Goal: Task Accomplishment & Management: Manage account settings

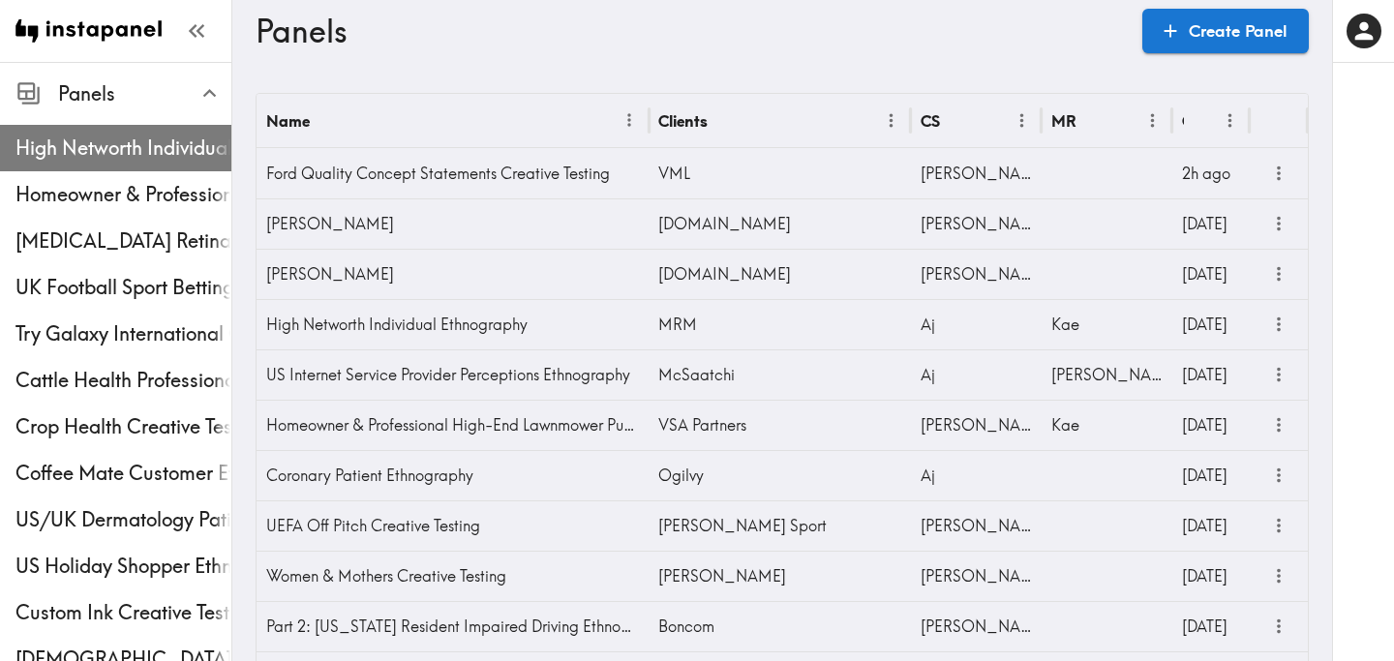
click at [81, 166] on div "High Networth Individual Ethnography" at bounding box center [115, 148] width 231 height 50
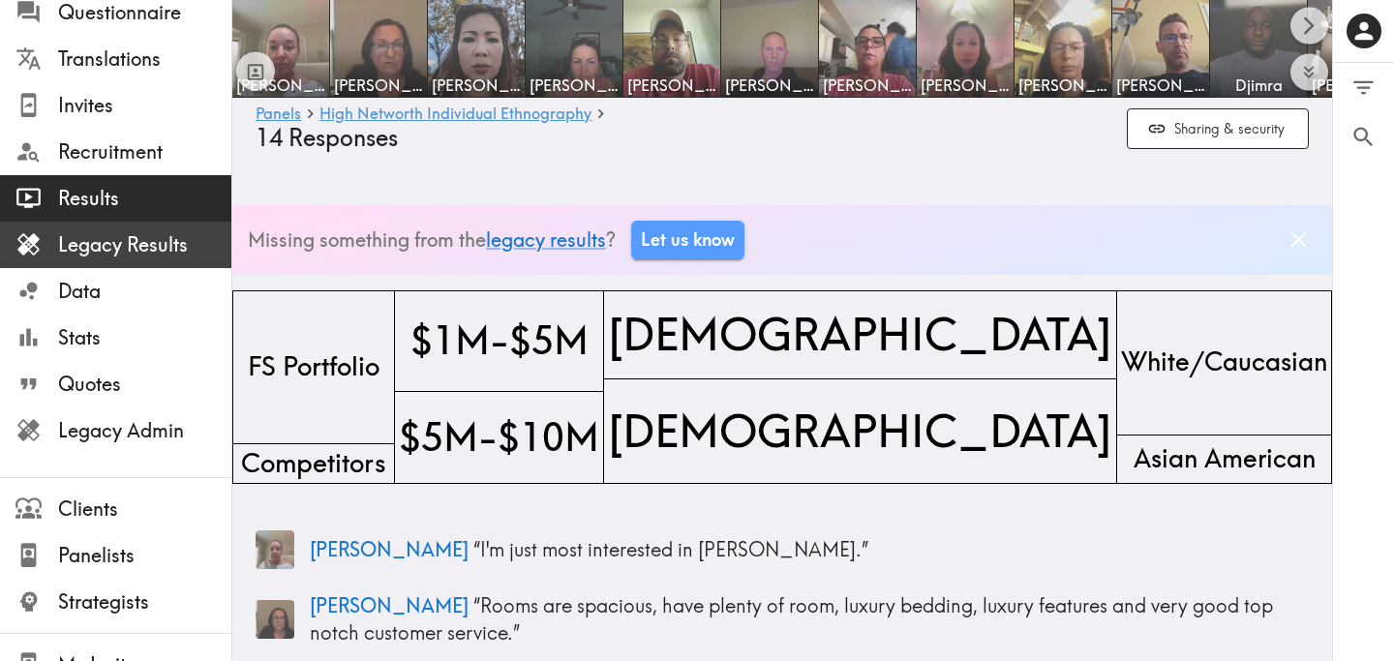
scroll to position [196, 0]
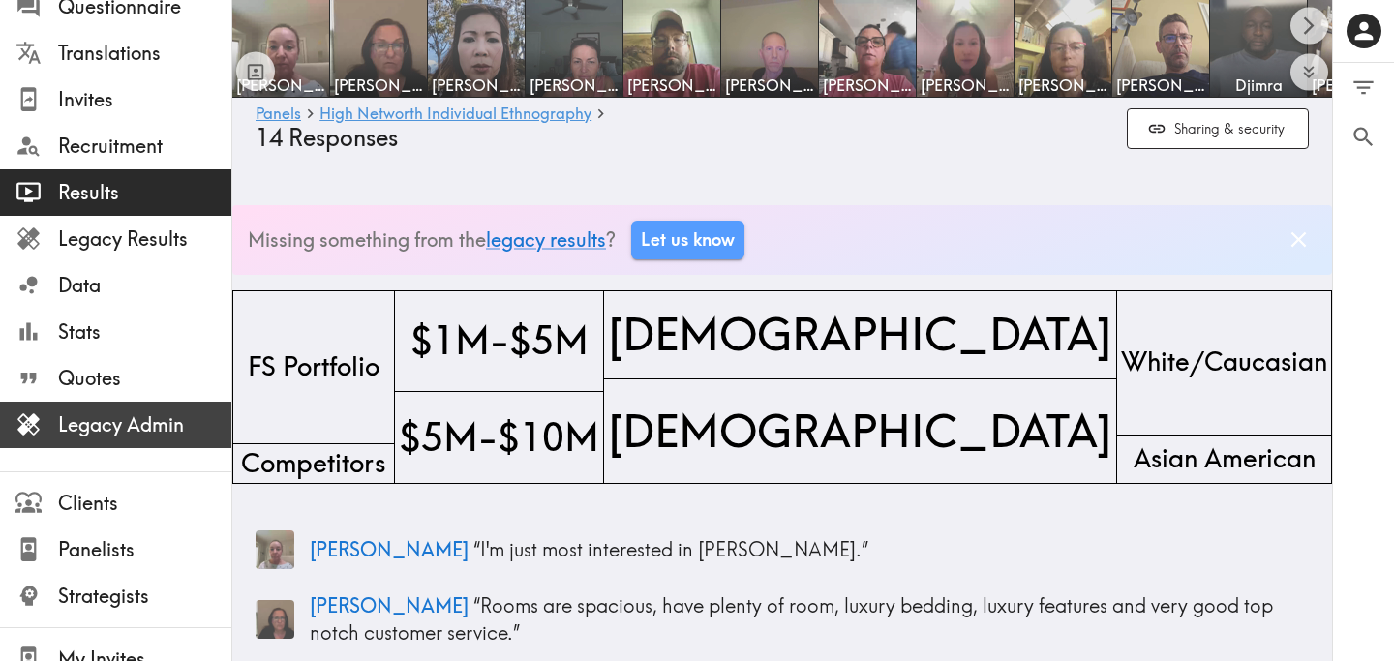
click at [118, 426] on span "Legacy Admin" at bounding box center [144, 424] width 173 height 27
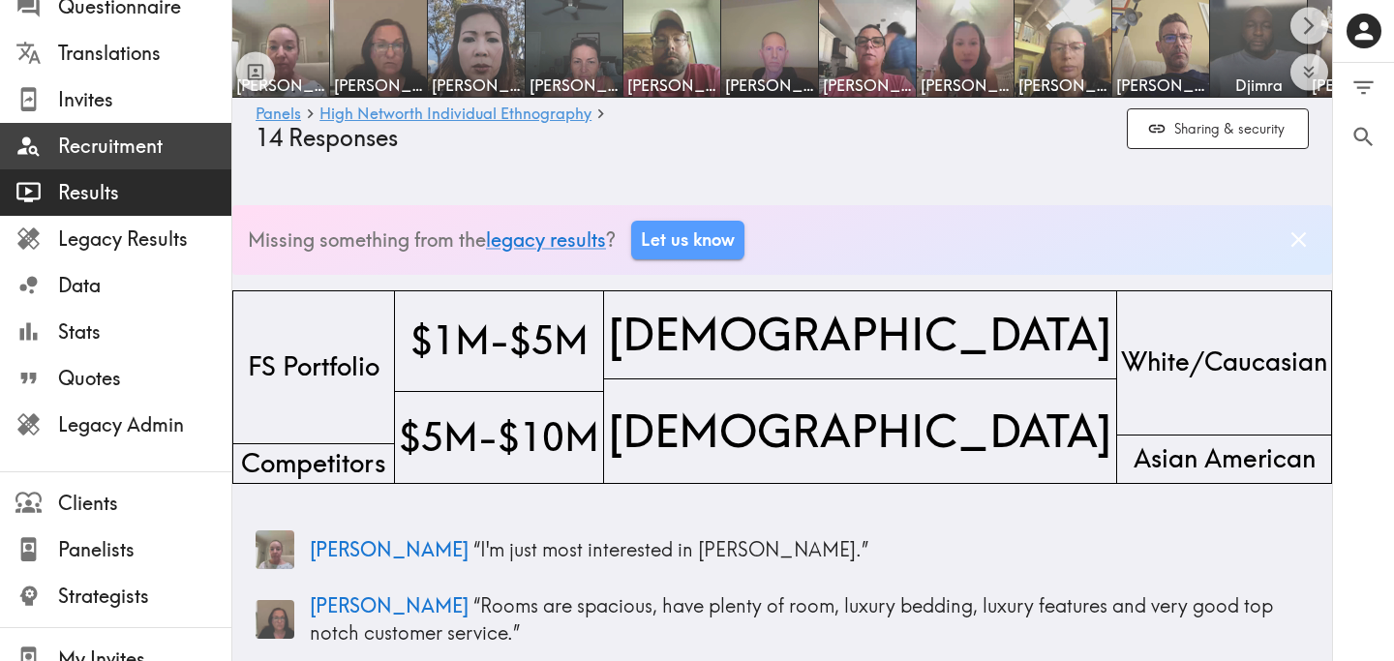
click at [135, 140] on span "Recruitment" at bounding box center [144, 146] width 173 height 27
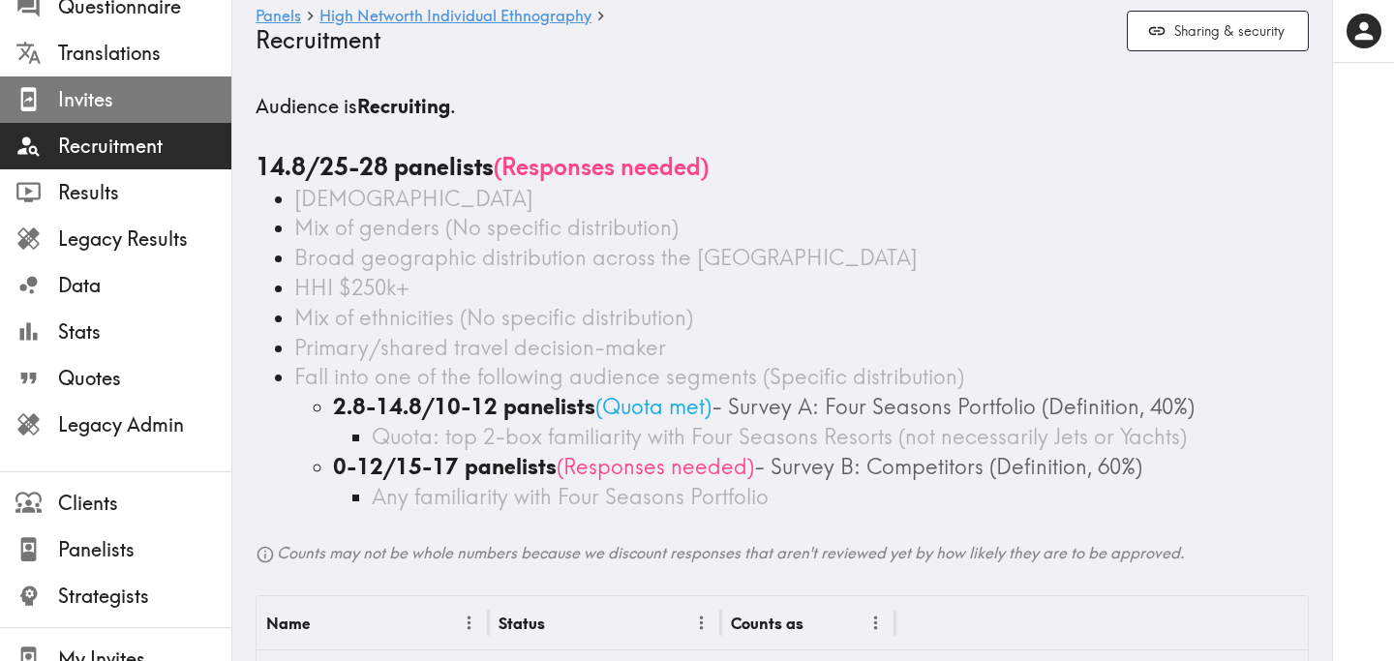
click at [127, 104] on span "Invites" at bounding box center [144, 99] width 173 height 27
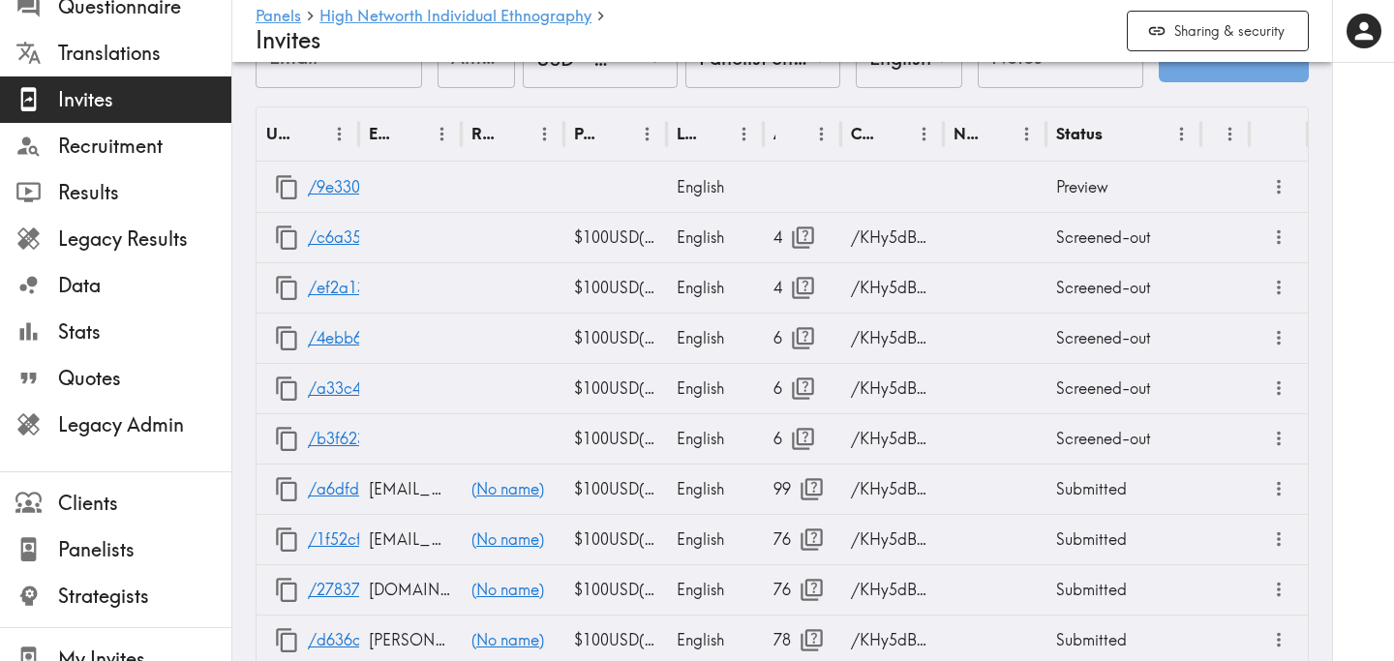
scroll to position [951, 0]
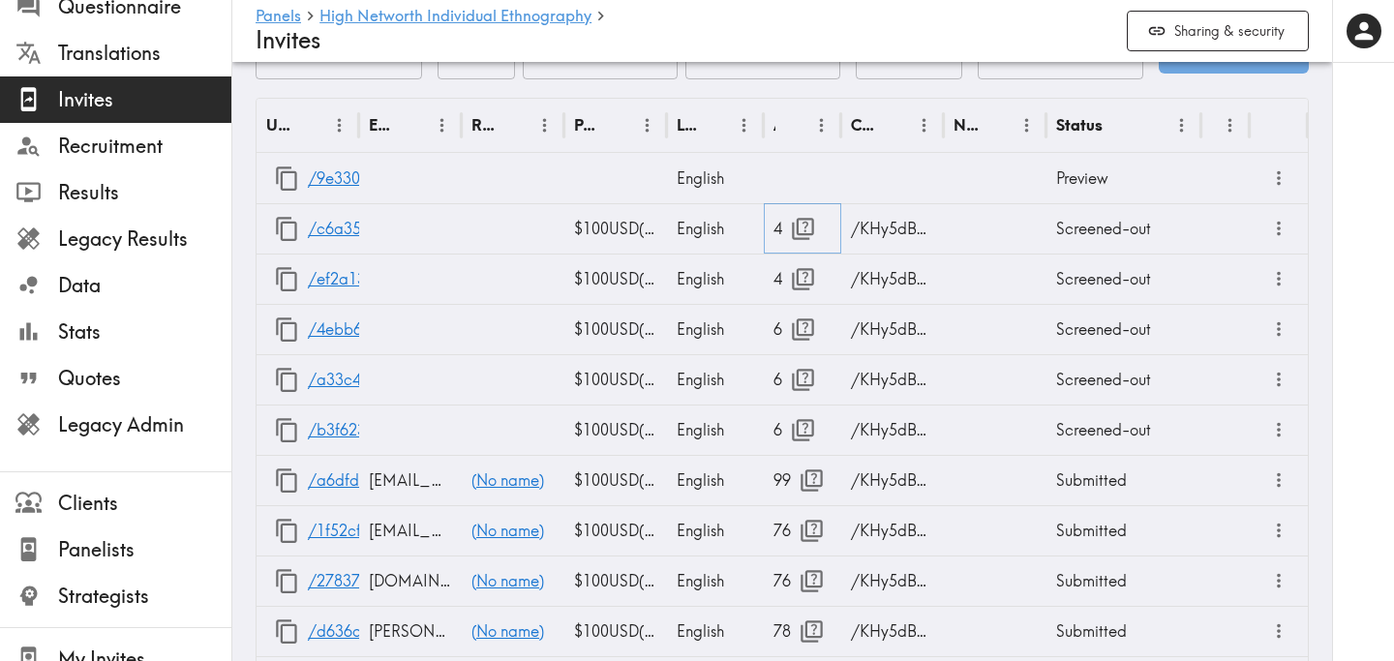
click at [797, 234] on icon "button" at bounding box center [803, 229] width 22 height 22
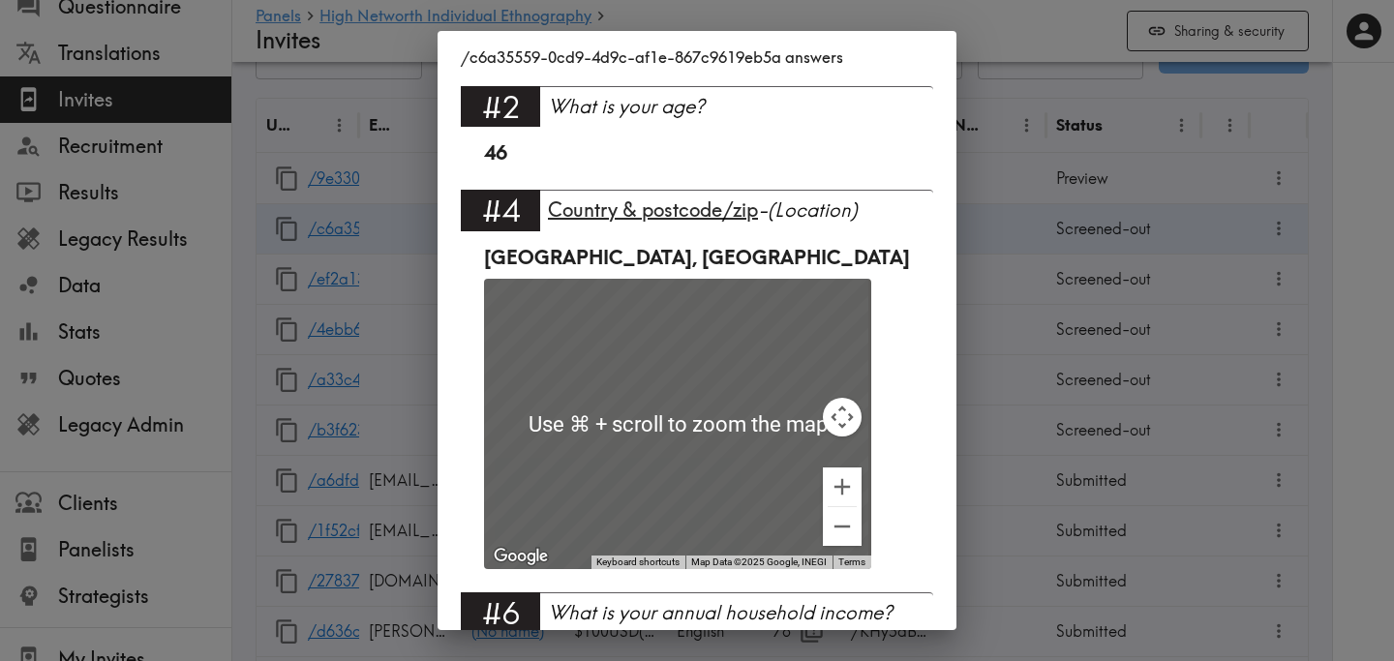
scroll to position [0, 0]
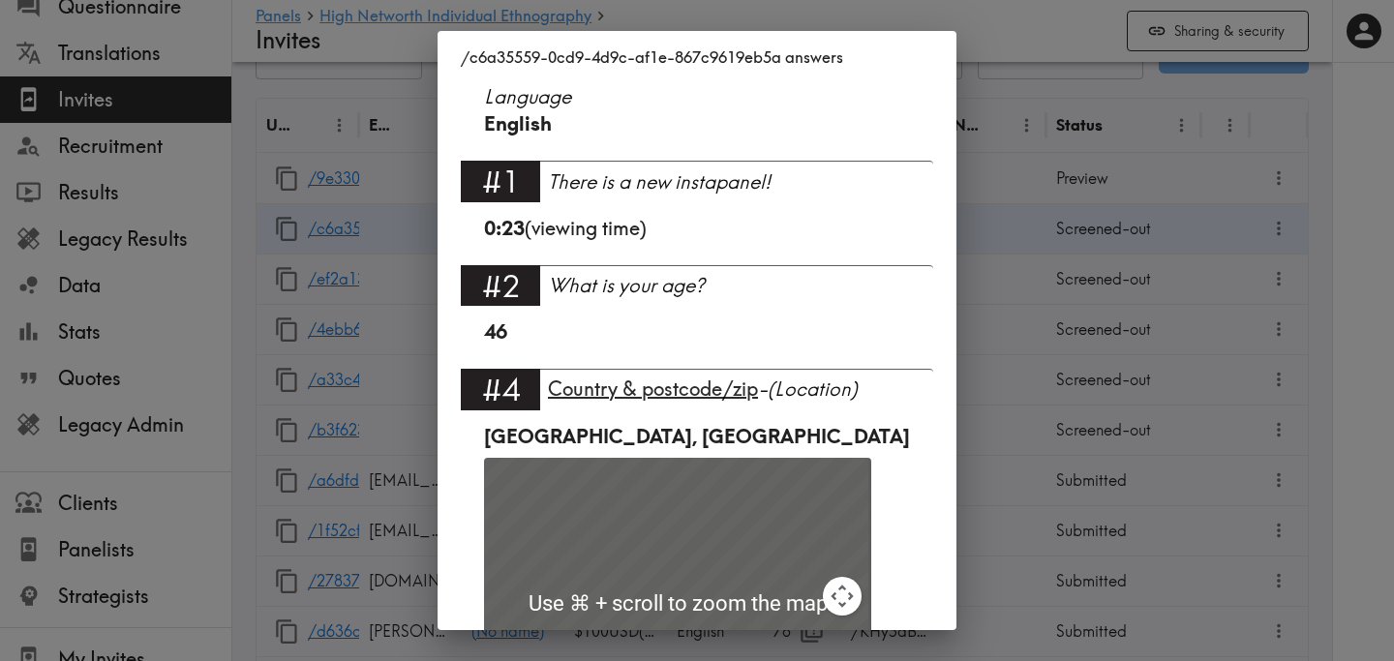
click at [1103, 297] on div "/c6a35559-0cd9-4d9c-af1e-867c9619eb5a answers Language English #1 There is a ne…" at bounding box center [697, 330] width 1394 height 661
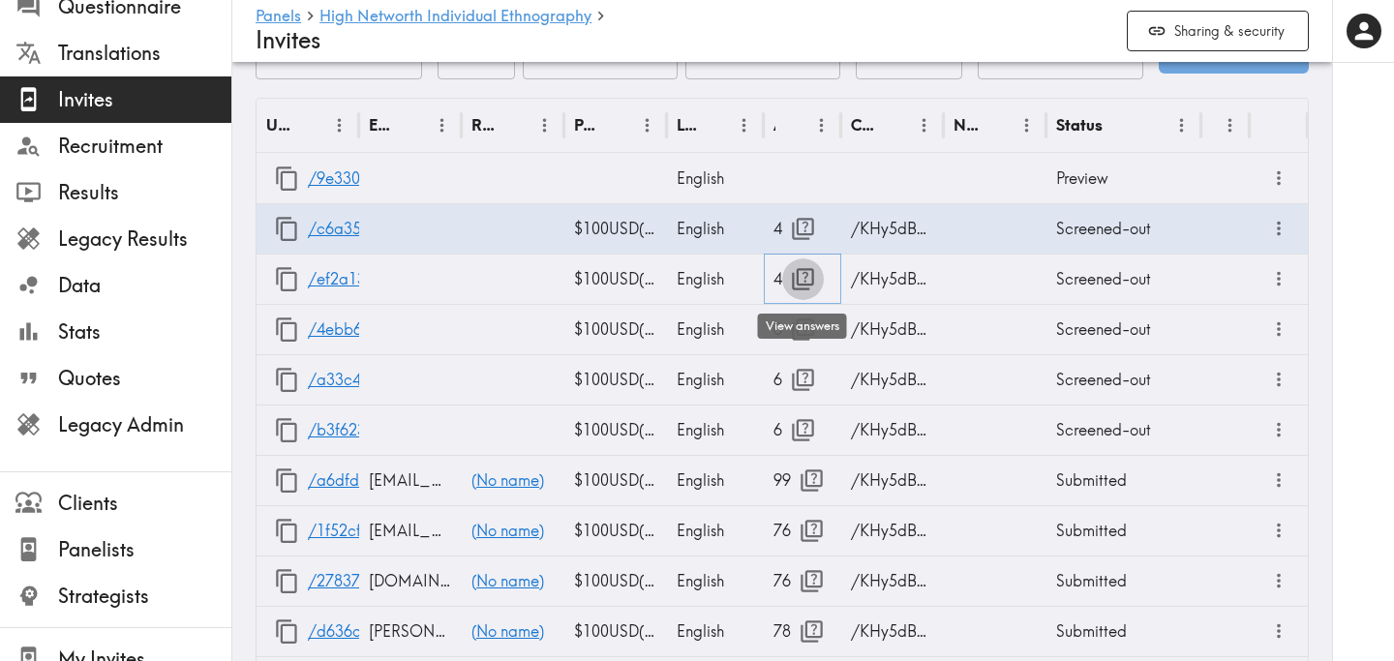
click at [800, 278] on icon "button" at bounding box center [803, 279] width 26 height 26
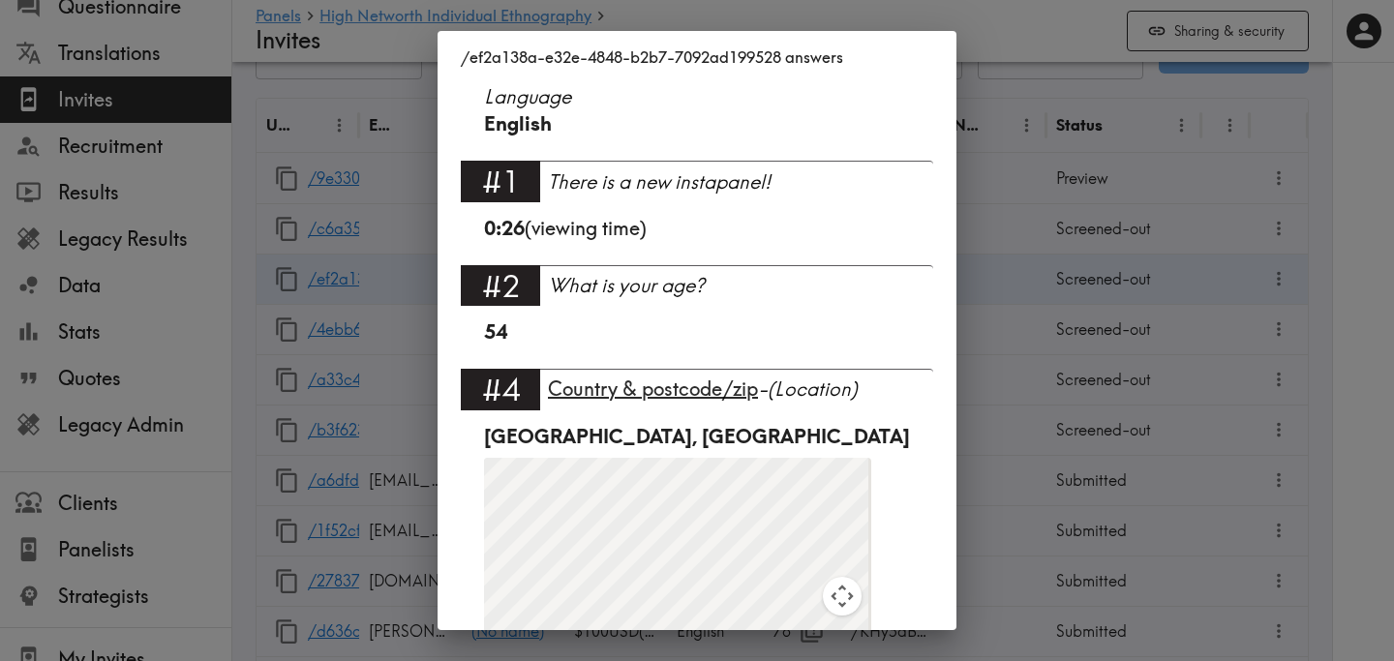
scroll to position [241, 0]
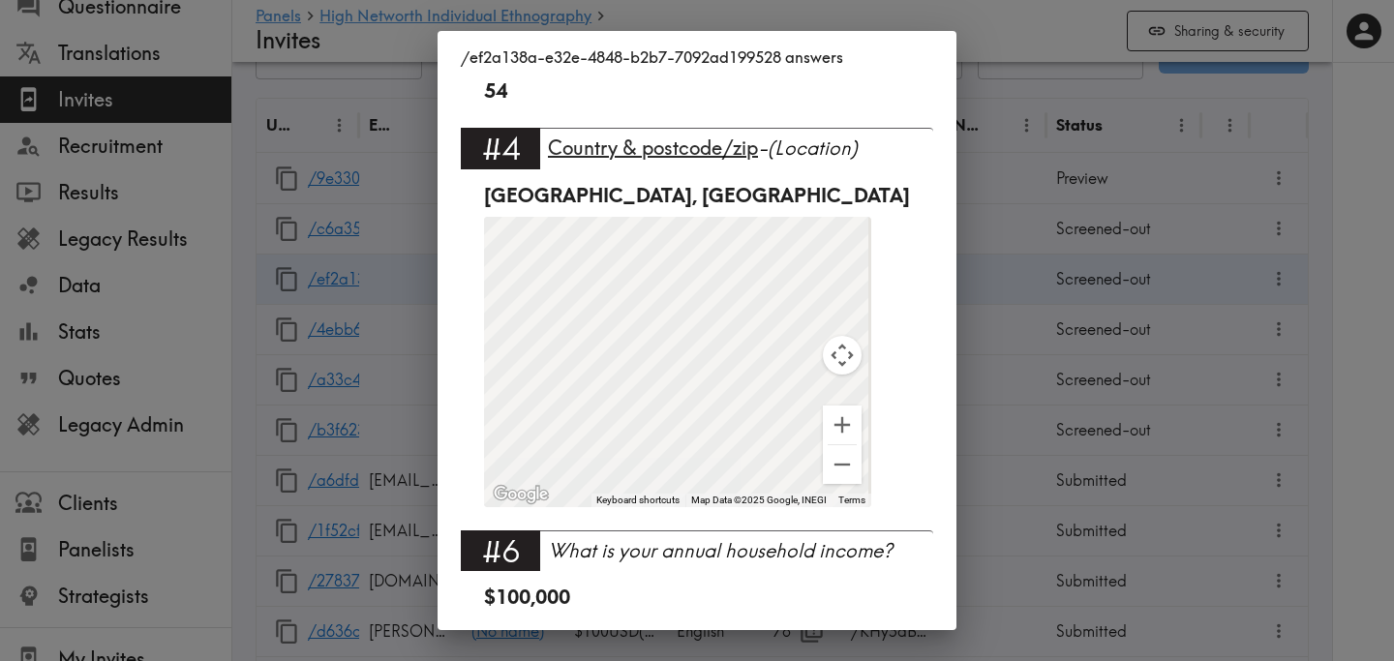
click at [1076, 267] on div "/ef2a138a-e32e-4848-b2b7-7092ad199528 answers Language English #1 There is a ne…" at bounding box center [697, 330] width 1394 height 661
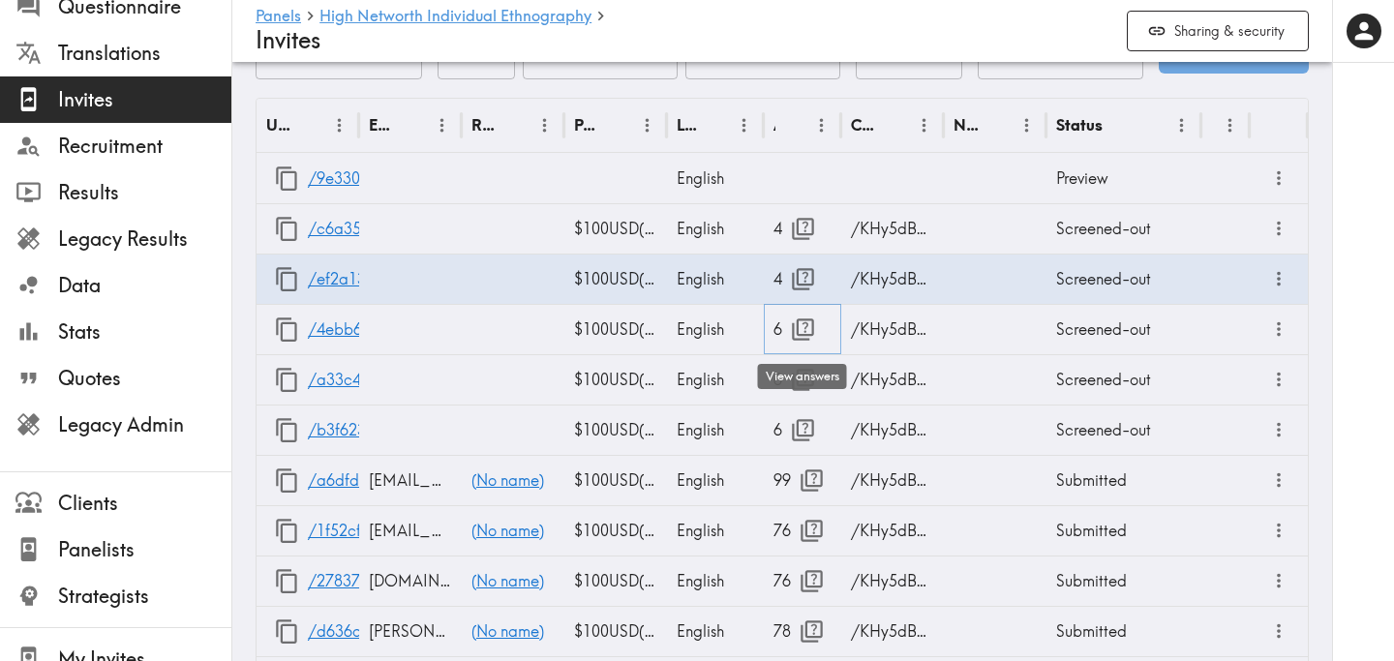
click at [801, 329] on icon "button" at bounding box center [803, 330] width 26 height 26
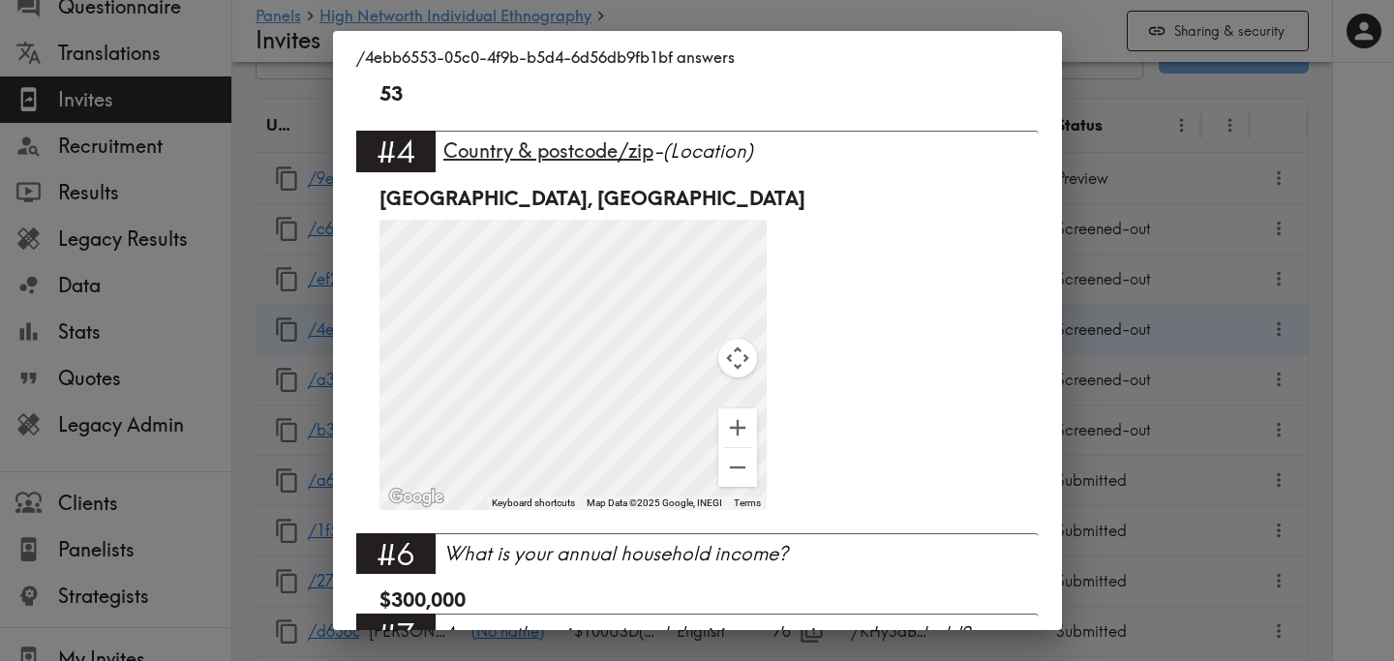
scroll to position [449, 0]
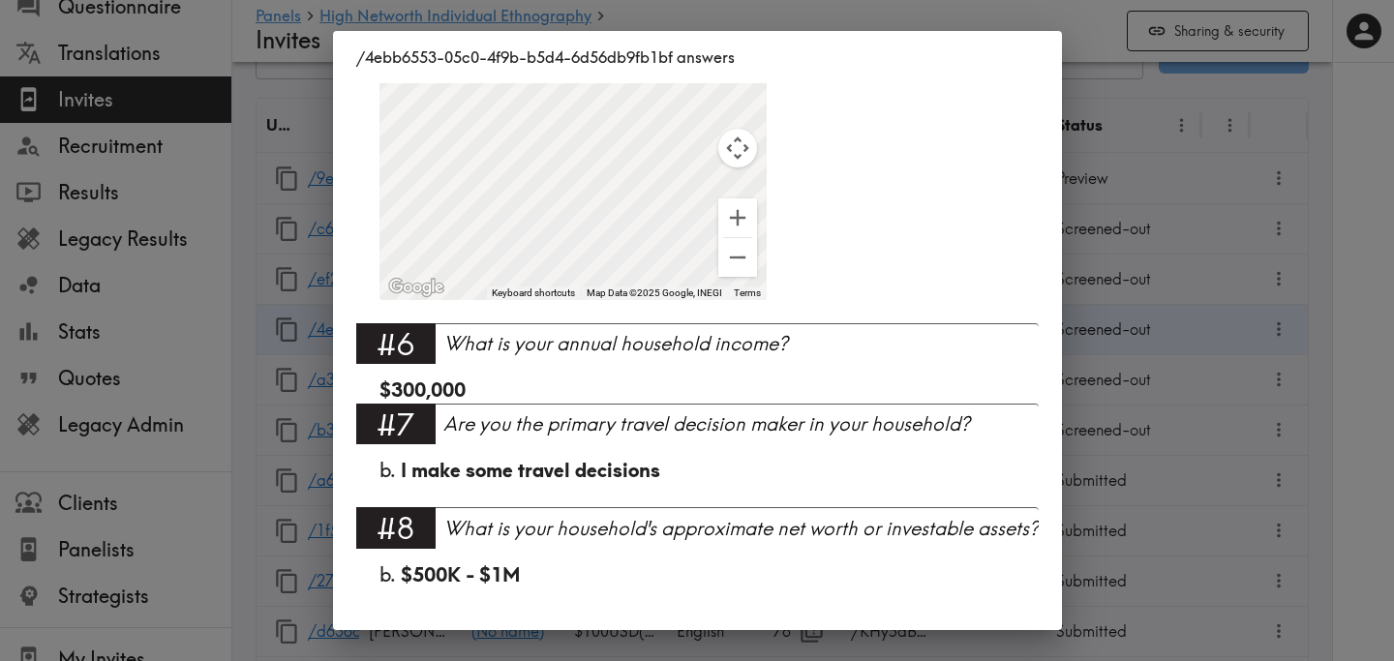
click at [1255, 247] on div "/4ebb6553-05c0-4f9b-b5d4-6d56db9fb1bf answers Language English #1 There is a ne…" at bounding box center [697, 330] width 1394 height 661
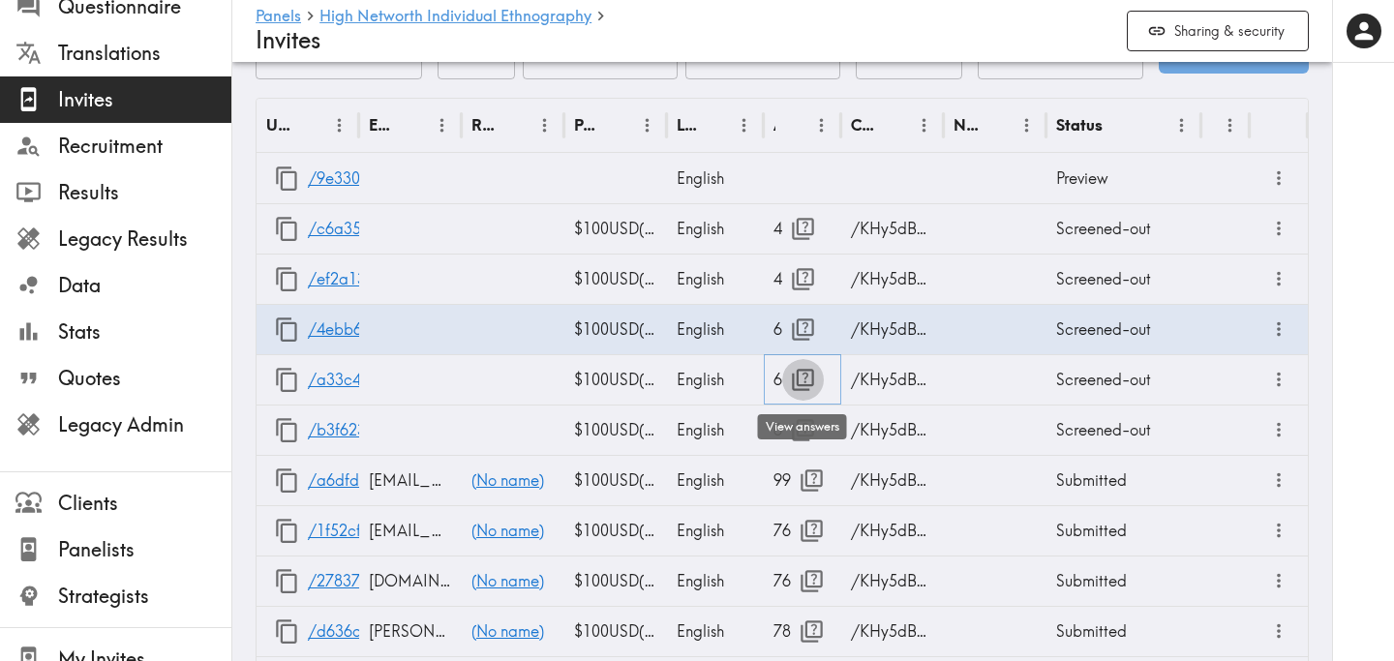
click at [800, 377] on icon "button" at bounding box center [803, 380] width 26 height 26
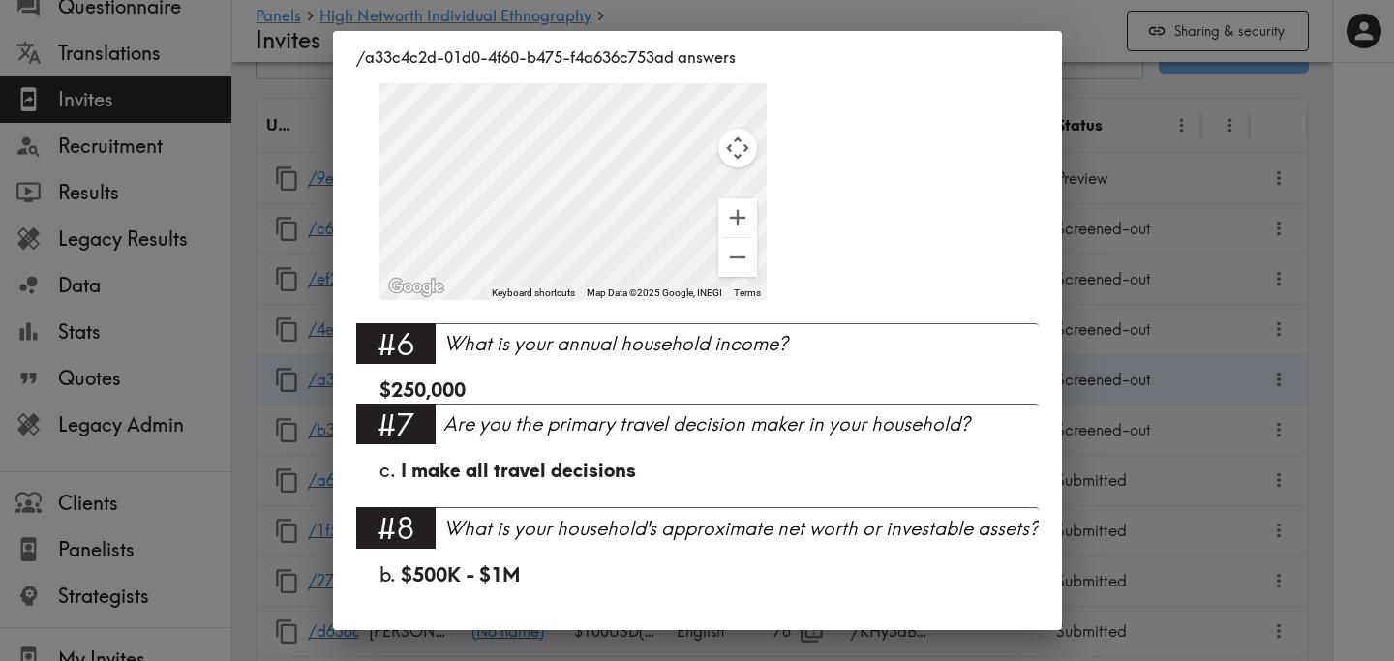
click at [1204, 360] on div "/a33c4c2d-01d0-4f60-b475-f4a636c753ad answers Language English #1 There is a ne…" at bounding box center [697, 330] width 1394 height 661
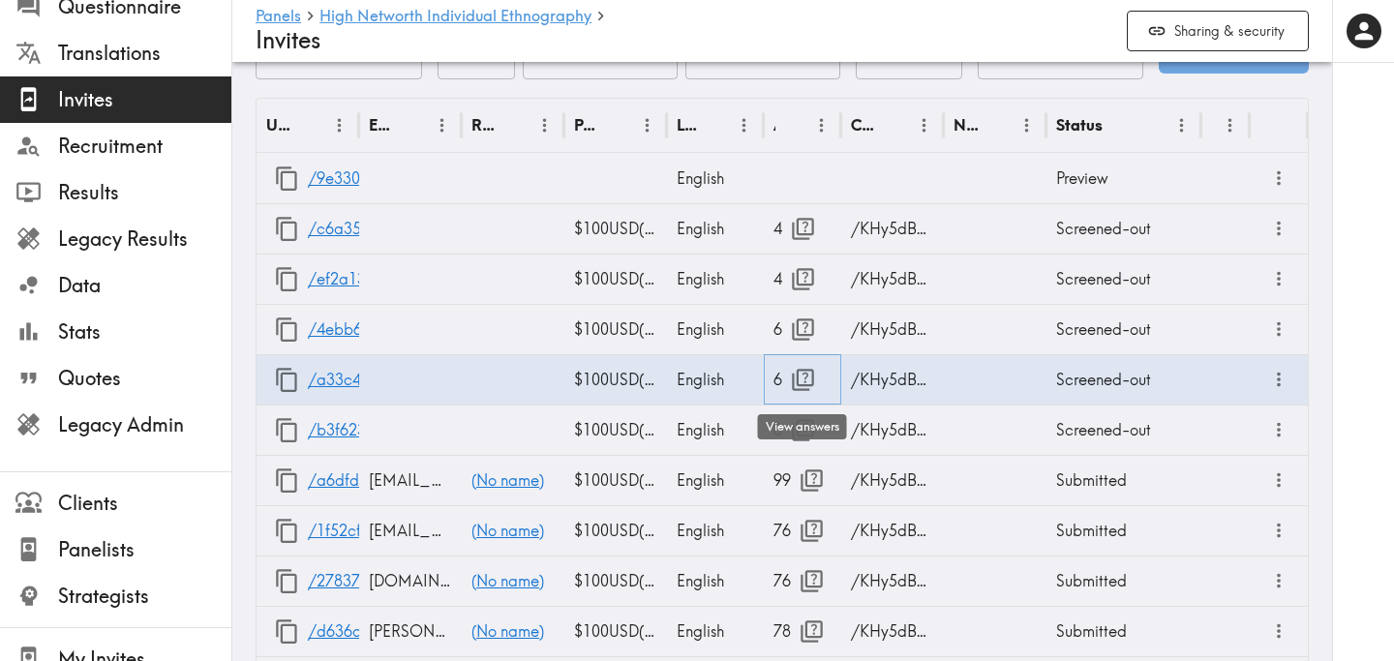
click at [803, 426] on body "Instapanel - Panels - High Networth Individual Ethnography - Invites Panels Hig…" at bounding box center [697, 586] width 1394 height 2953
click at [801, 440] on icon "button" at bounding box center [803, 430] width 22 height 22
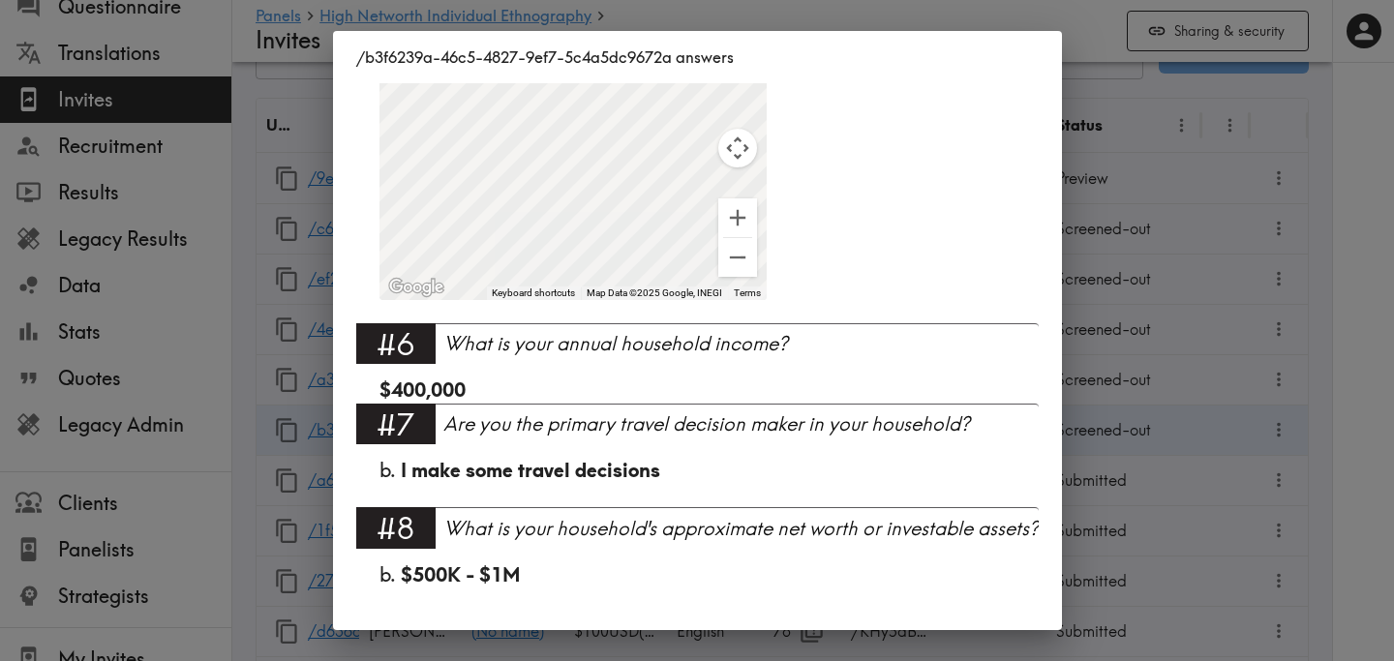
click at [1131, 349] on div "/b3f6239a-46c5-4827-9ef7-5c4a5dc9672a answers Language English #1 There is a ne…" at bounding box center [697, 330] width 1394 height 661
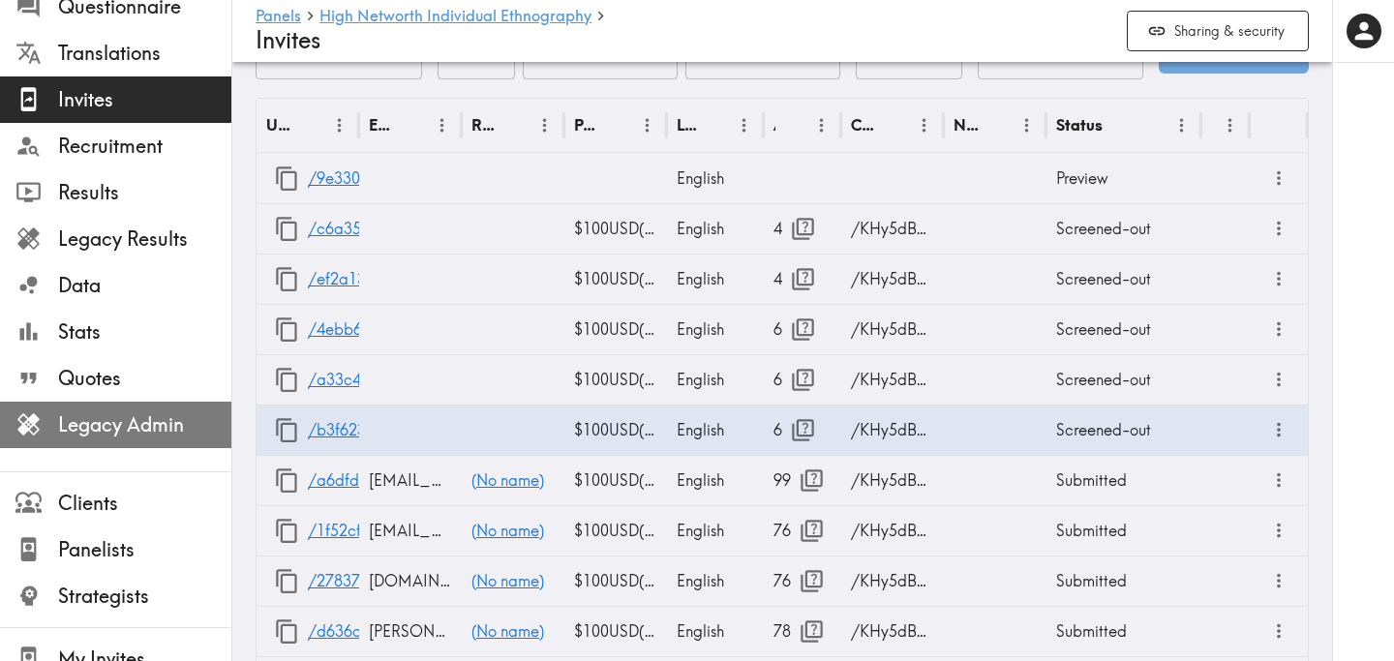
click at [132, 428] on span "Legacy Admin" at bounding box center [144, 424] width 173 height 27
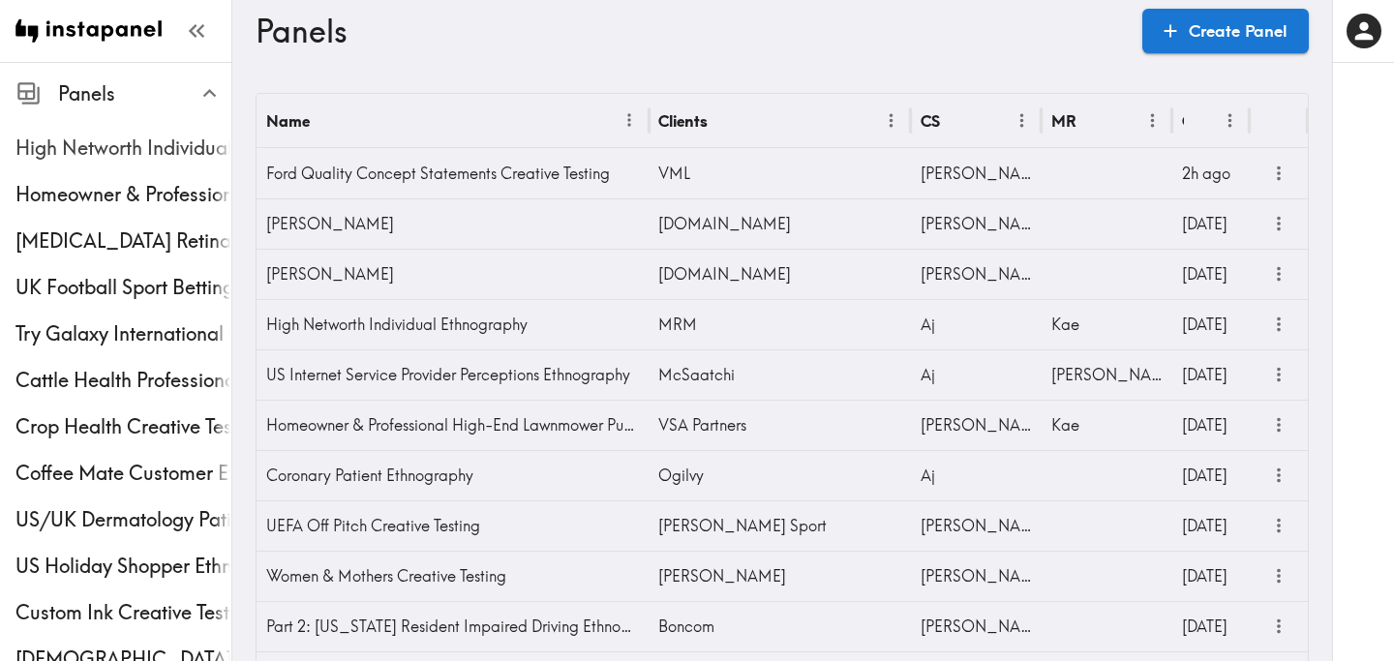
click at [122, 164] on span "High Networth Individual Ethnography" at bounding box center [123, 148] width 216 height 35
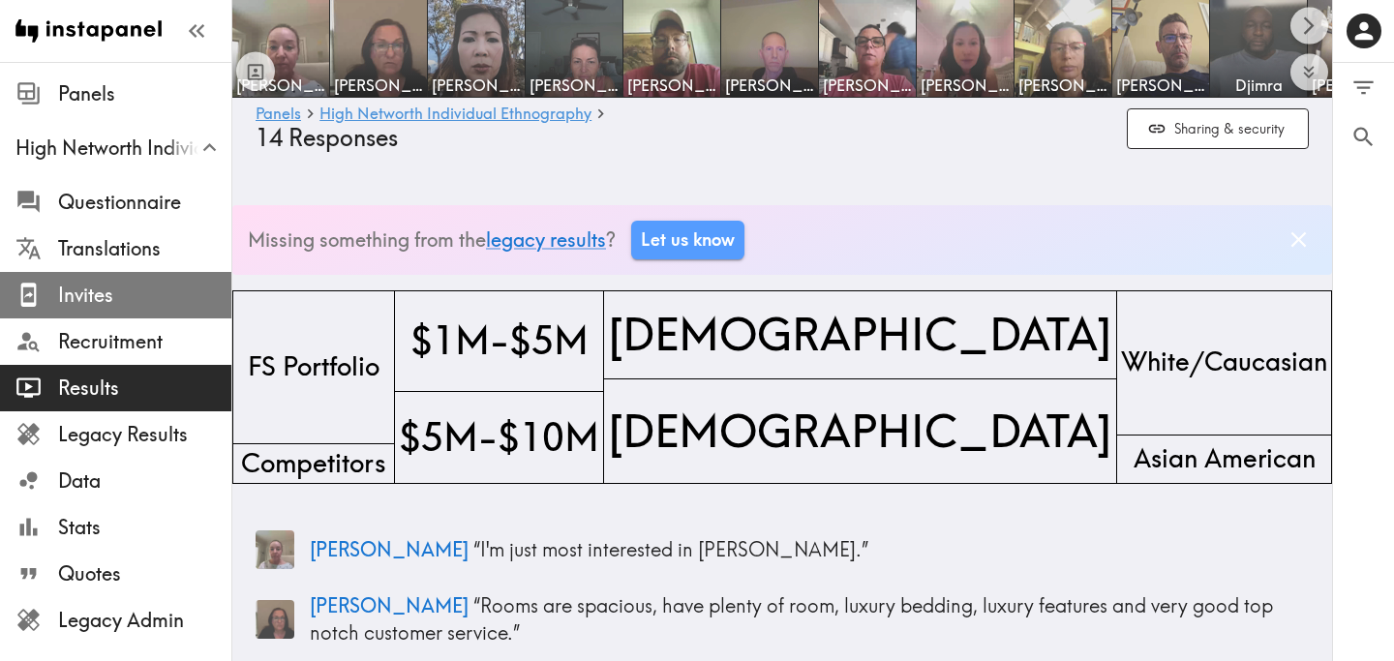
click at [140, 308] on span "Invites" at bounding box center [144, 295] width 173 height 27
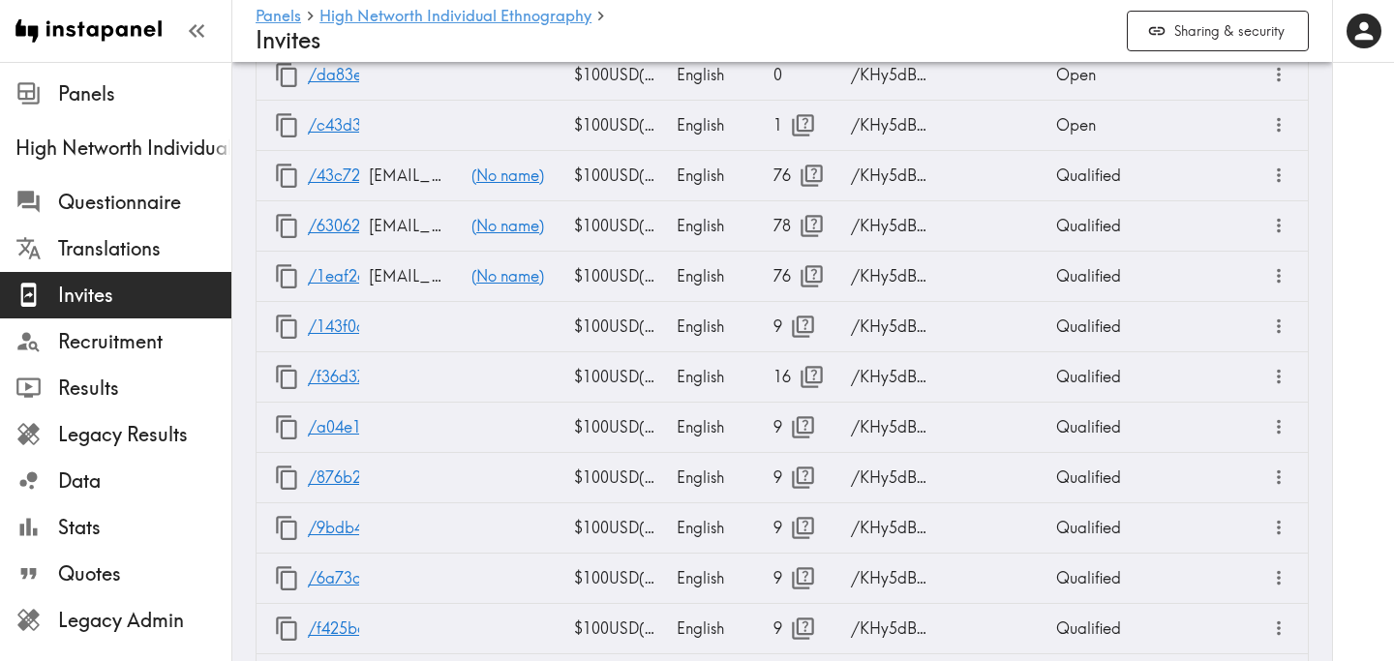
scroll to position [2054, 0]
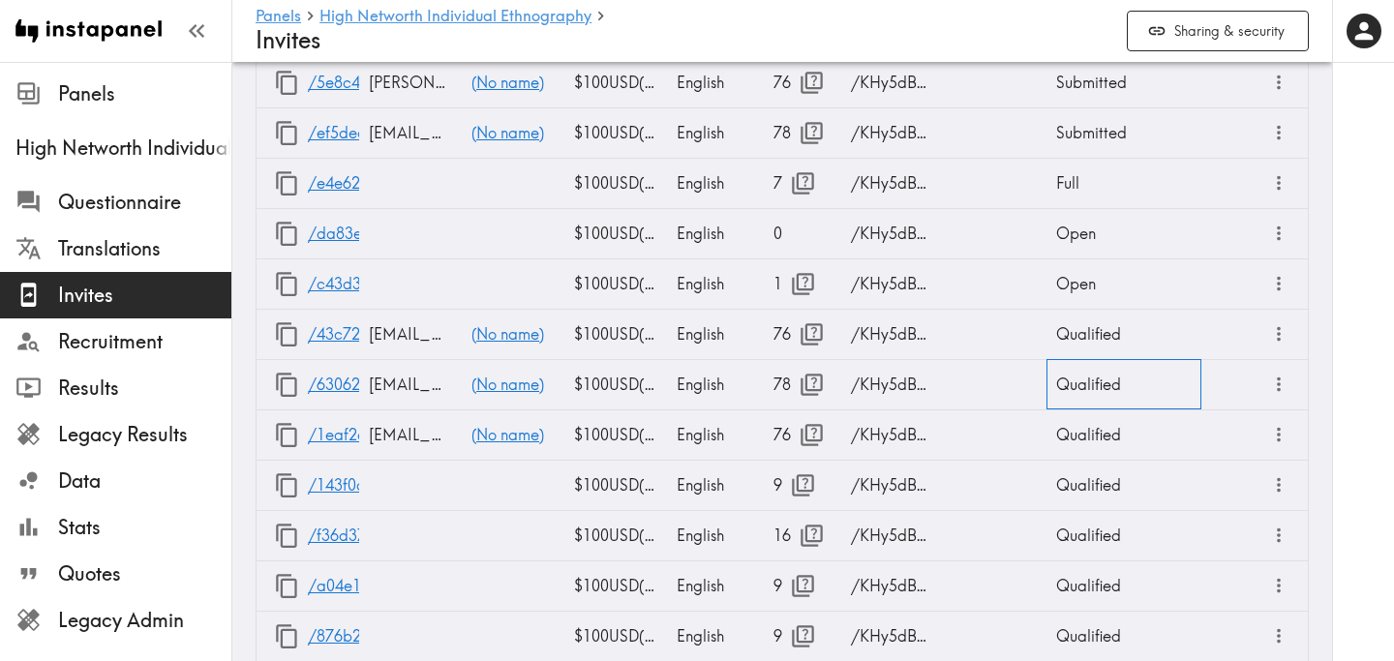
click at [1103, 387] on div "Qualified" at bounding box center [1123, 384] width 155 height 50
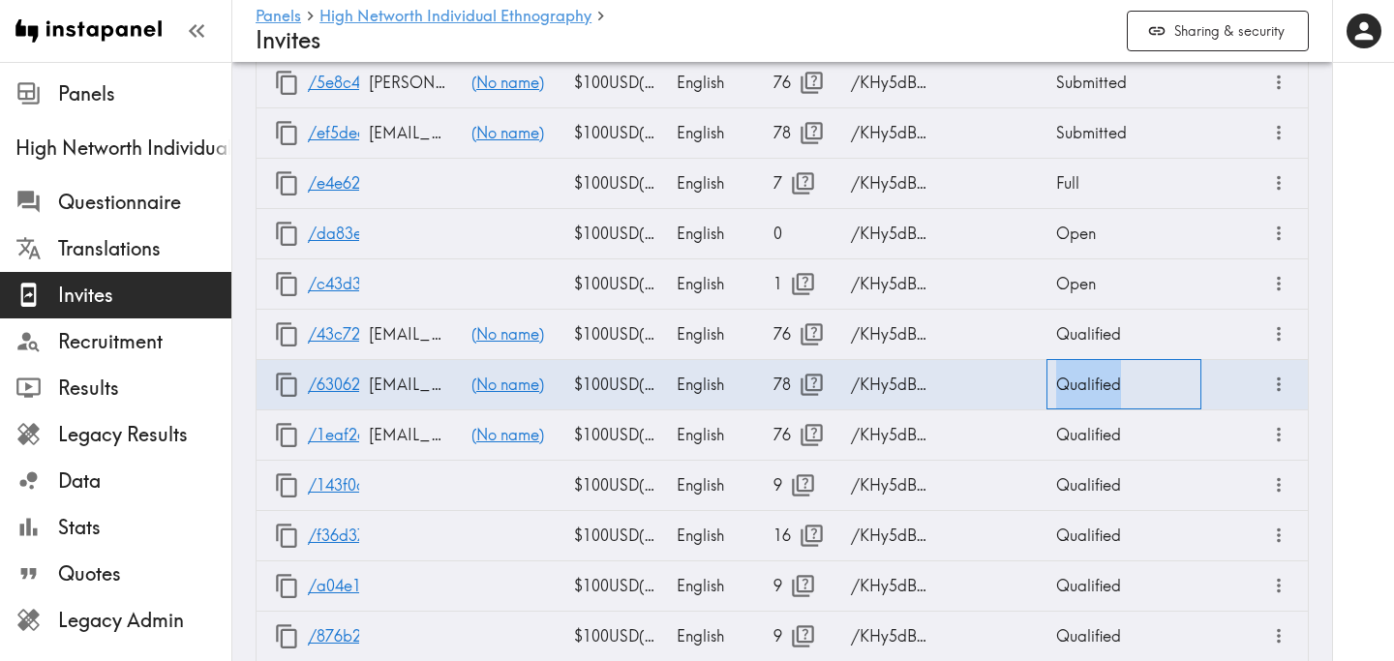
click at [1103, 387] on div "Qualified" at bounding box center [1123, 384] width 155 height 50
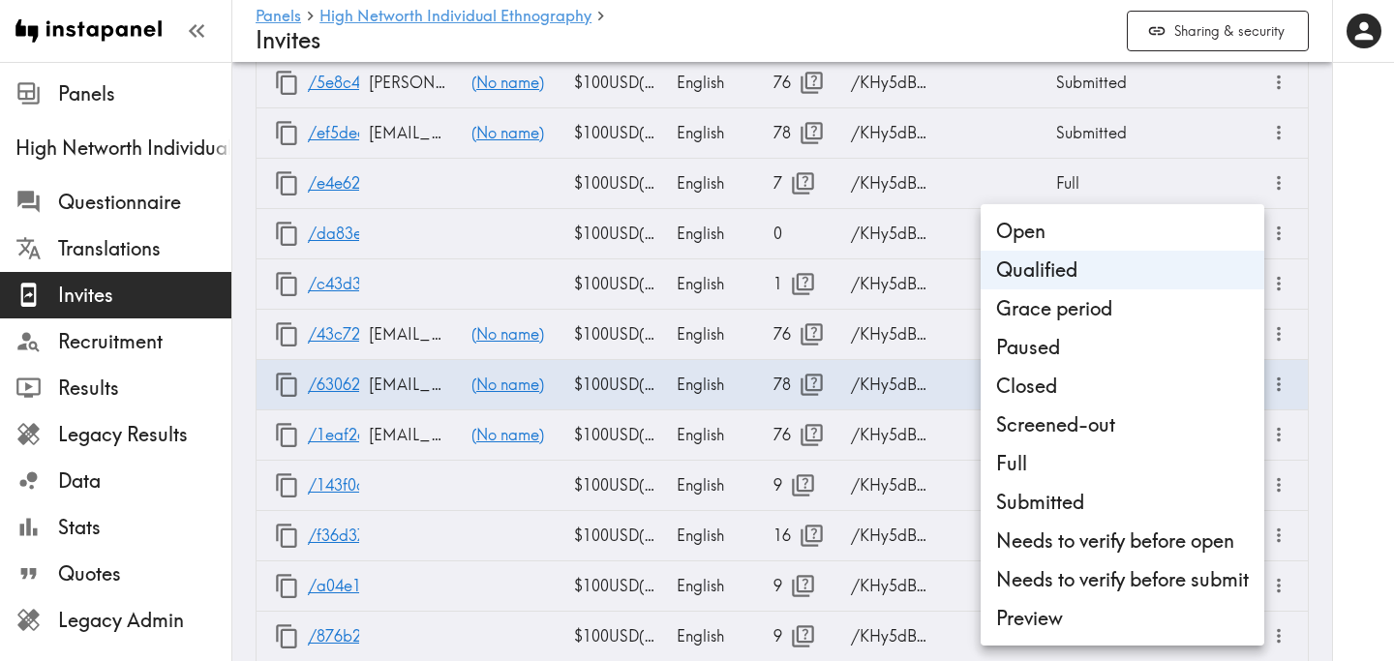
click at [1354, 302] on div at bounding box center [697, 330] width 1394 height 661
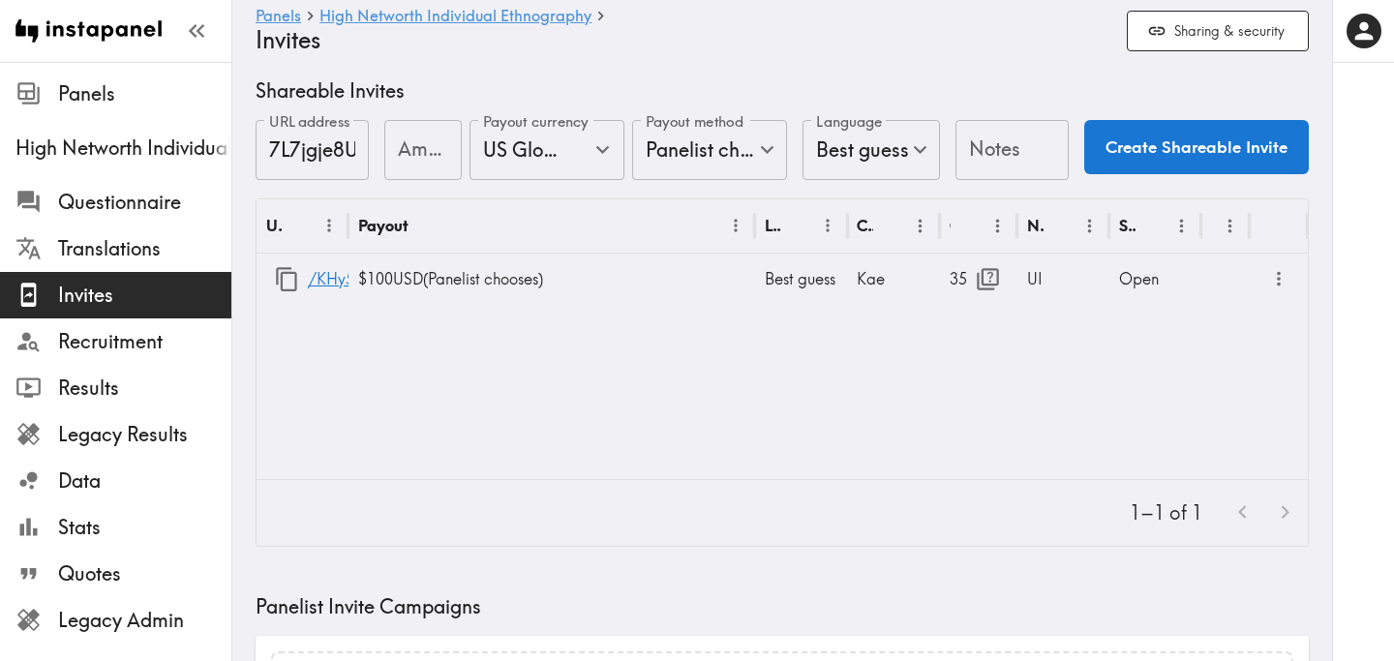
scroll to position [0, 0]
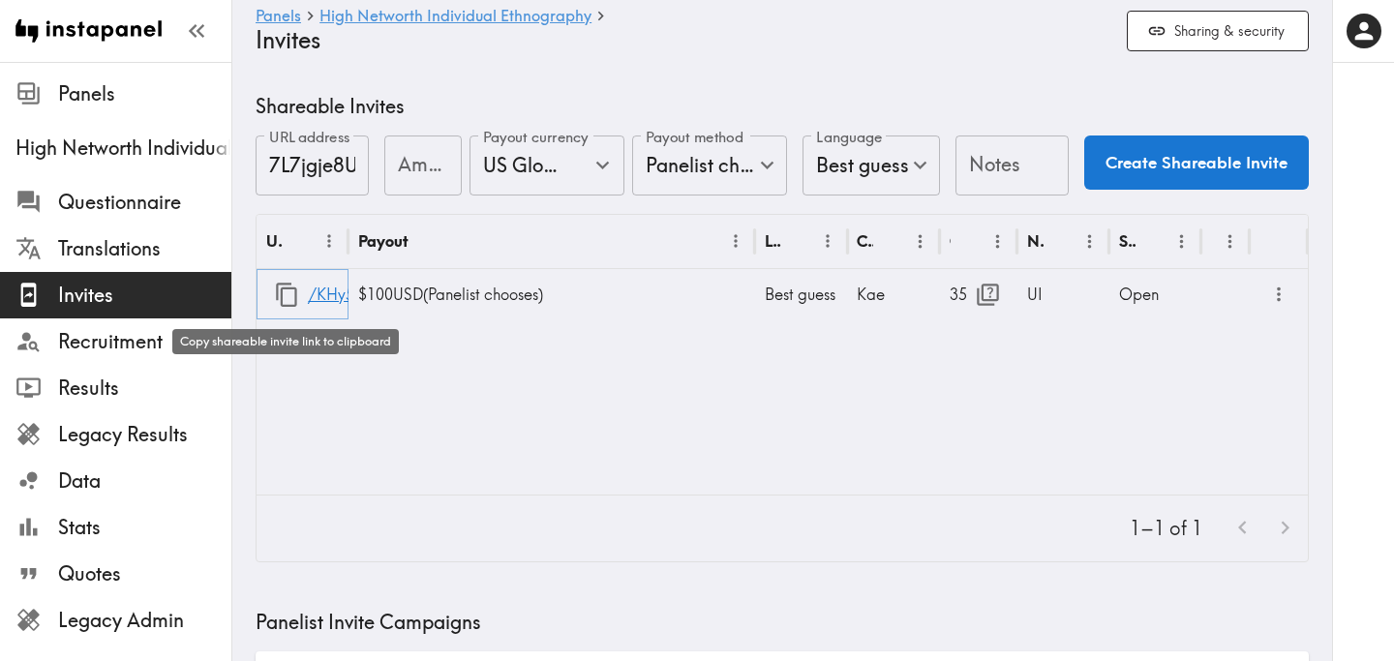
click at [285, 285] on icon "button" at bounding box center [287, 295] width 26 height 26
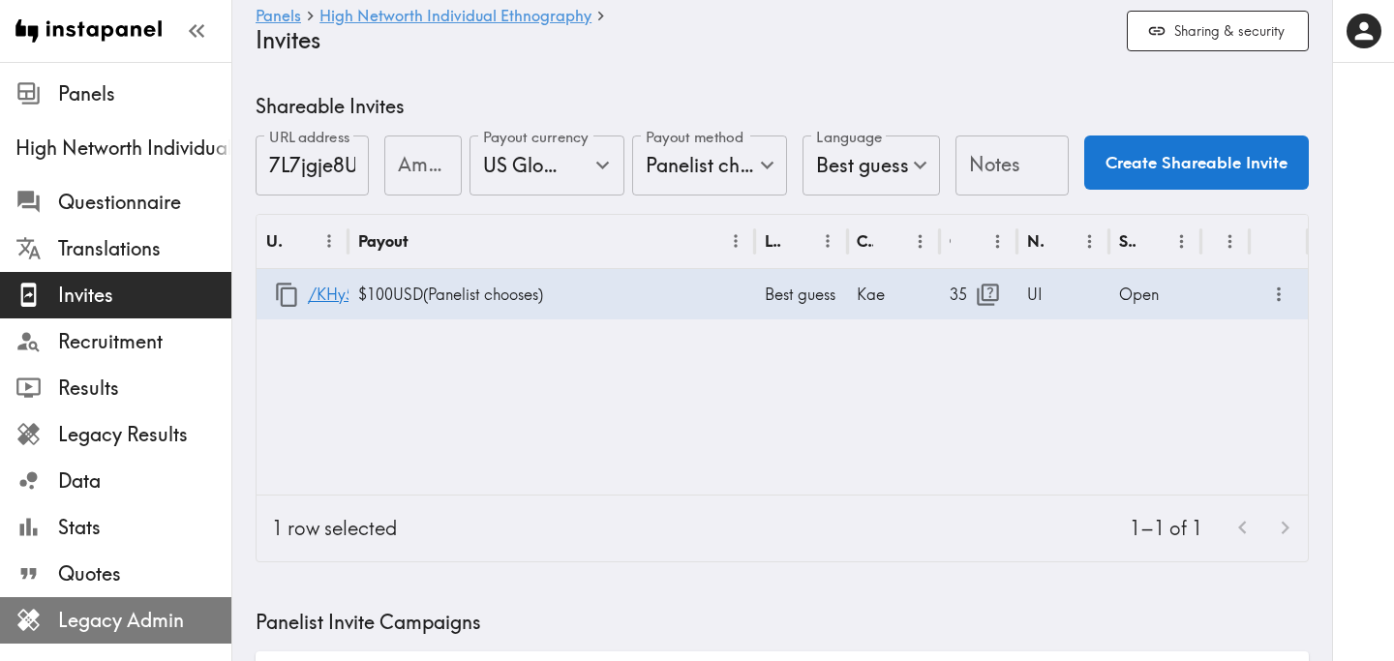
click at [173, 624] on span "Legacy Admin" at bounding box center [144, 620] width 173 height 27
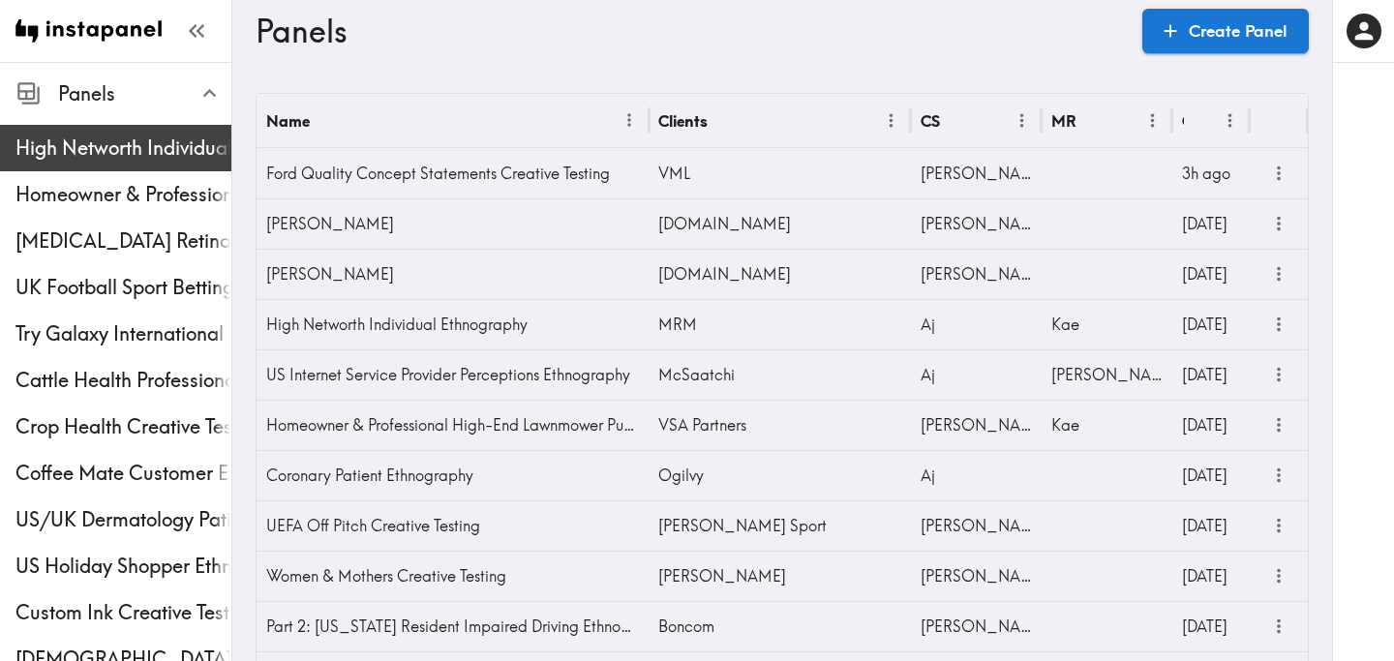
click at [217, 162] on span "High Networth Individual Ethnography" at bounding box center [123, 148] width 216 height 35
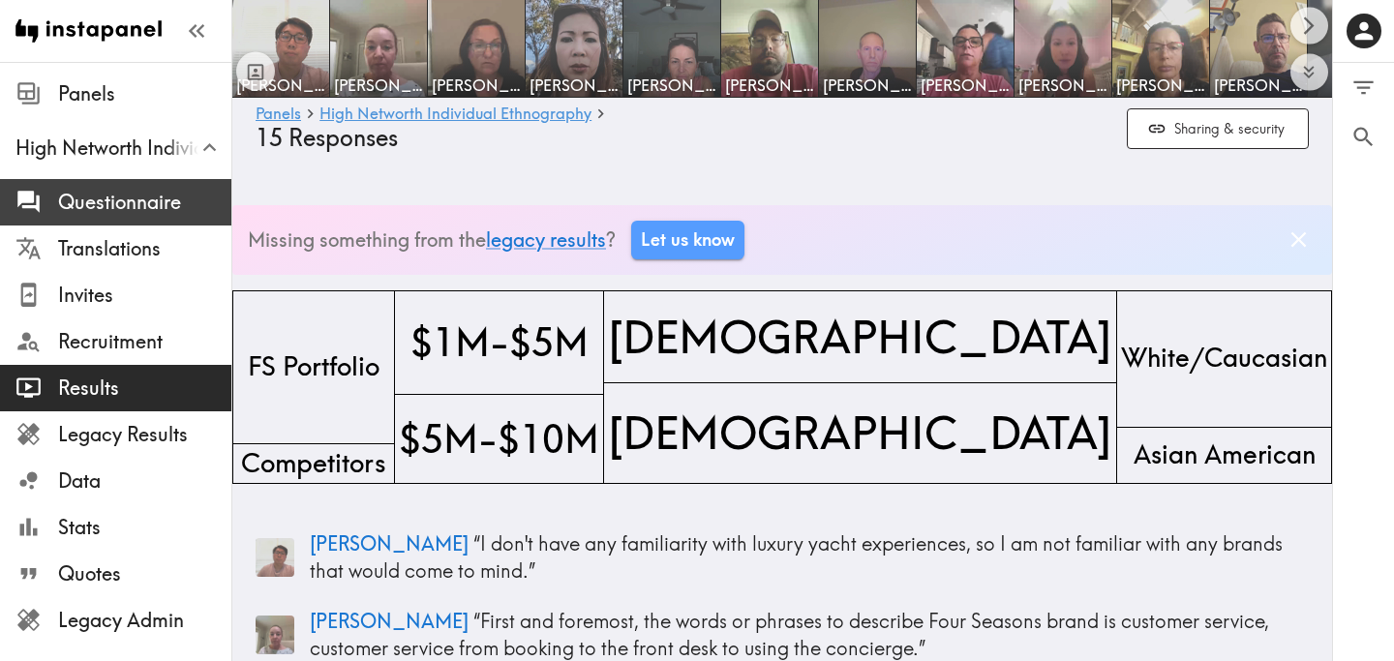
click at [133, 213] on span "Questionnaire" at bounding box center [144, 202] width 173 height 27
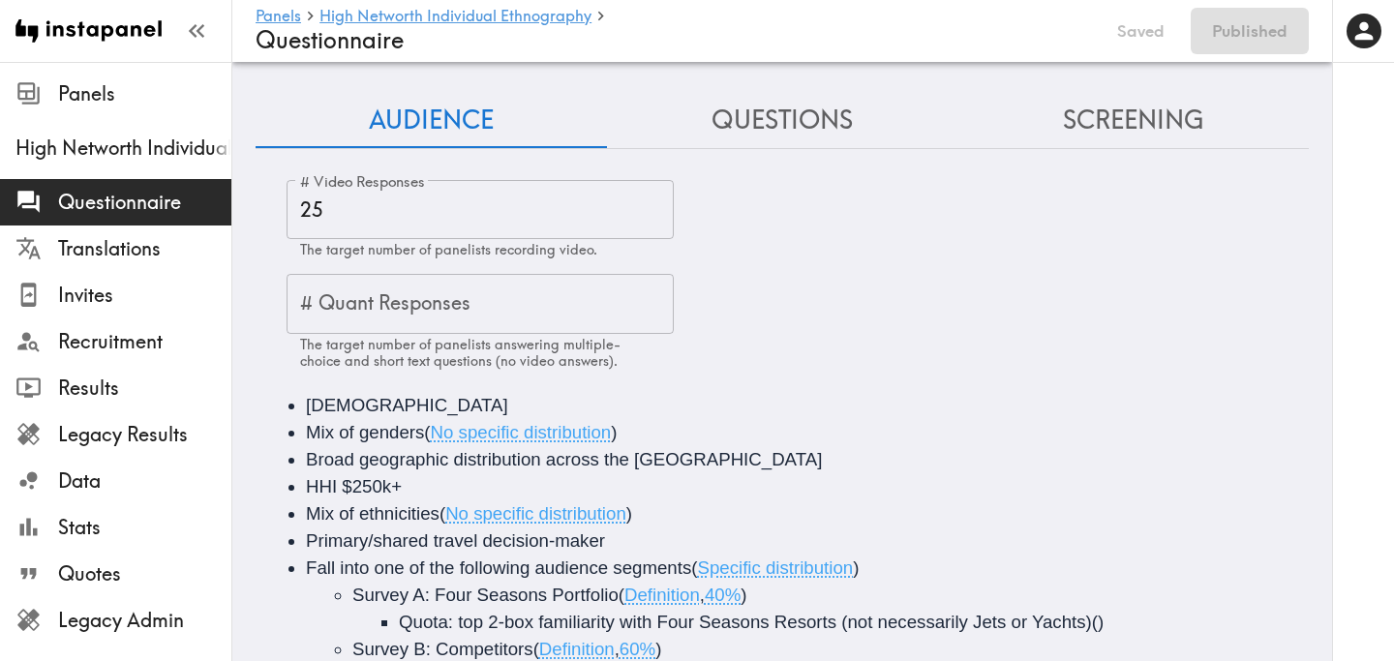
scroll to position [26, 0]
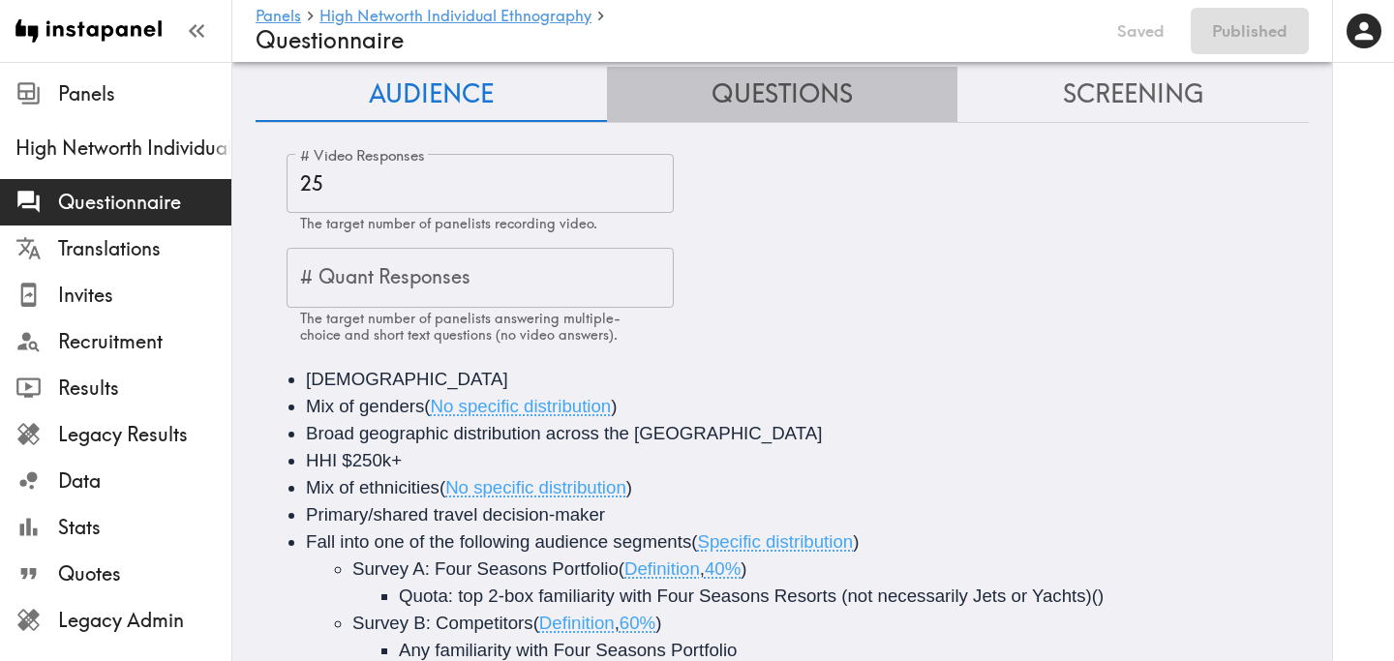
click at [729, 90] on button "Questions" at bounding box center [782, 94] width 351 height 55
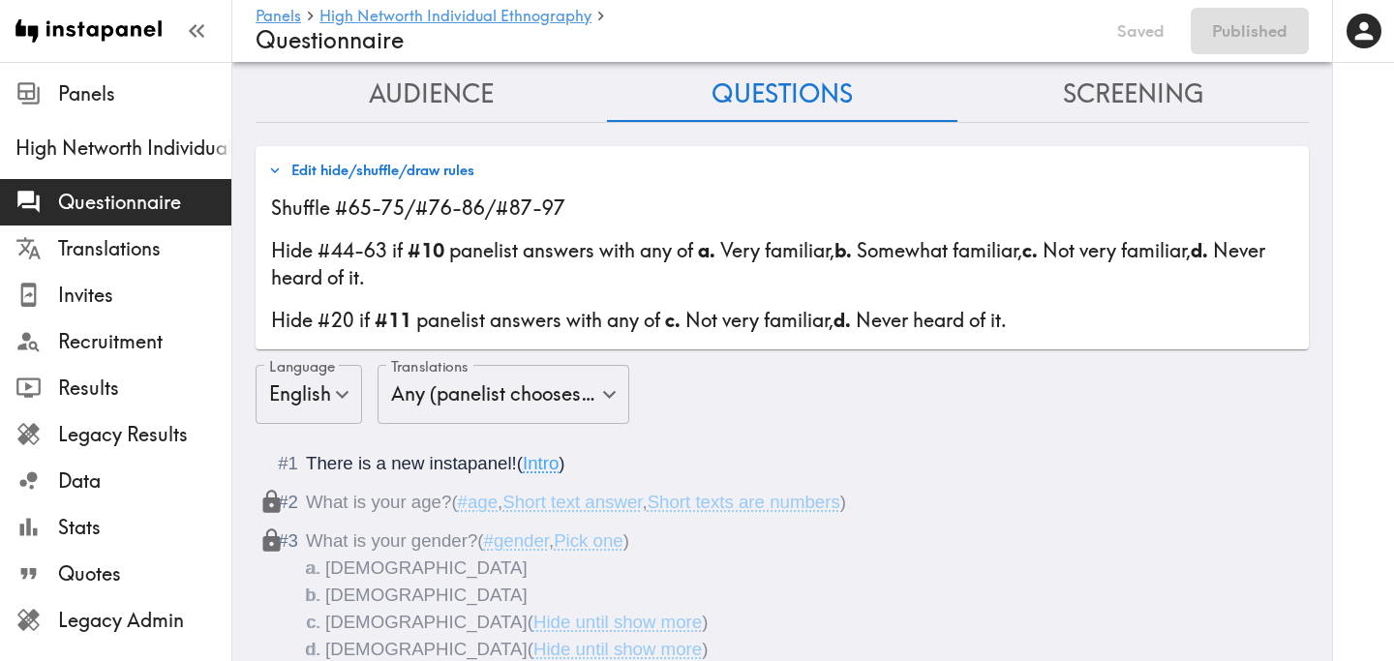
click at [454, 164] on button "Edit hide/shuffle/draw rules" at bounding box center [371, 170] width 216 height 33
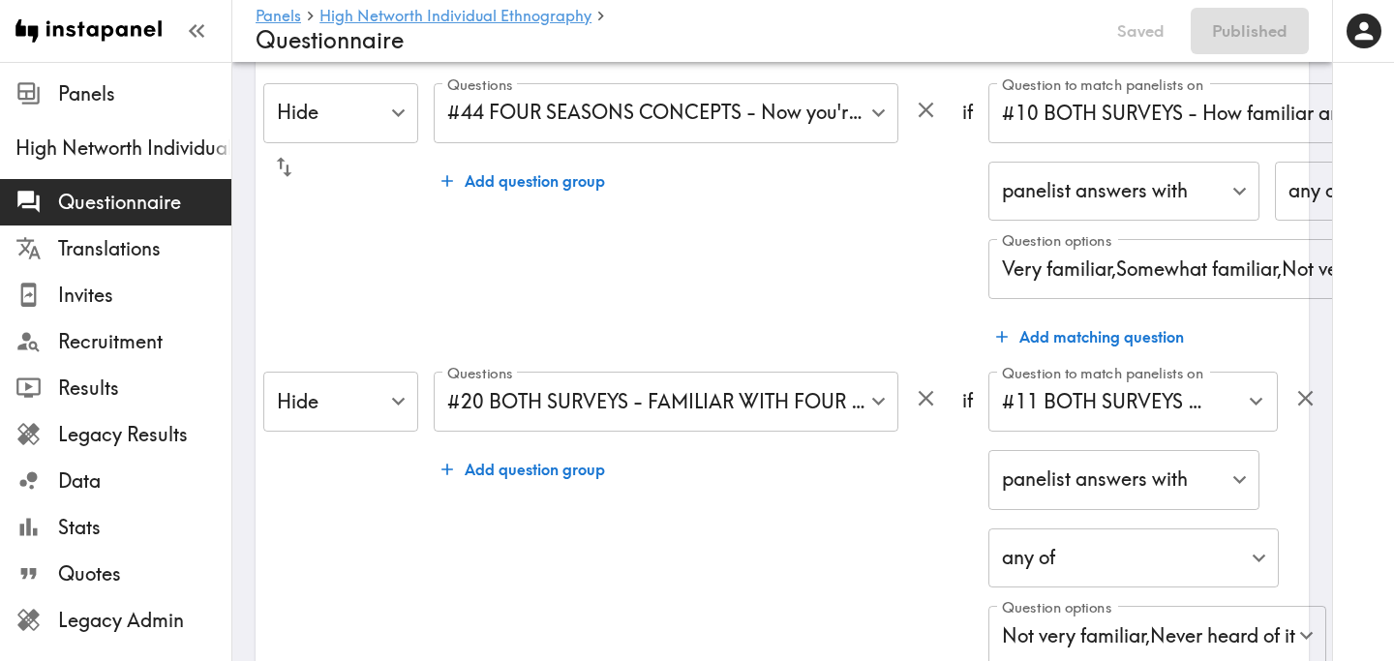
scroll to position [418, 0]
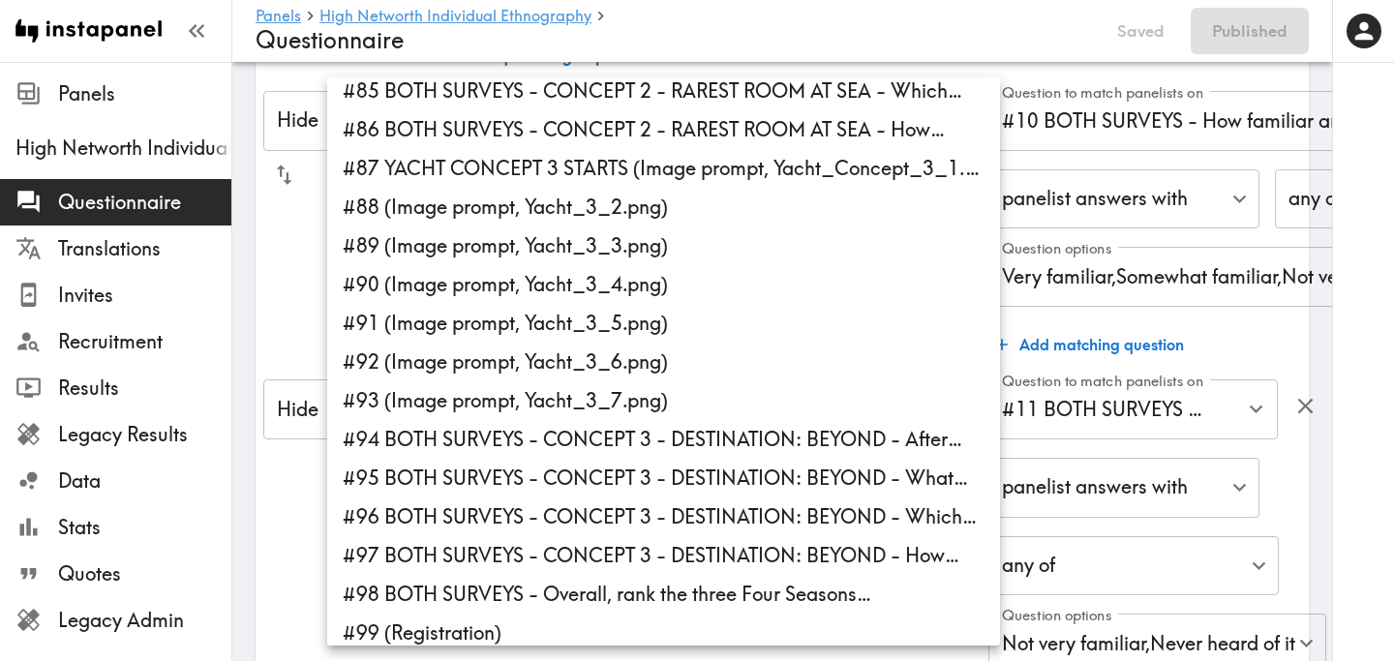
scroll to position [3280, 0]
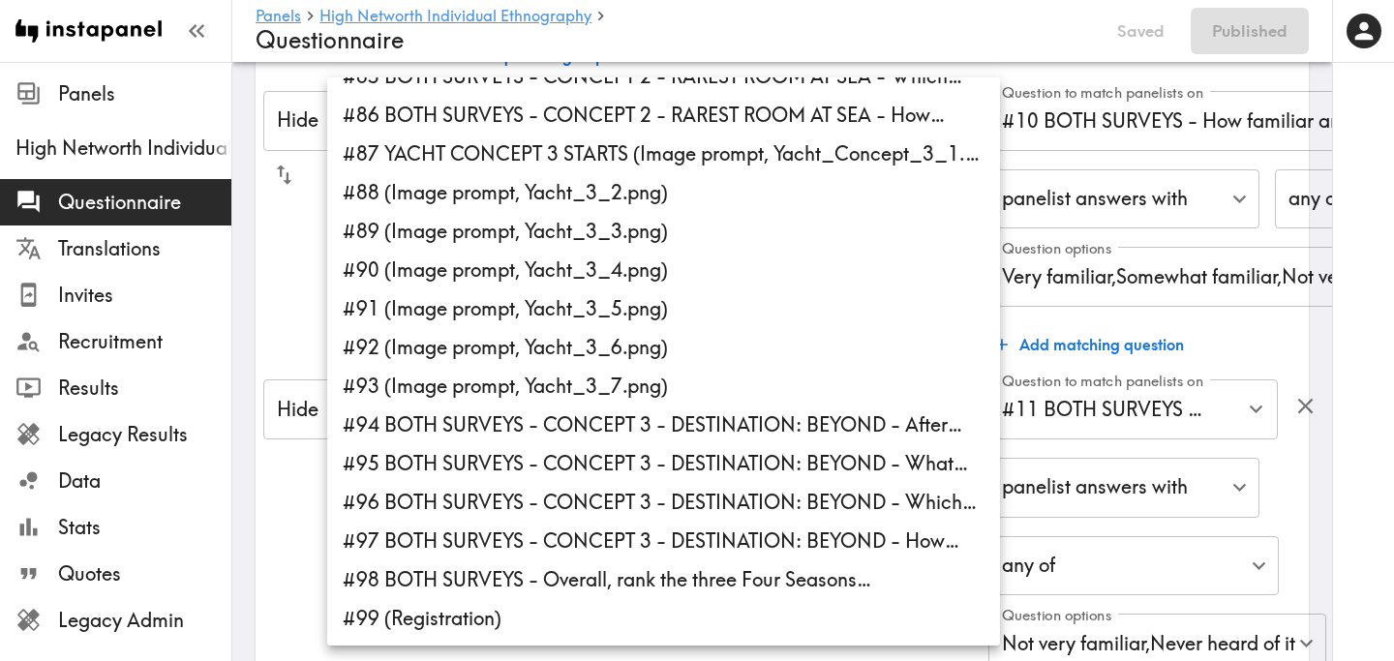
click at [265, 298] on div at bounding box center [697, 330] width 1394 height 661
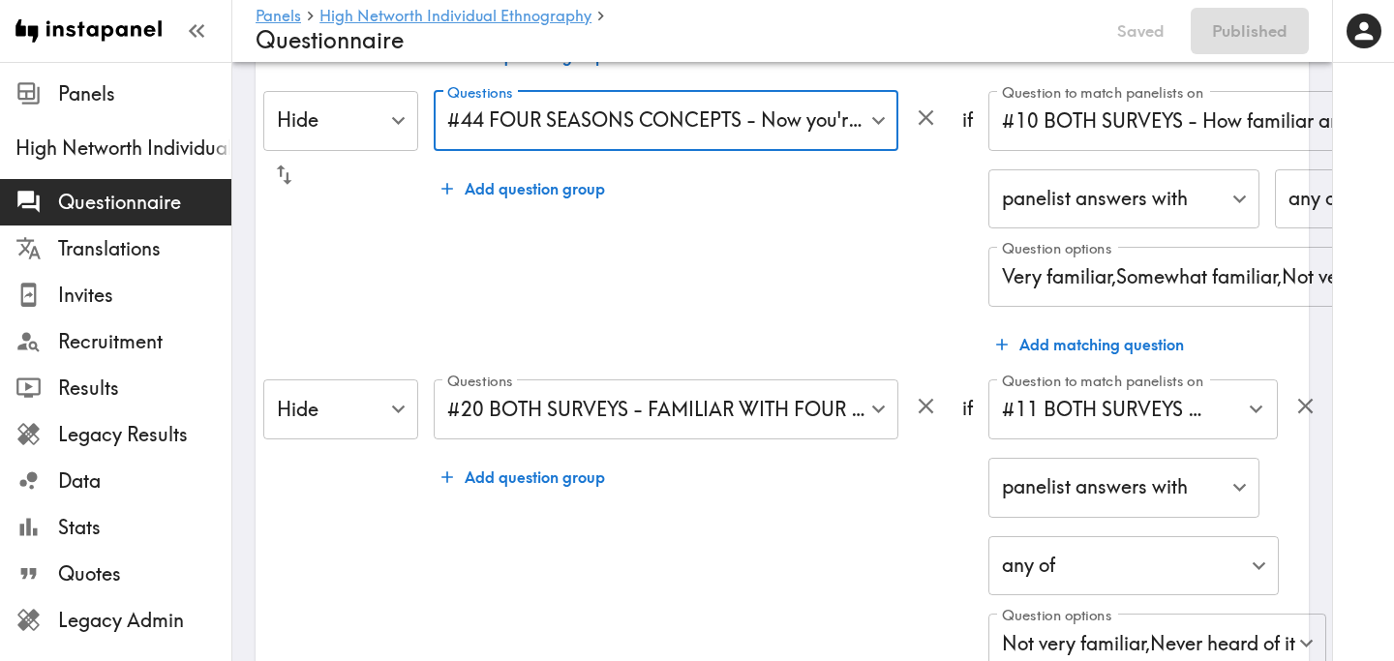
click at [1246, 131] on input "#10 BOTH SURVEYS - How familiar are you with Abercrombie…" at bounding box center [1246, 121] width 498 height 43
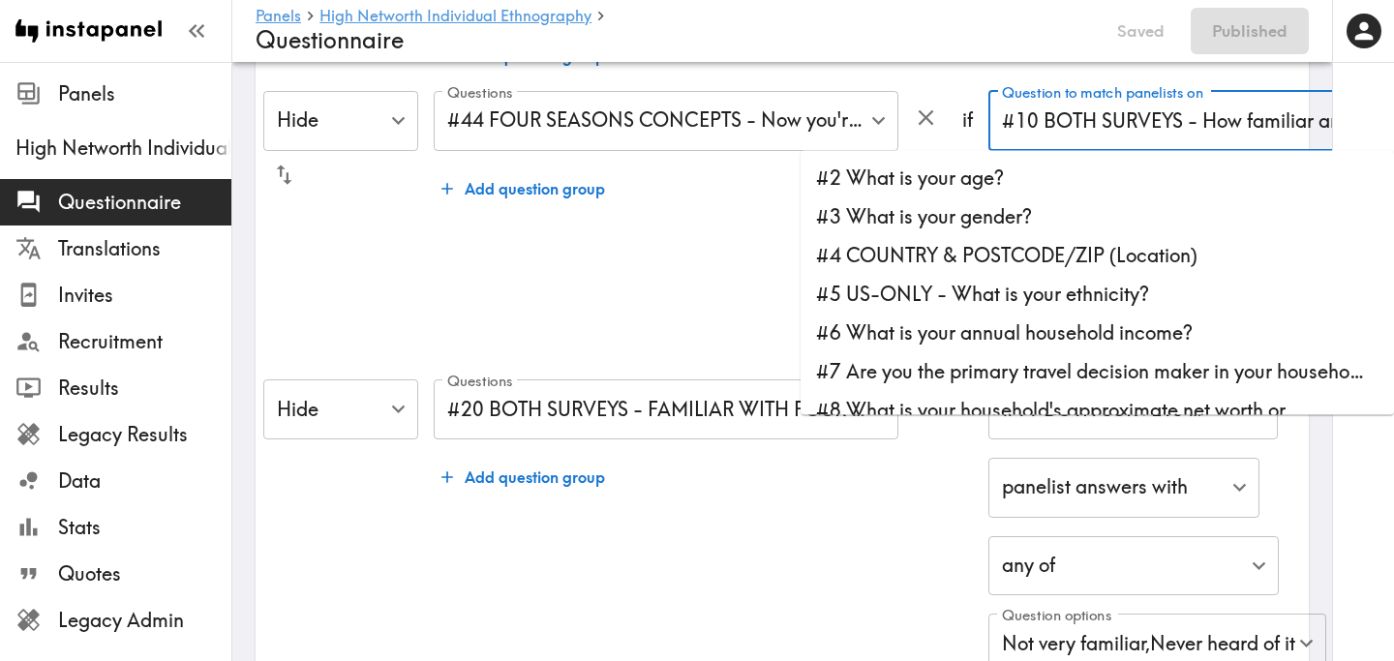
scroll to position [80, 0]
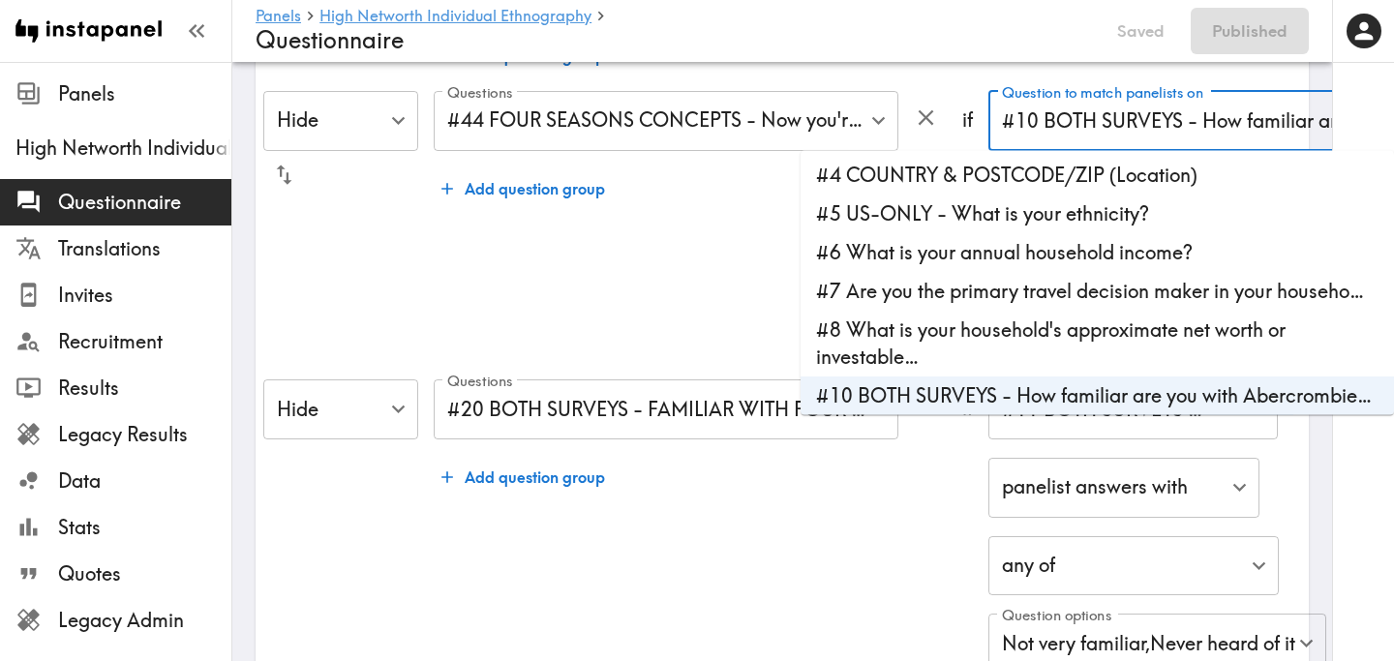
click at [653, 260] on div "Questions #44 FOUR SEASONS CONCEPTS - Now you're about to see campaign… , #45 (…" at bounding box center [690, 227] width 513 height 273
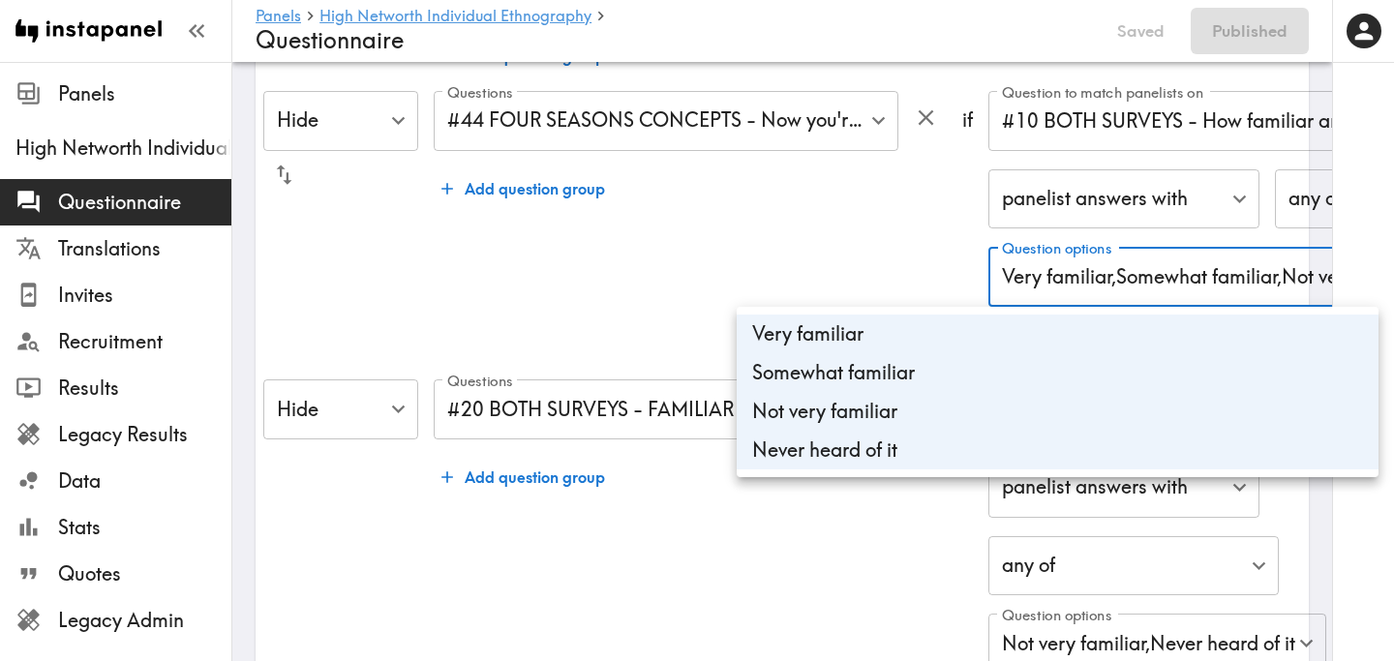
click at [779, 215] on div at bounding box center [697, 330] width 1394 height 661
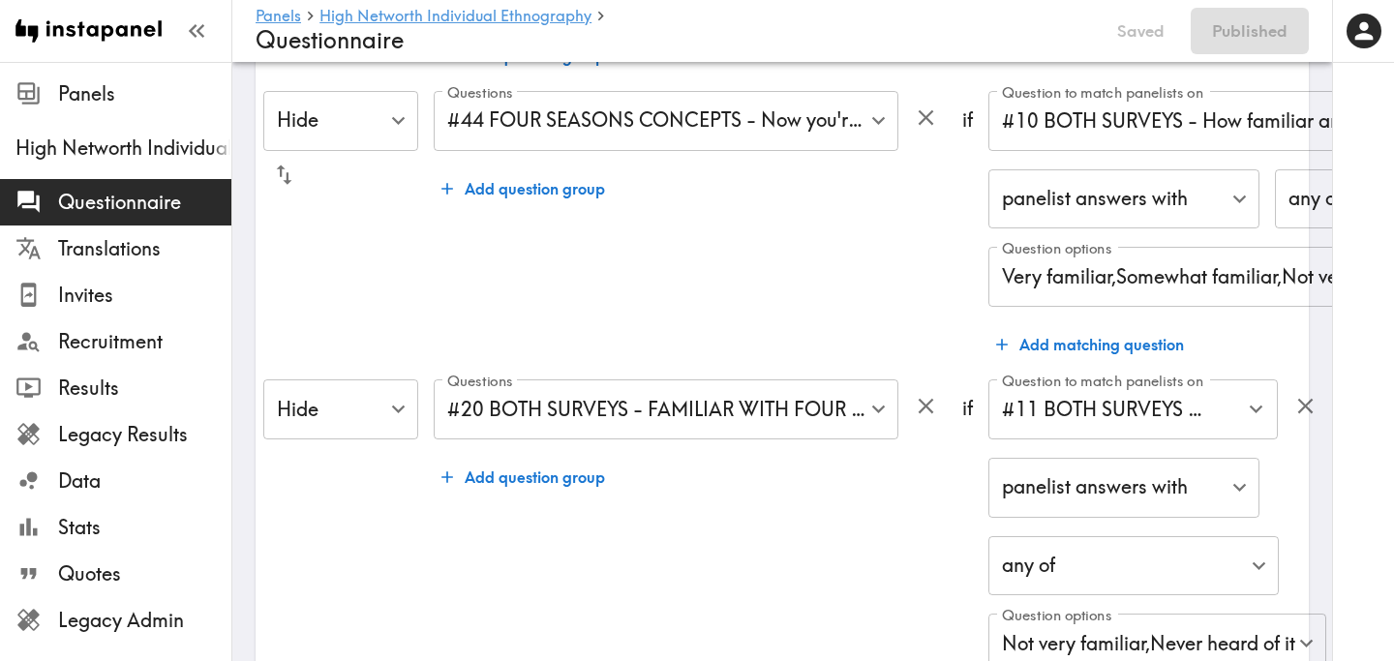
click at [832, 243] on div "Questions #44 FOUR SEASONS CONCEPTS - Now you're about to see campaign… , #45 (…" at bounding box center [690, 227] width 513 height 273
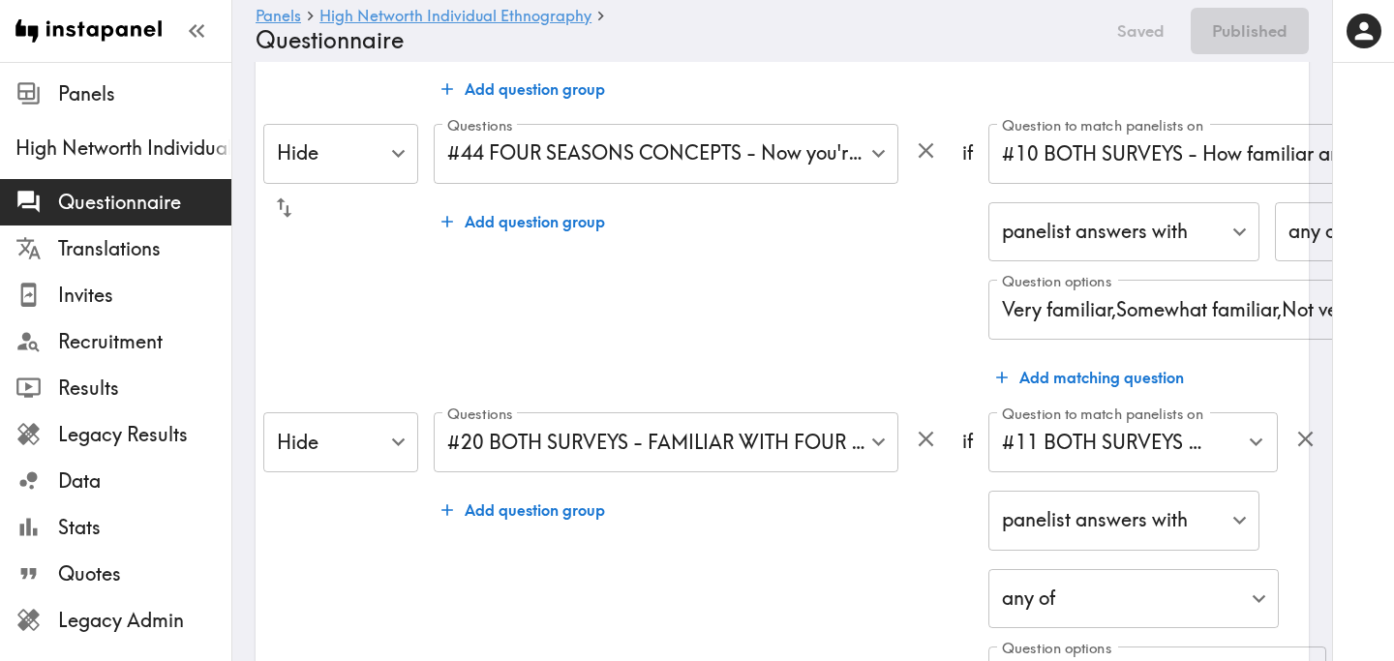
scroll to position [0, 0]
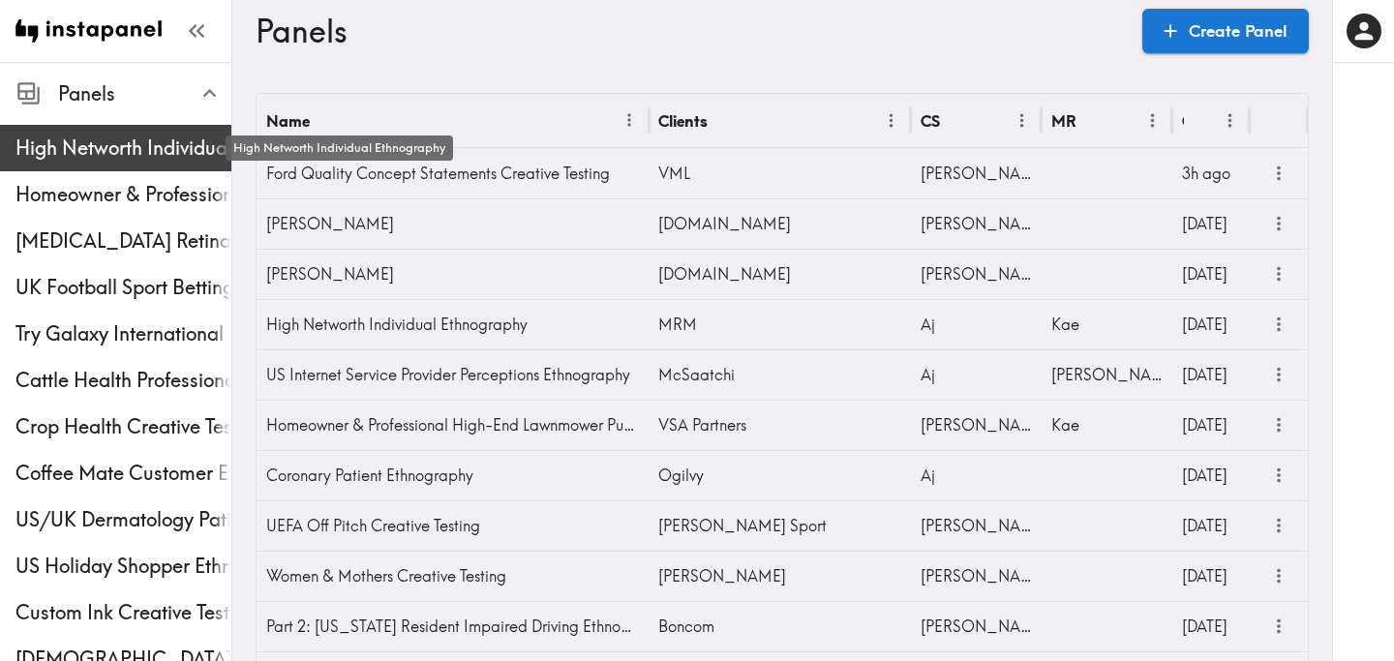
click at [153, 136] on span "High Networth Individual Ethnography" at bounding box center [123, 148] width 216 height 27
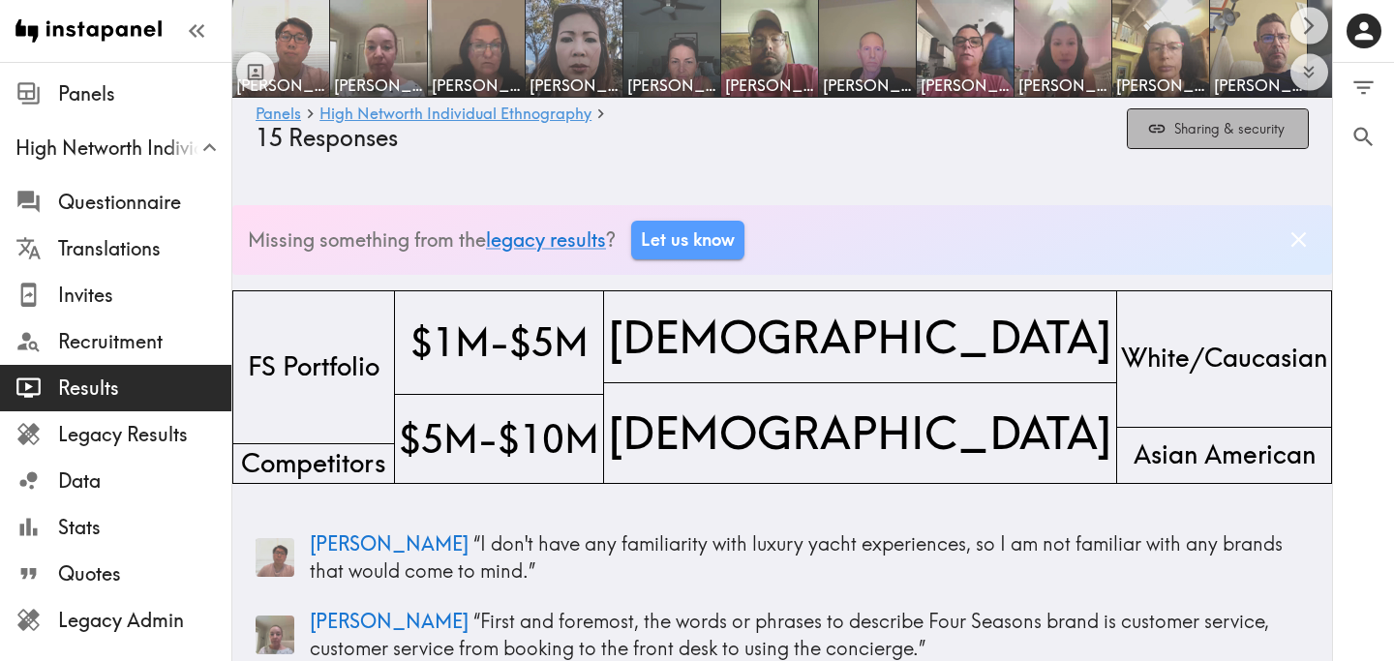
click at [1231, 131] on button "Sharing & security" at bounding box center [1218, 129] width 182 height 42
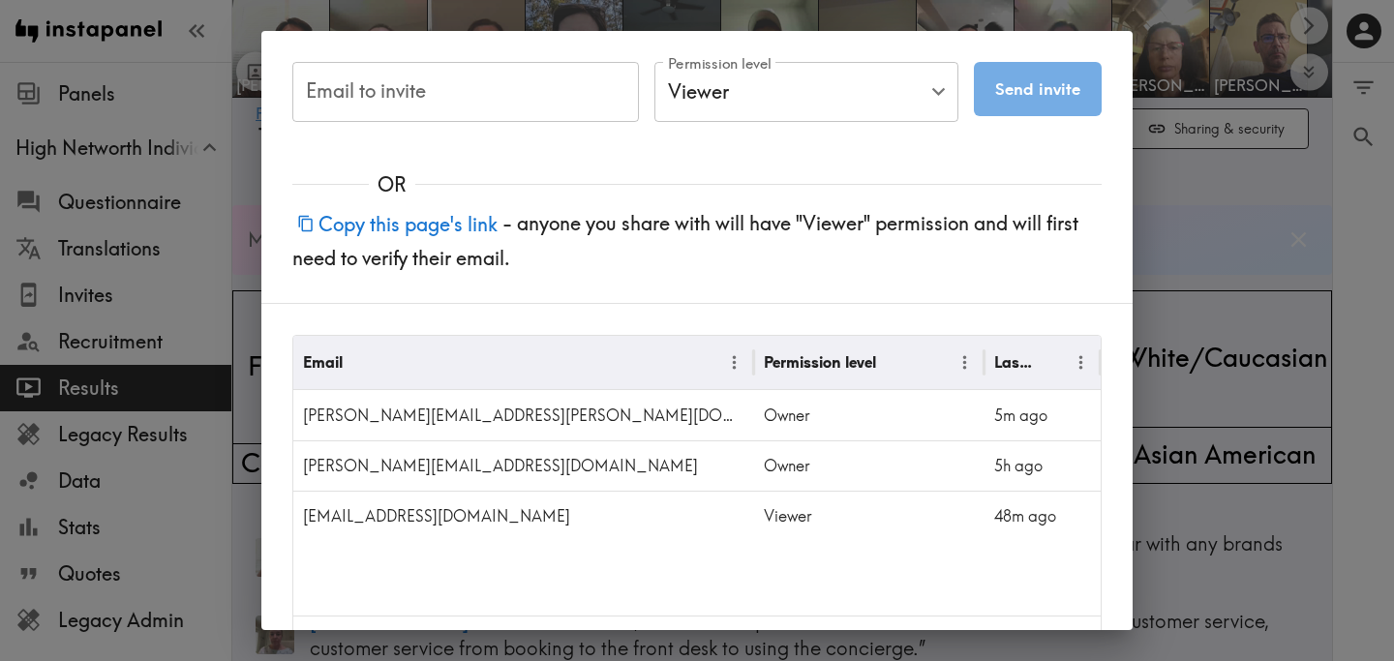
click at [1216, 209] on div "Email to invite Email to invite Permission level Viewer Viewer Permission level…" at bounding box center [697, 330] width 1394 height 661
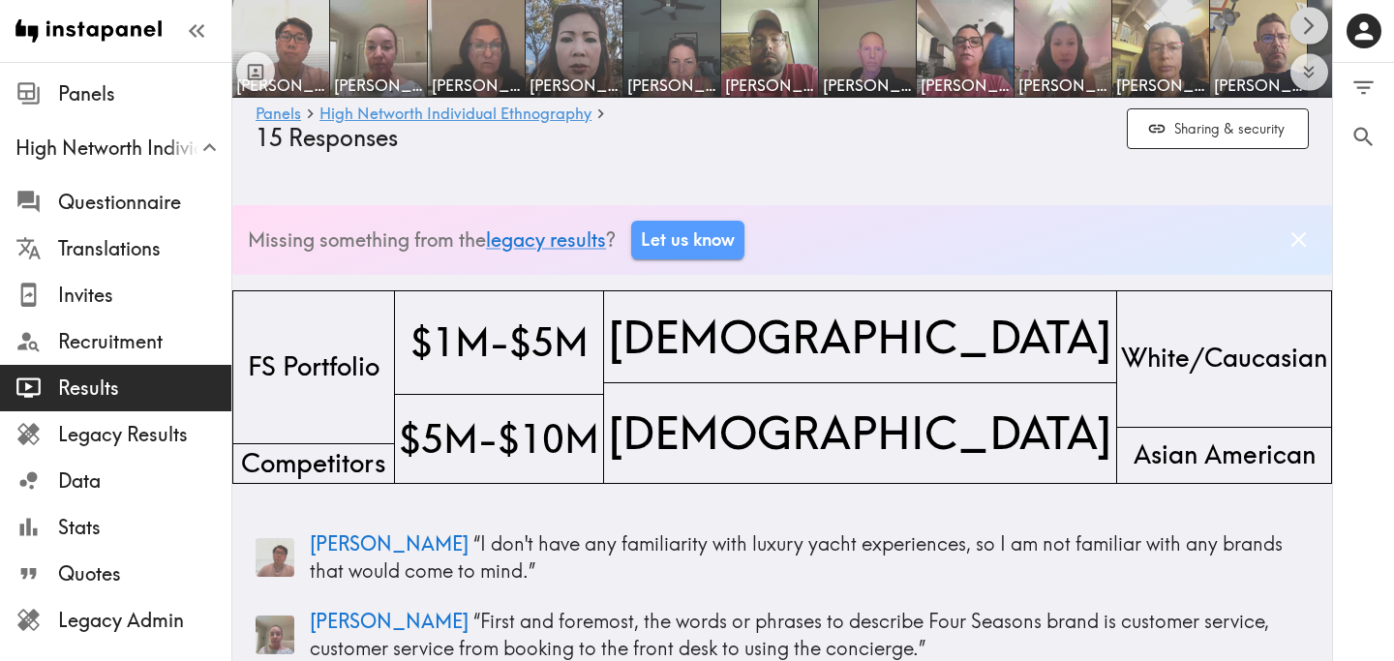
click at [1309, 24] on icon "Scroll right" at bounding box center [1309, 26] width 22 height 22
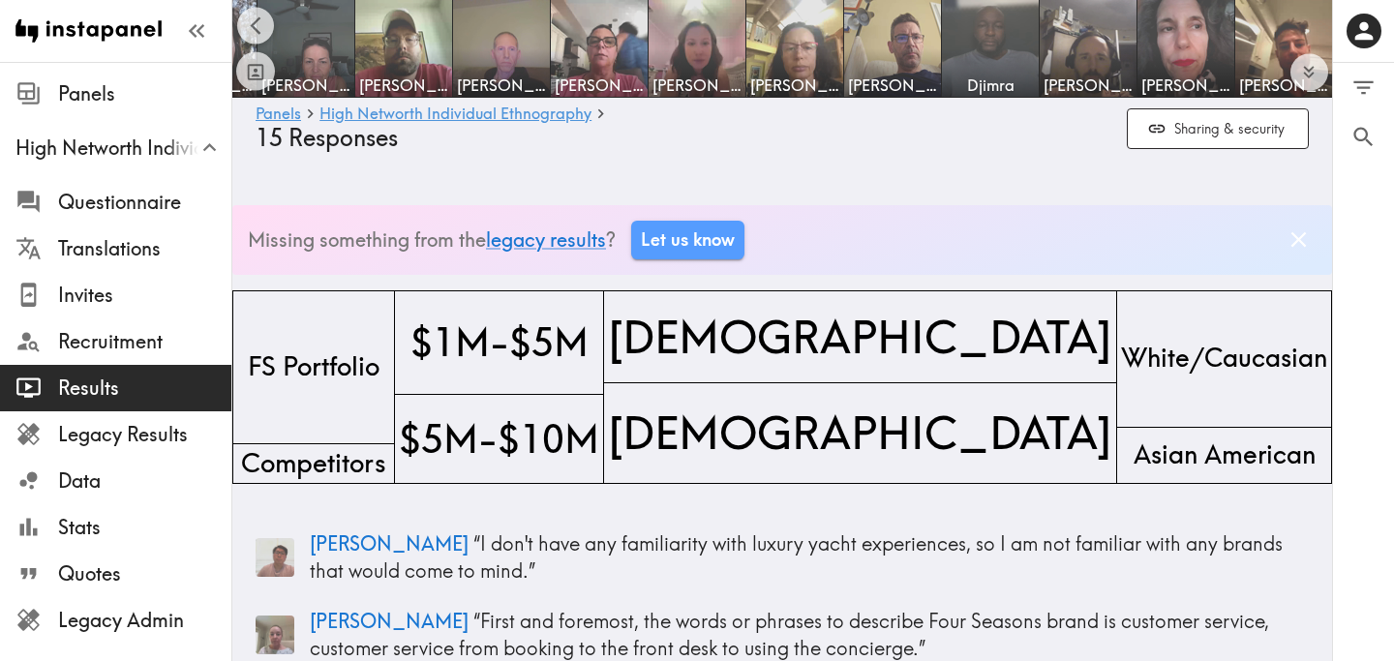
scroll to position [0, 367]
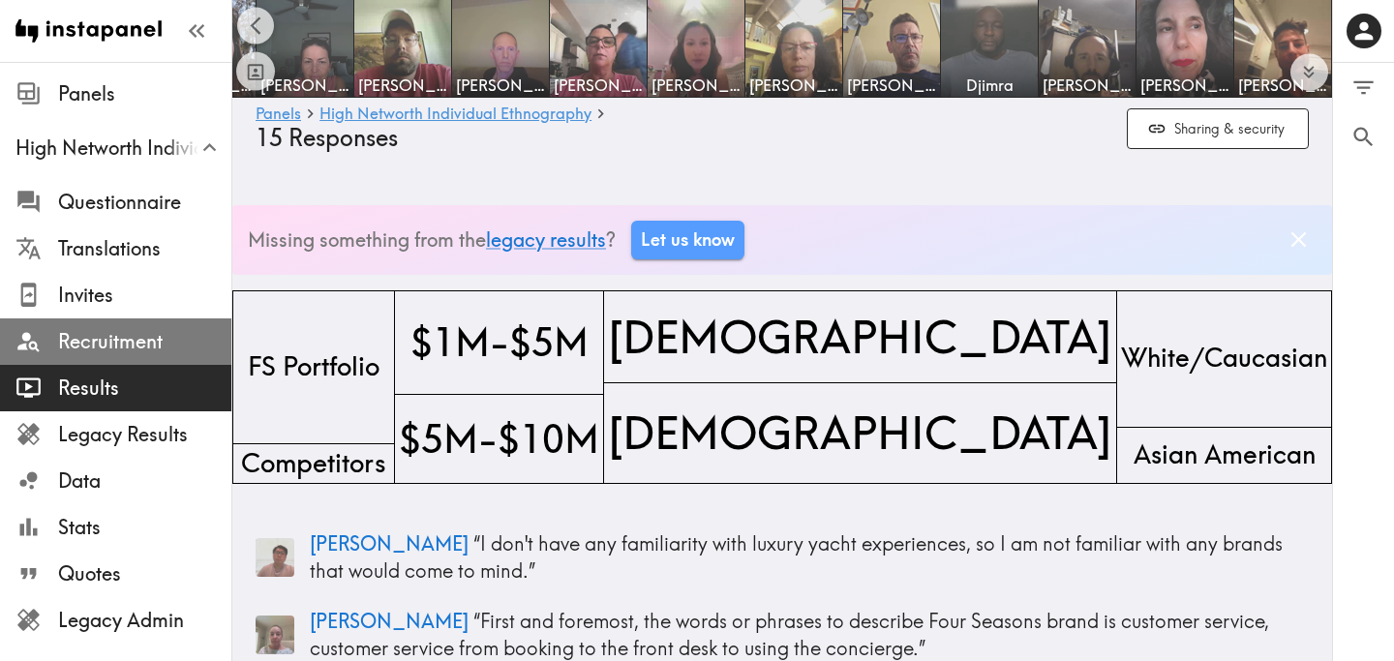
click at [129, 349] on span "Recruitment" at bounding box center [144, 341] width 173 height 27
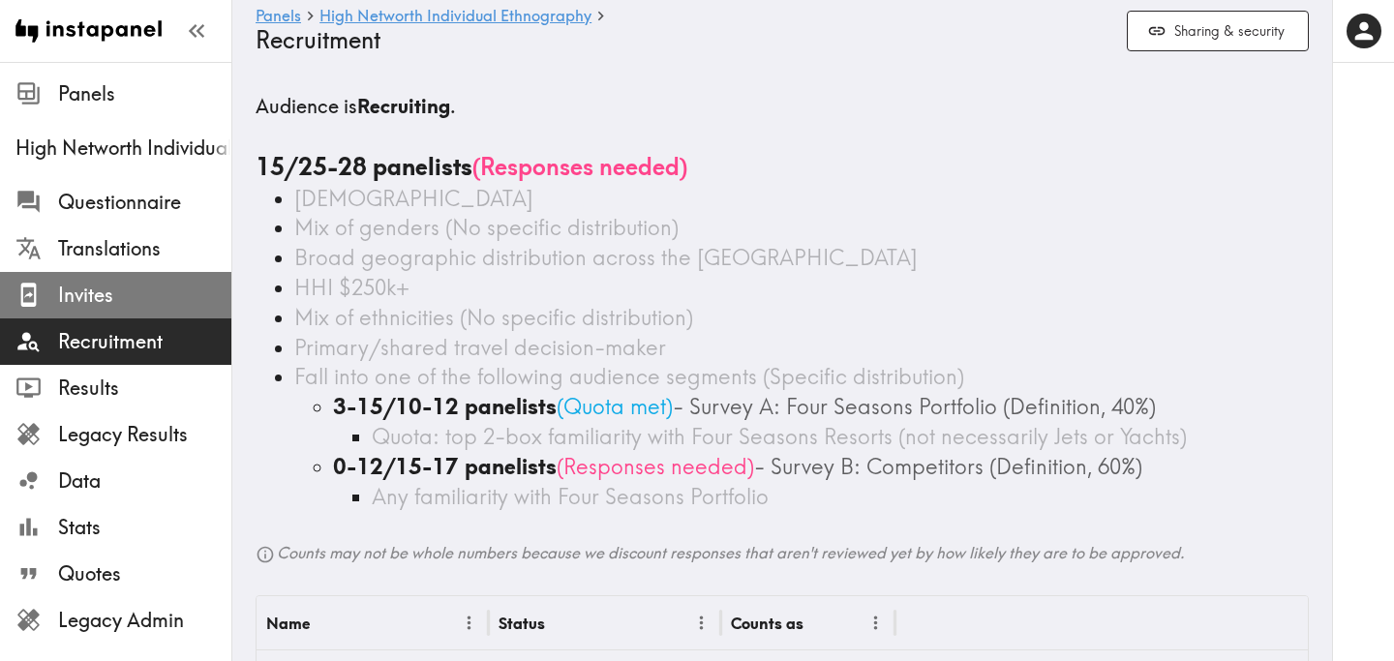
click at [132, 284] on span "Invites" at bounding box center [144, 295] width 173 height 27
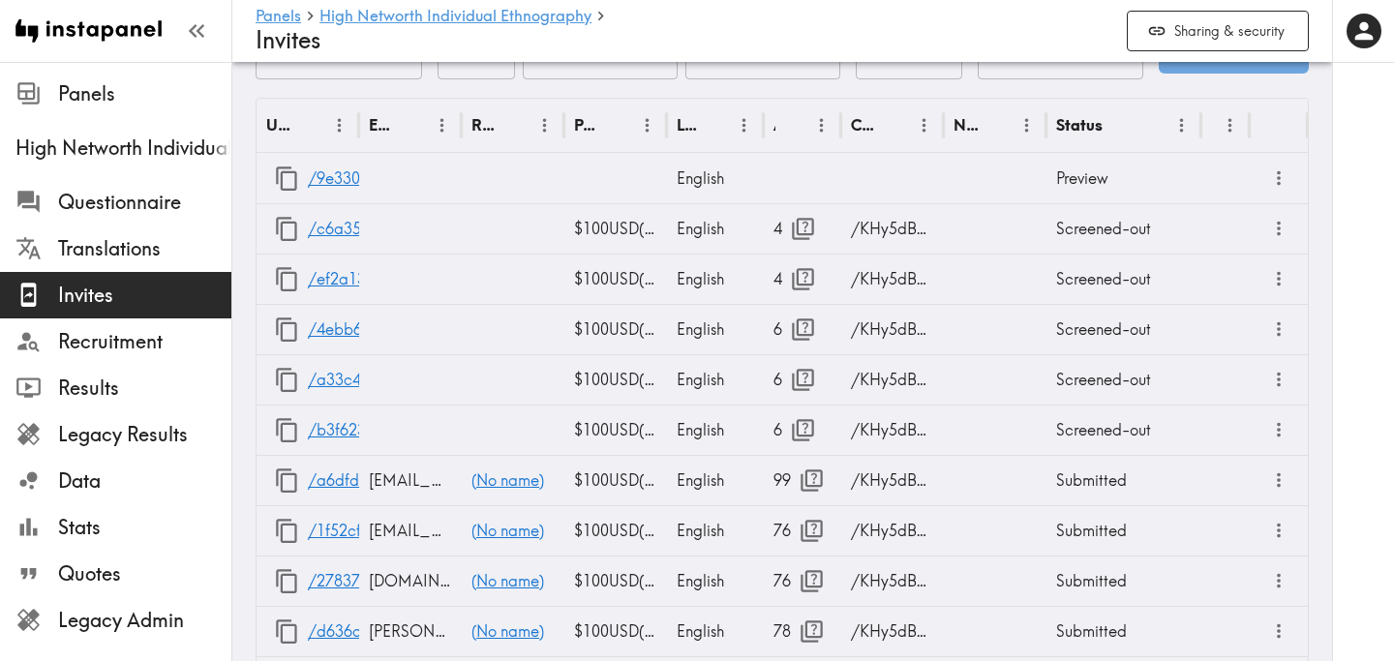
scroll to position [954, 0]
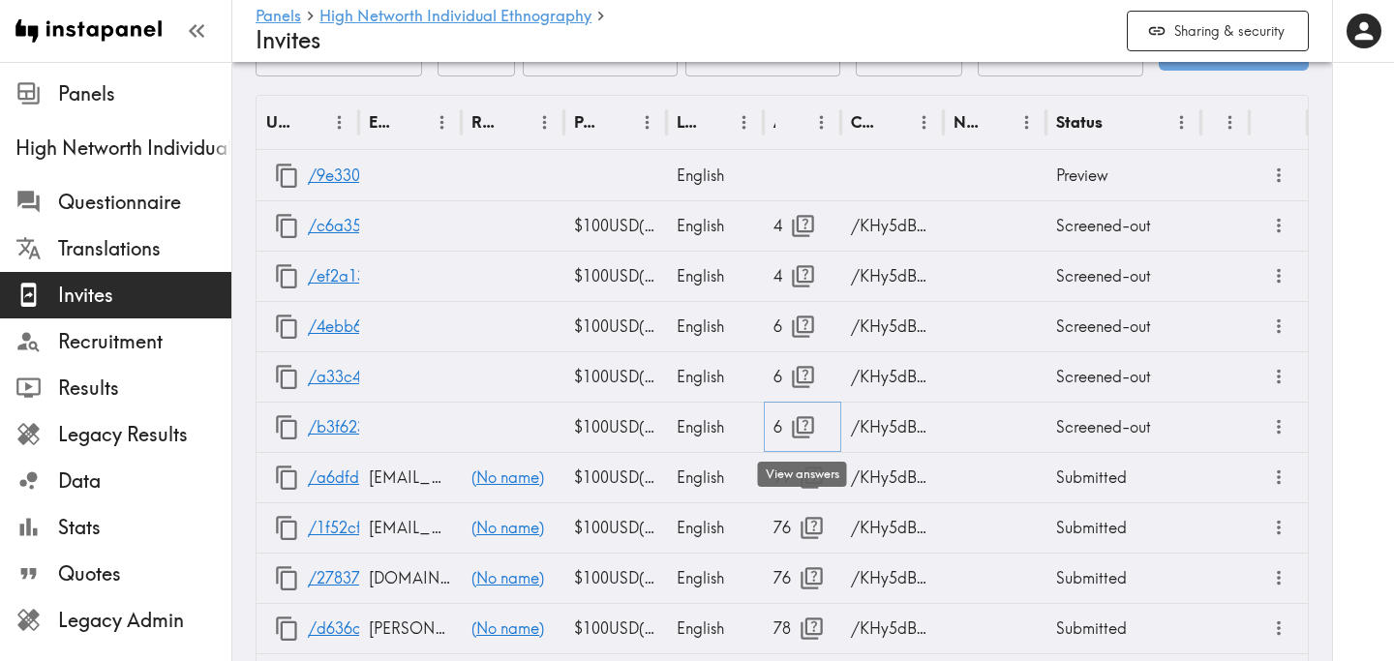
click at [807, 426] on icon "button" at bounding box center [803, 427] width 26 height 26
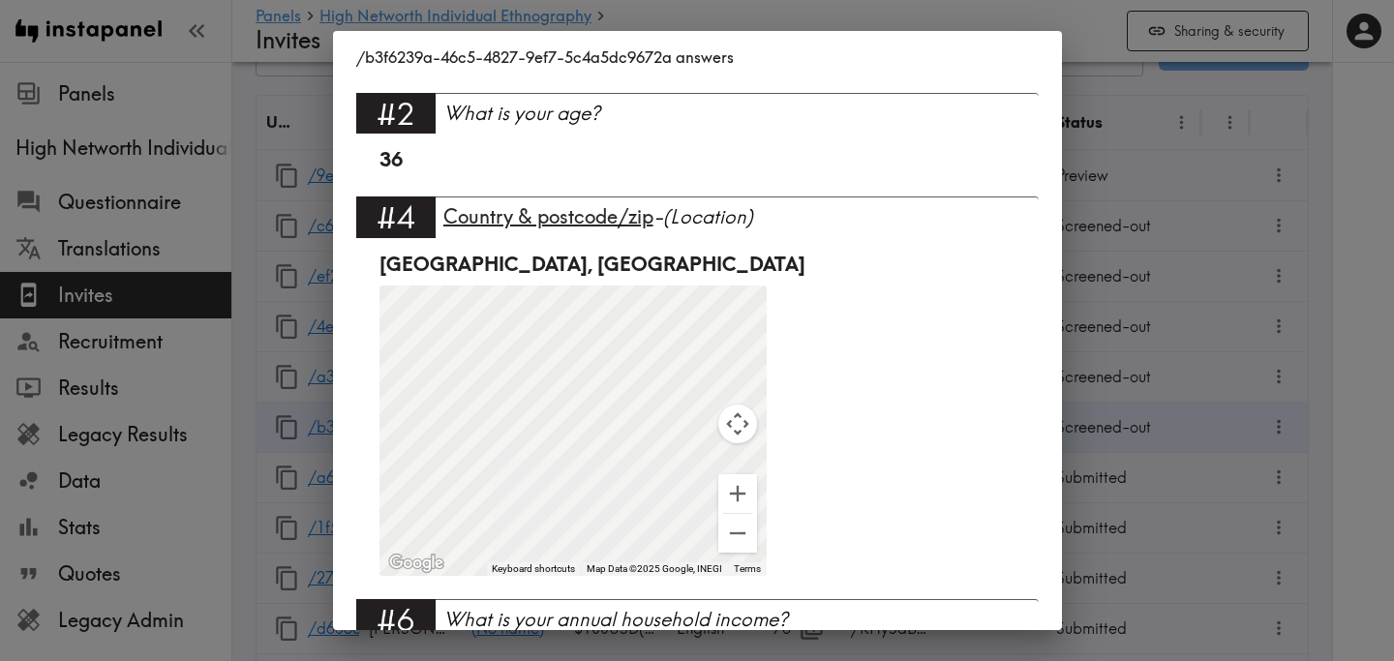
scroll to position [0, 0]
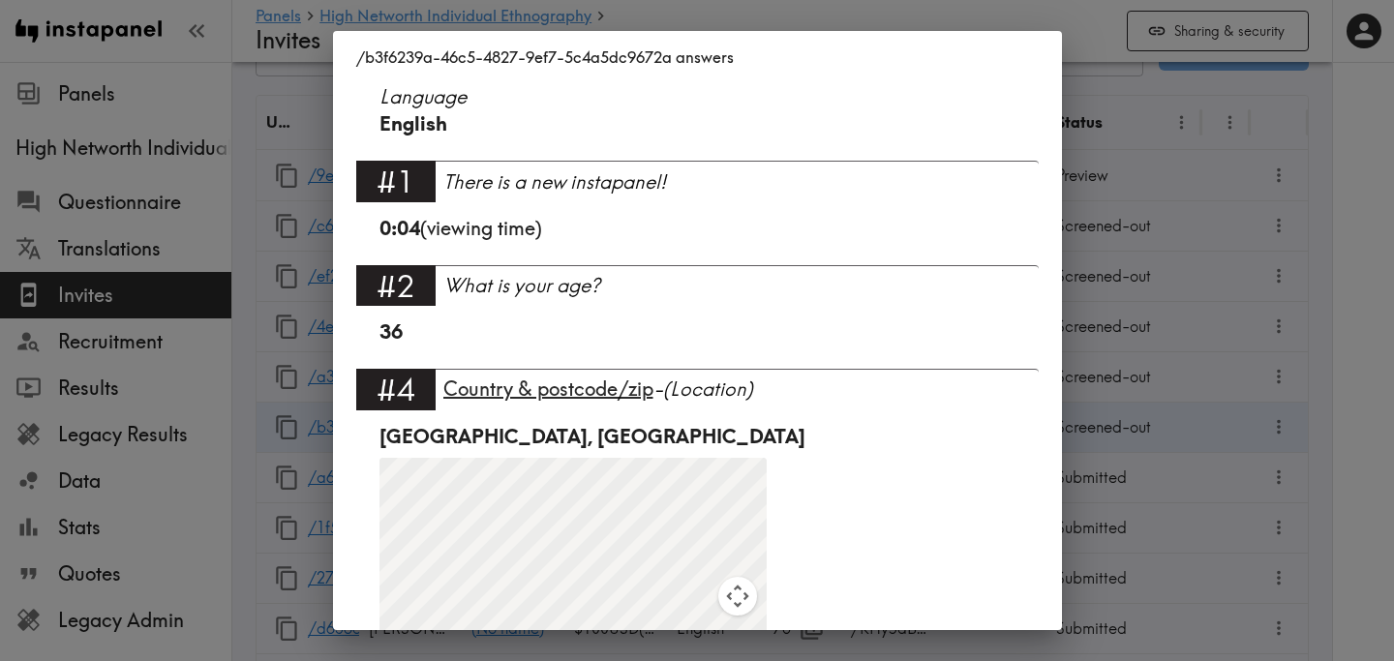
click at [1185, 400] on div "/b3f6239a-46c5-4827-9ef7-5c4a5dc9672a answers Language English #1 There is a ne…" at bounding box center [697, 330] width 1394 height 661
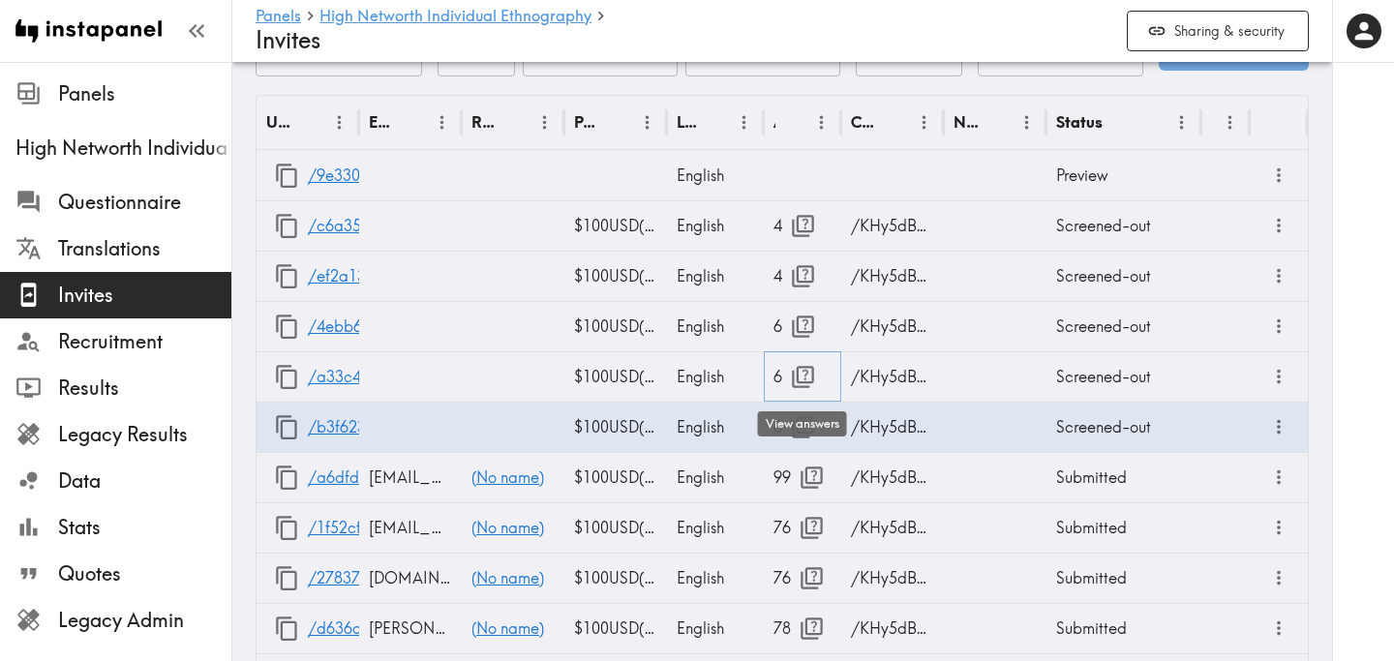
click at [804, 379] on icon "button" at bounding box center [803, 377] width 26 height 26
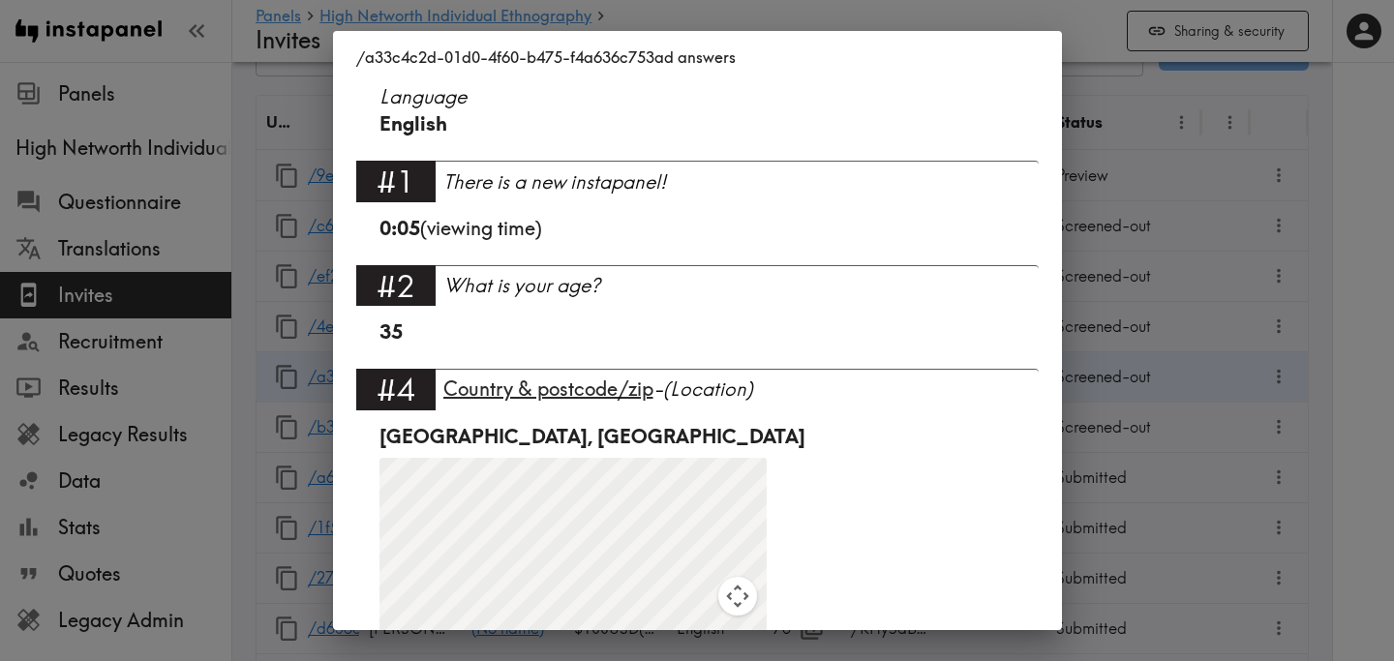
click at [1238, 289] on div "/a33c4c2d-01d0-4f60-b475-f4a636c753ad answers Language English #1 There is a ne…" at bounding box center [697, 330] width 1394 height 661
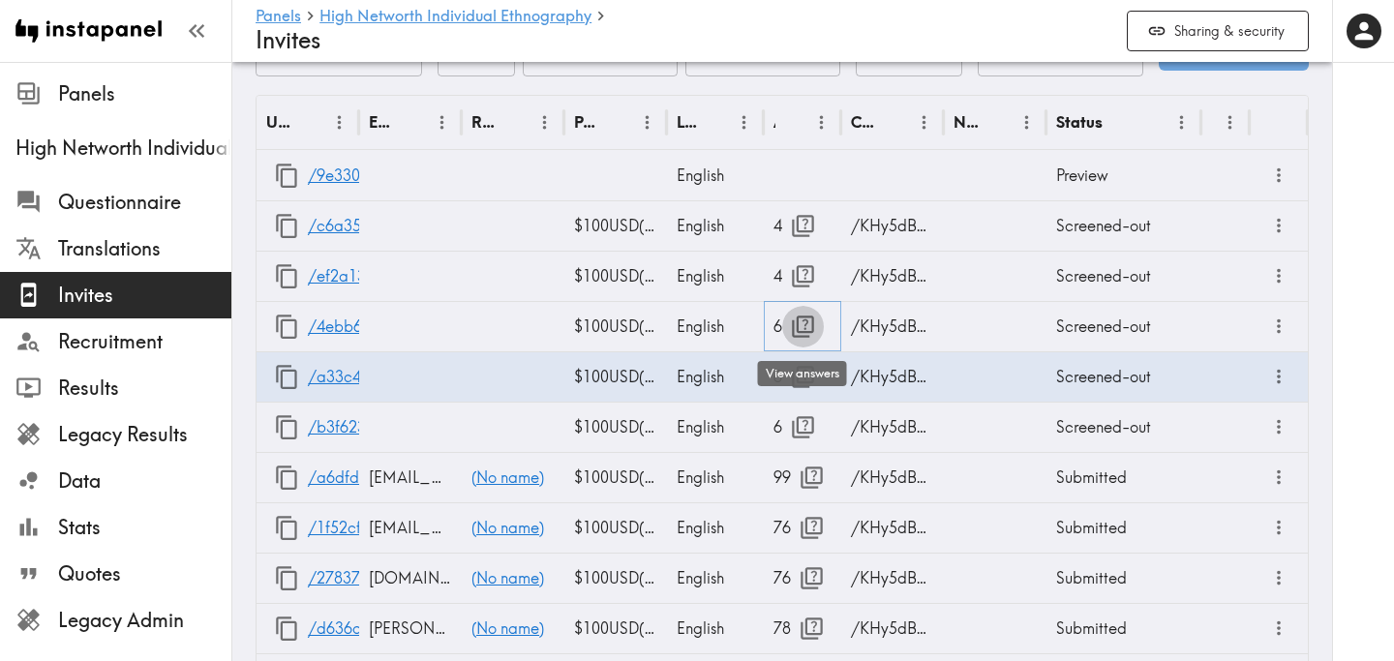
click at [800, 330] on icon "button" at bounding box center [803, 327] width 26 height 26
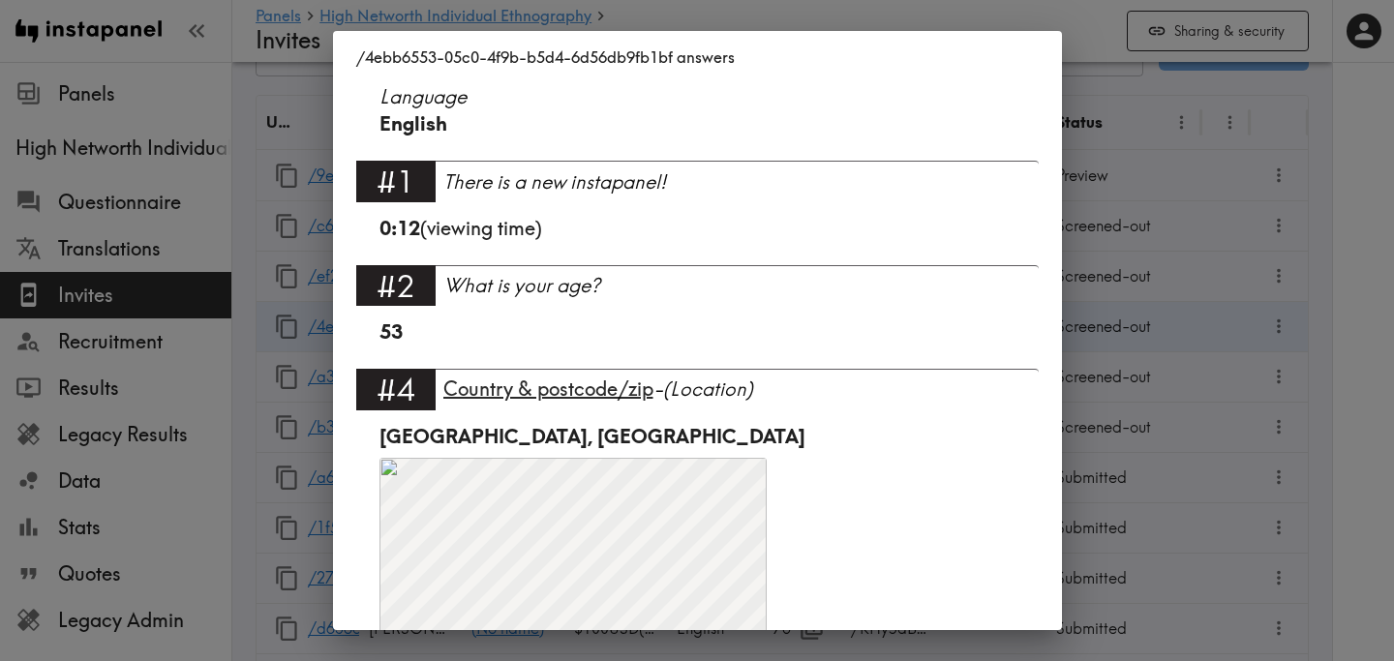
scroll to position [449, 0]
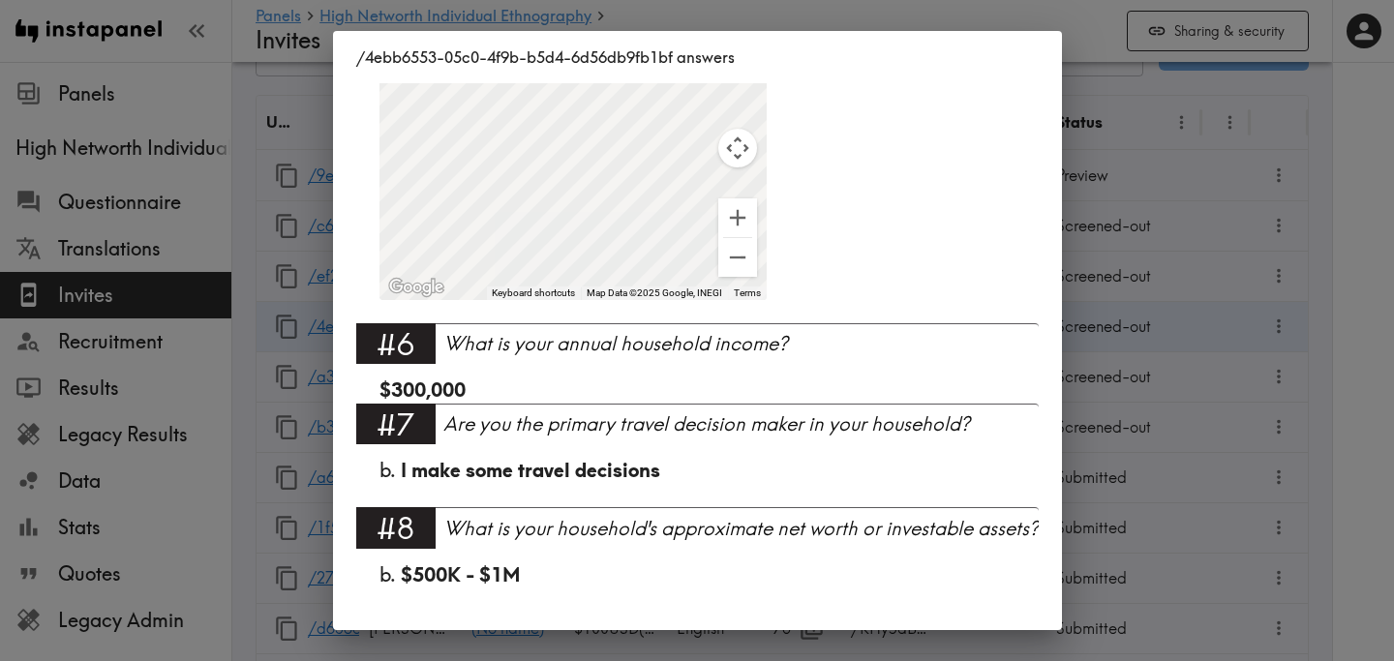
click at [1197, 256] on div "/4ebb6553-05c0-4f9b-b5d4-6d56db9fb1bf answers Language English #1 There is a ne…" at bounding box center [697, 330] width 1394 height 661
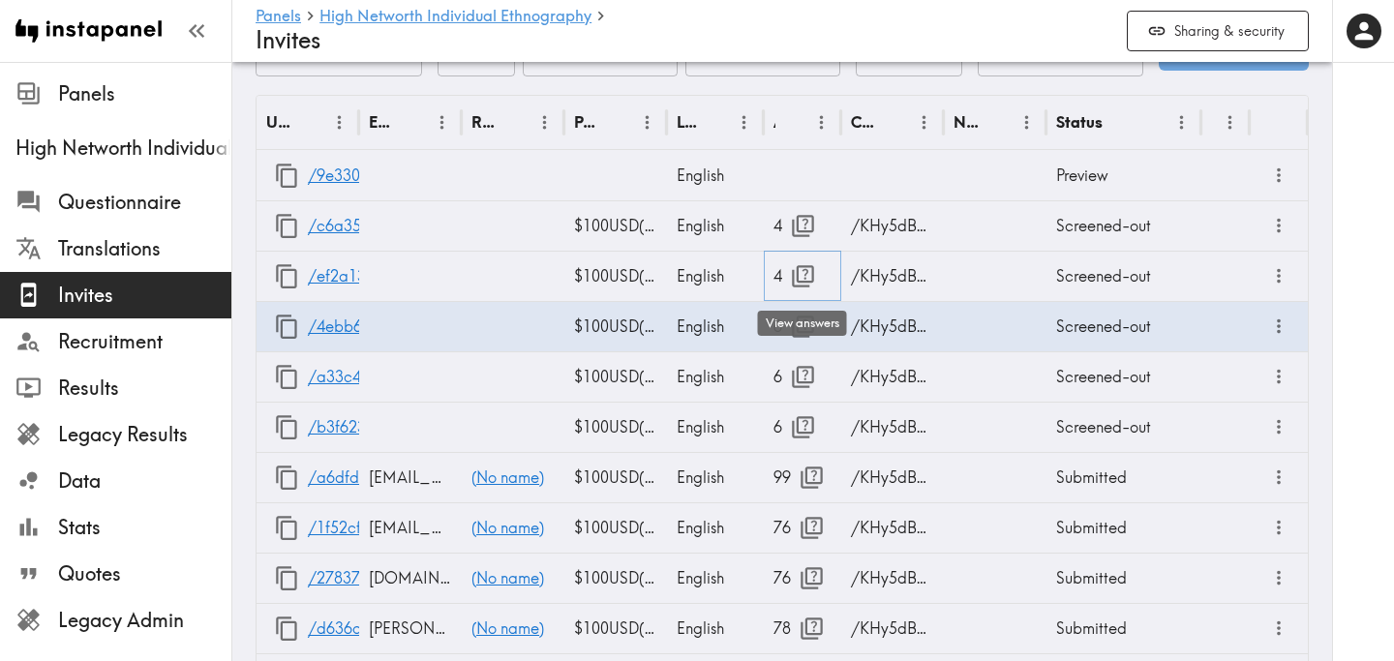
click at [801, 265] on icon "button" at bounding box center [803, 276] width 22 height 22
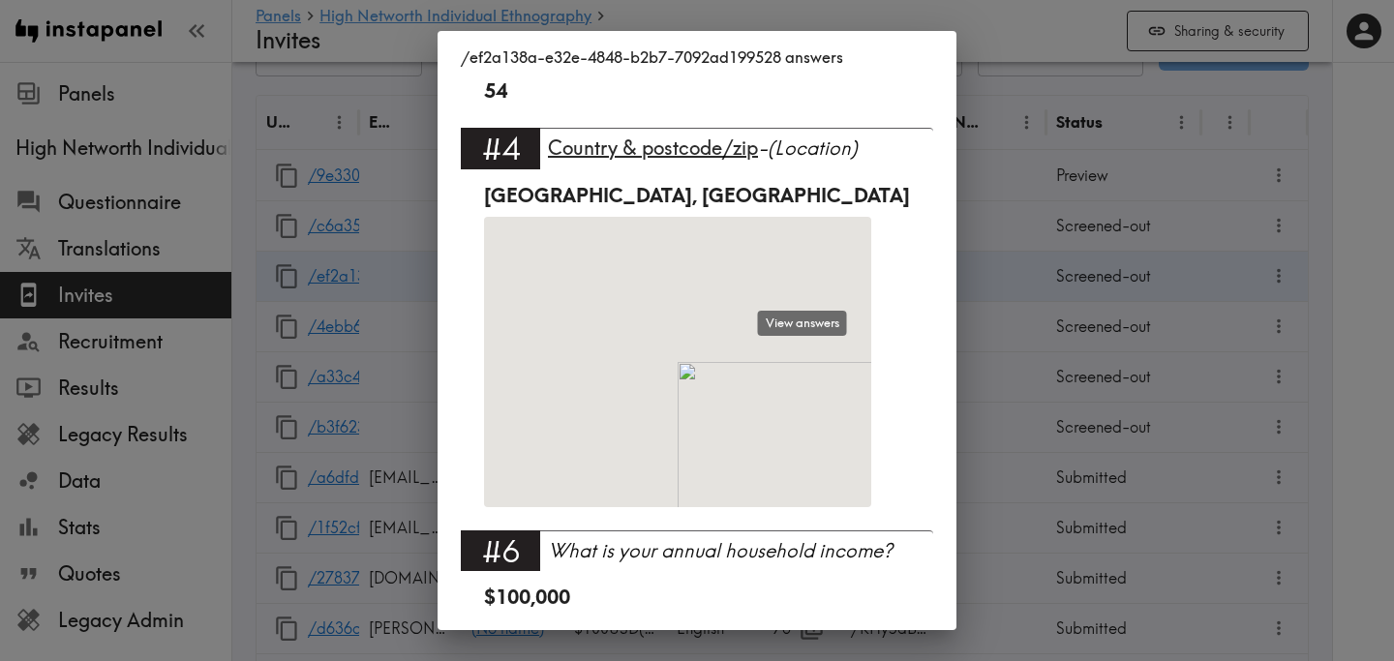
scroll to position [241, 0]
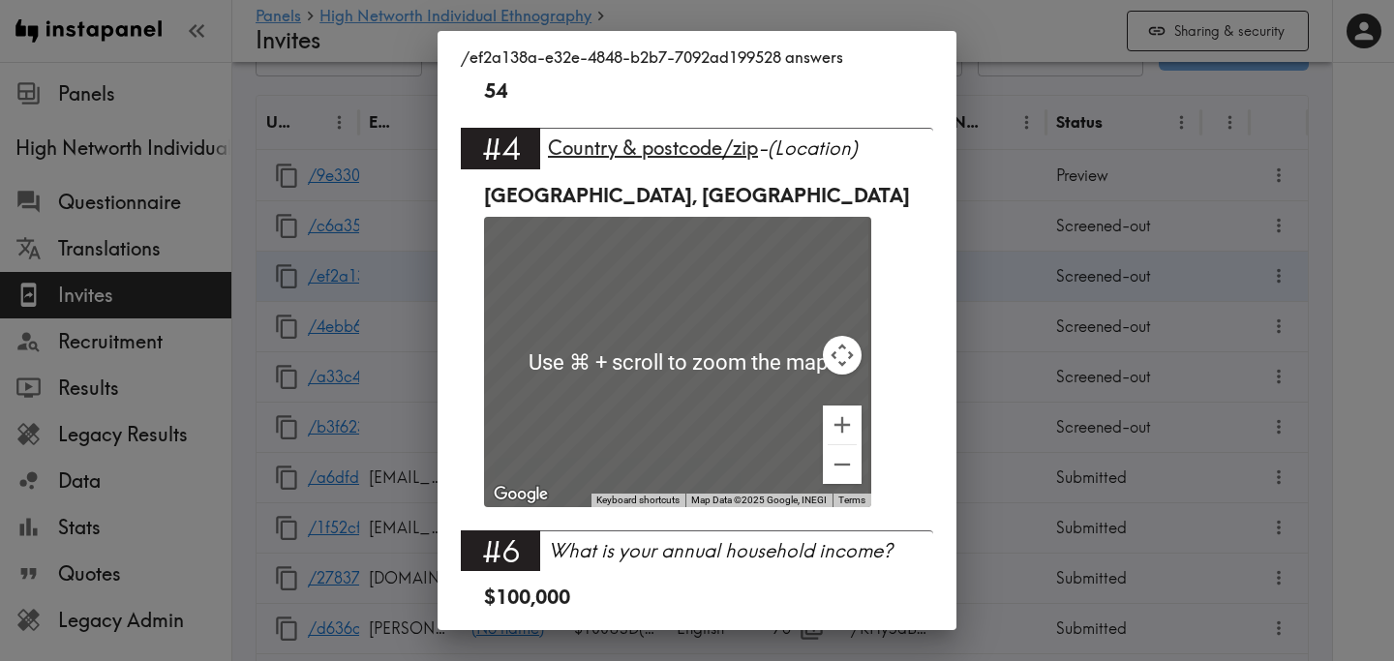
click at [1086, 369] on div "/ef2a138a-e32e-4848-b2b7-7092ad199528 answers Language English #1 There is a ne…" at bounding box center [697, 330] width 1394 height 661
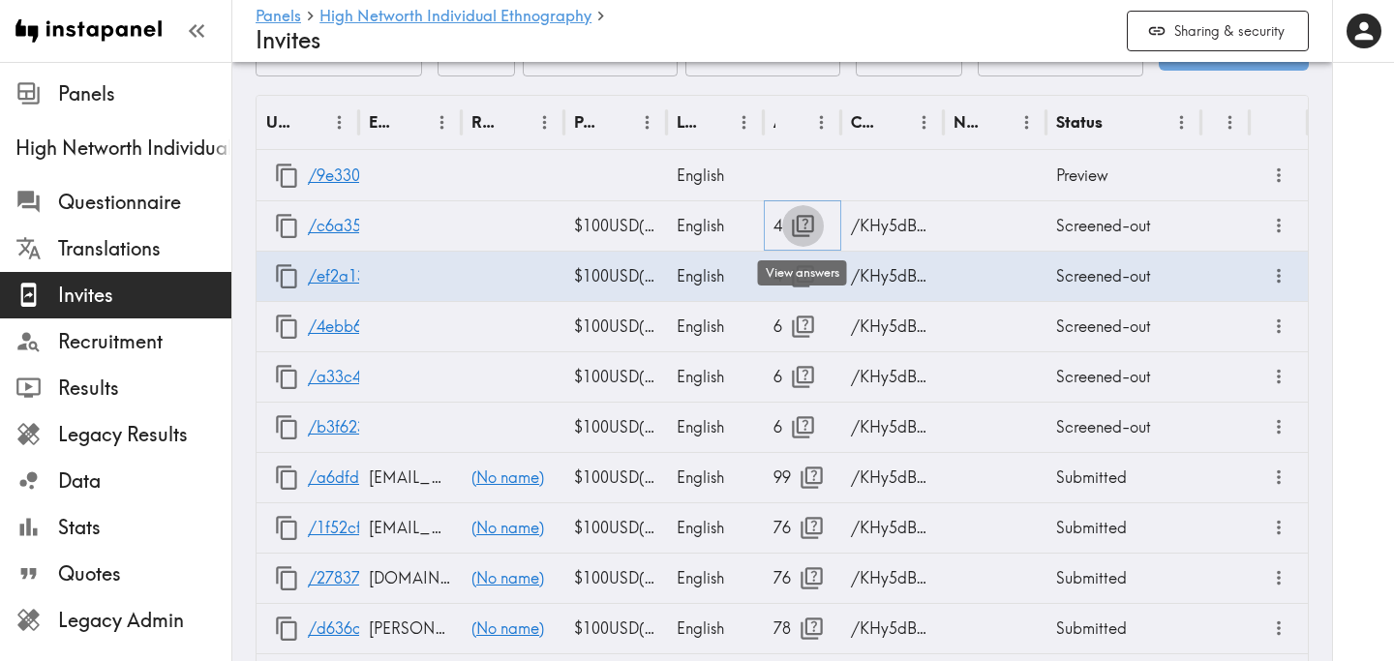
click at [802, 229] on icon "button" at bounding box center [803, 226] width 26 height 26
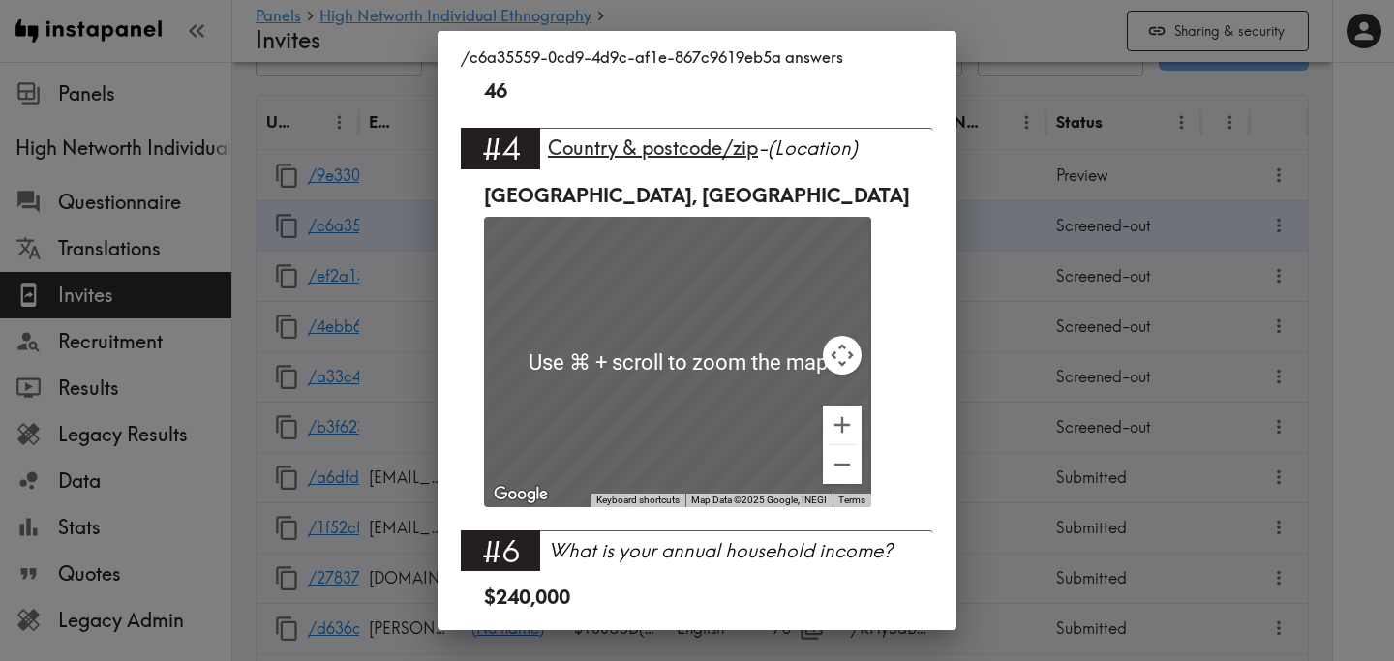
click at [1094, 296] on div "/c6a35559-0cd9-4d9c-af1e-867c9619eb5a answers Language English #1 There is a ne…" at bounding box center [697, 330] width 1394 height 661
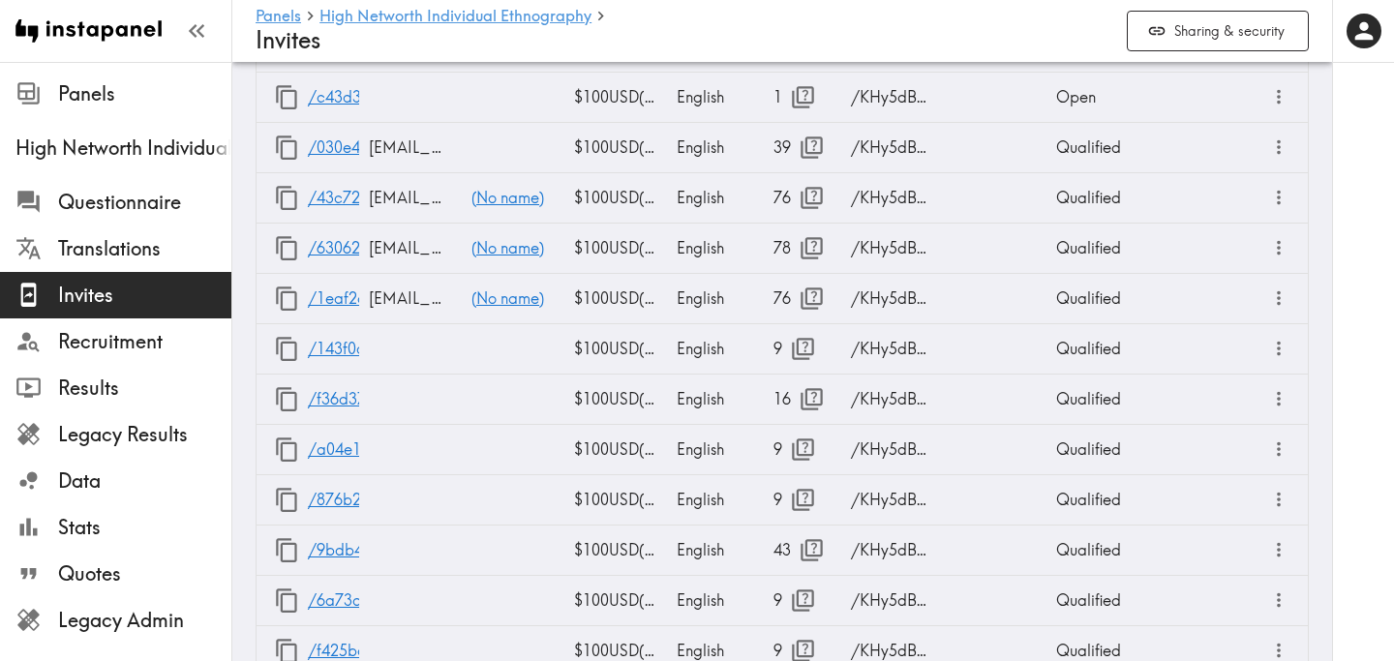
scroll to position [2455, 0]
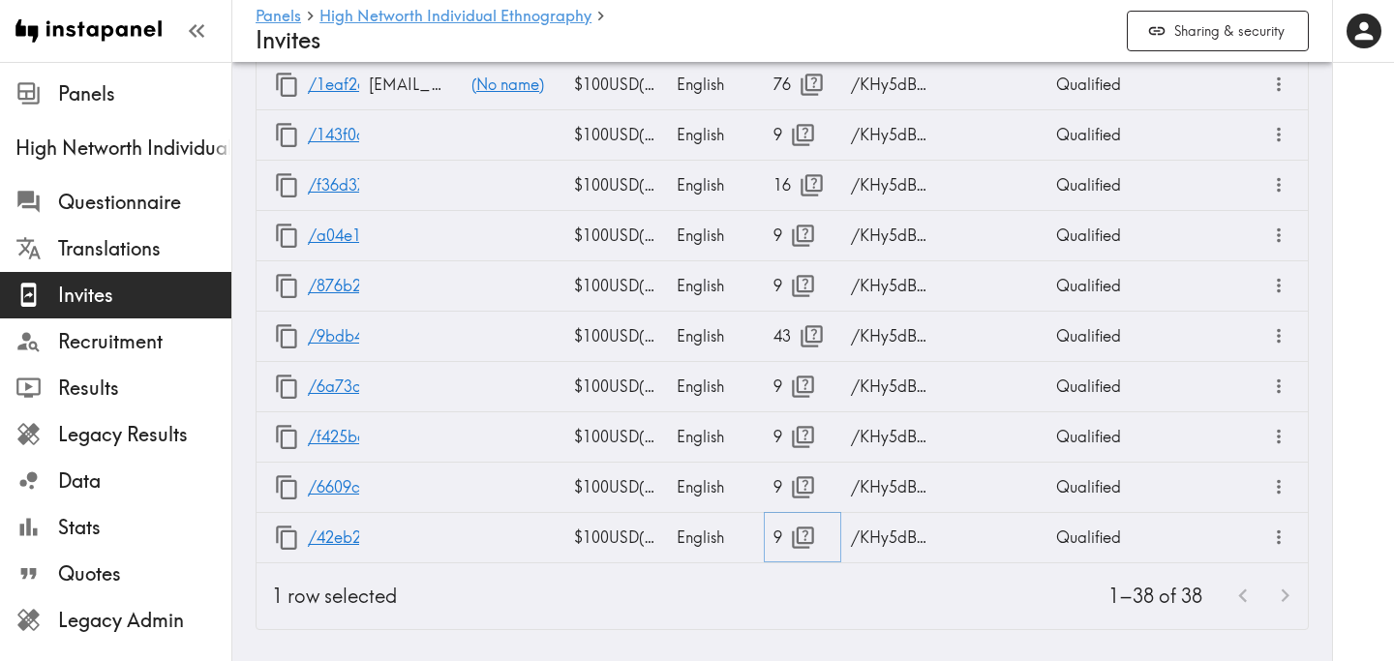
click at [800, 534] on icon "button" at bounding box center [803, 538] width 26 height 26
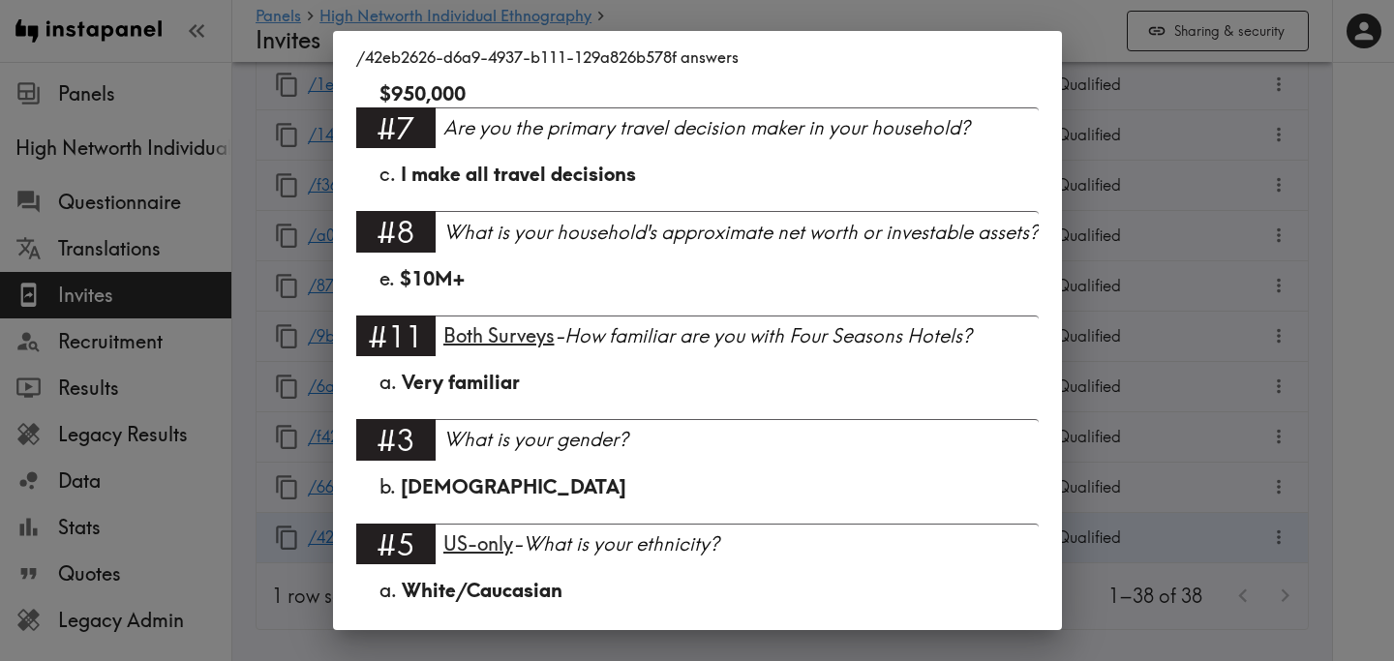
scroll to position [838, 0]
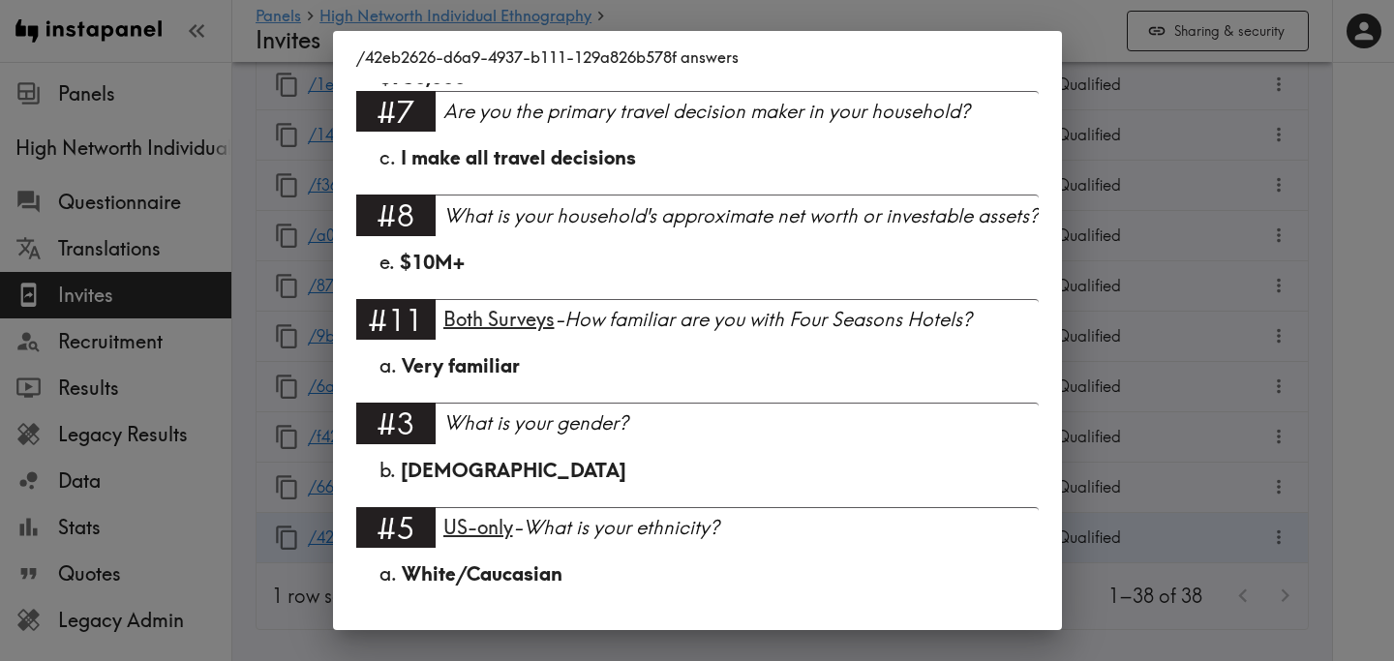
click at [1133, 364] on div "/42eb2626-d6a9-4937-b111-129a826b578f answers Language English Segment FS Portf…" at bounding box center [697, 330] width 1394 height 661
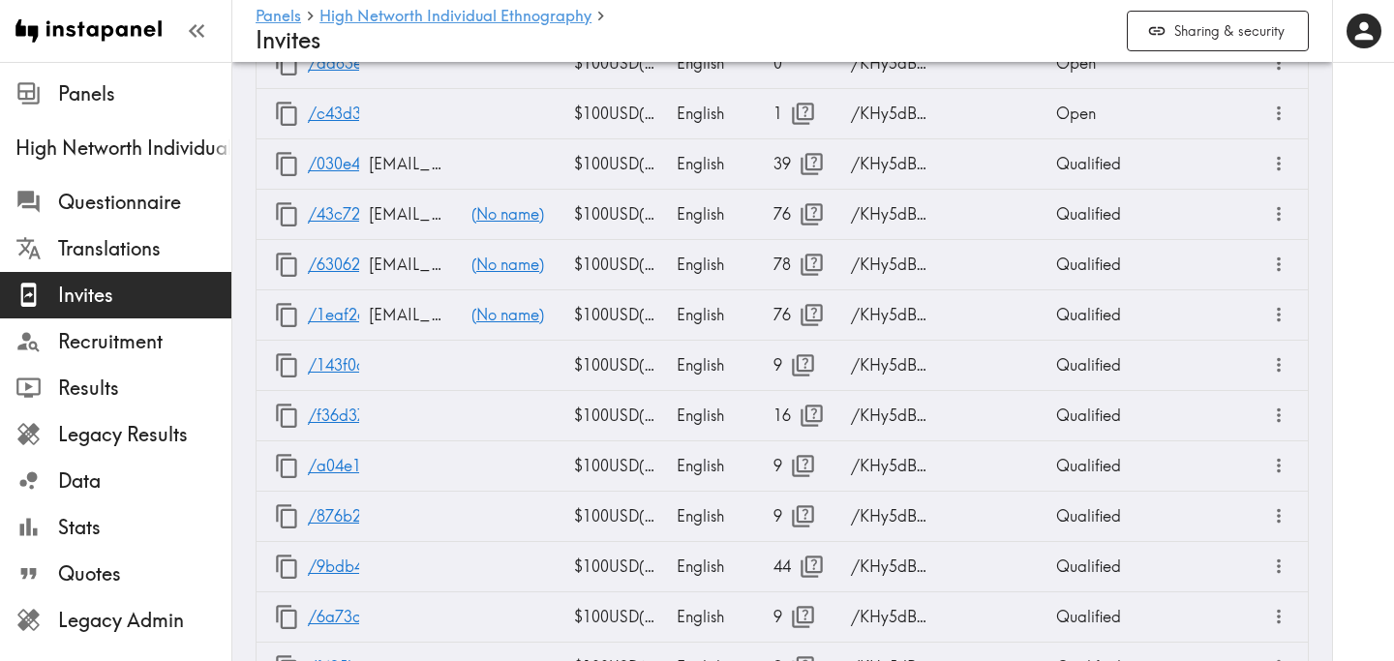
scroll to position [2455, 0]
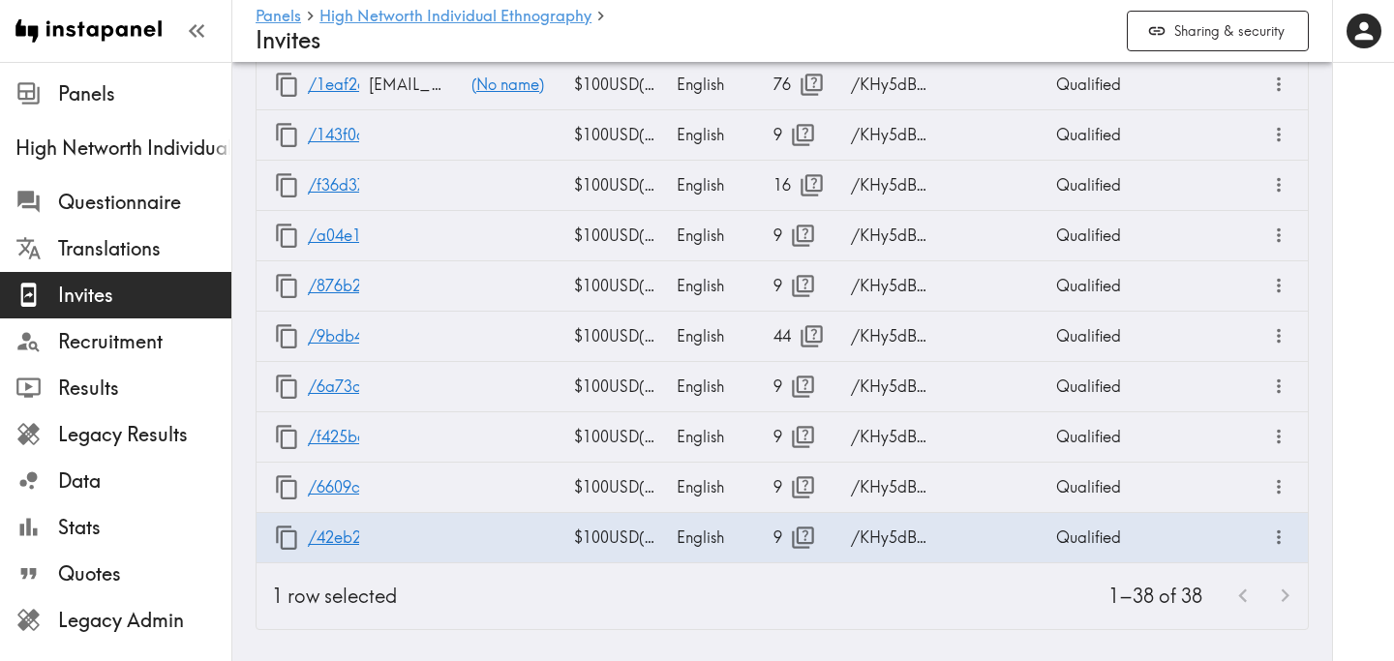
click at [756, 606] on div "1–38 of 38" at bounding box center [859, 596] width 895 height 66
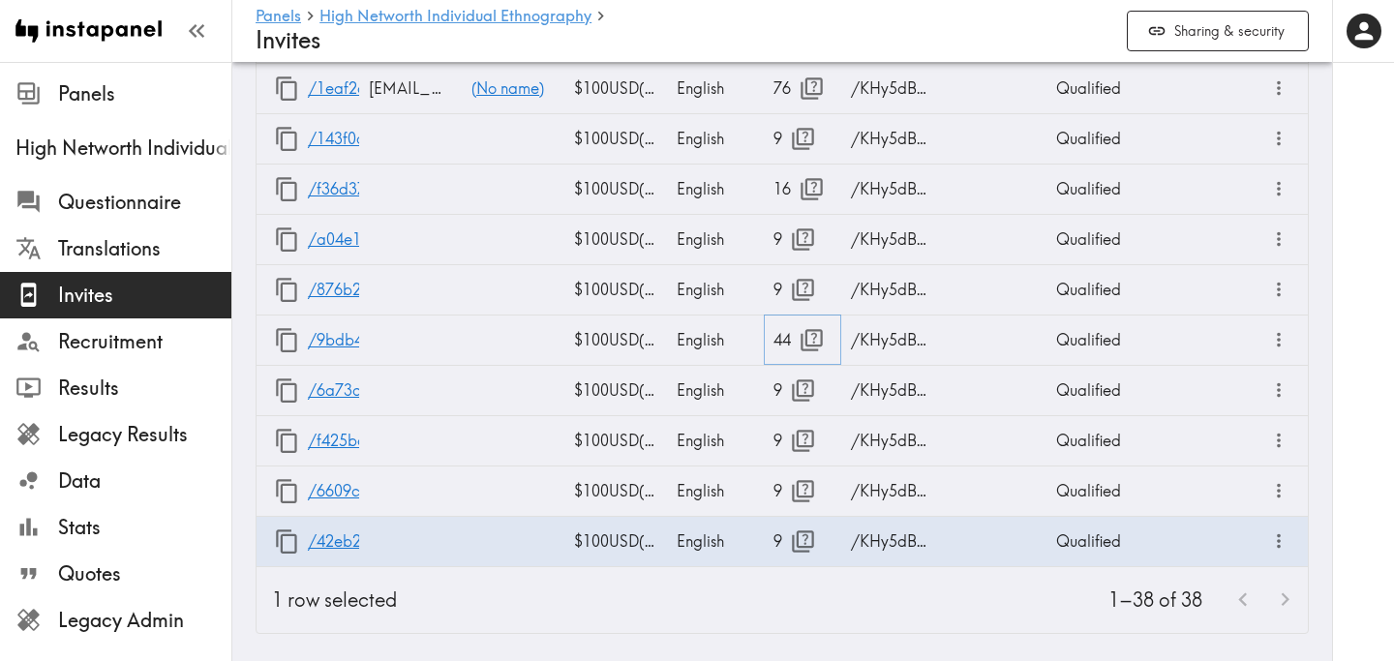
click at [811, 330] on icon "button" at bounding box center [811, 340] width 22 height 22
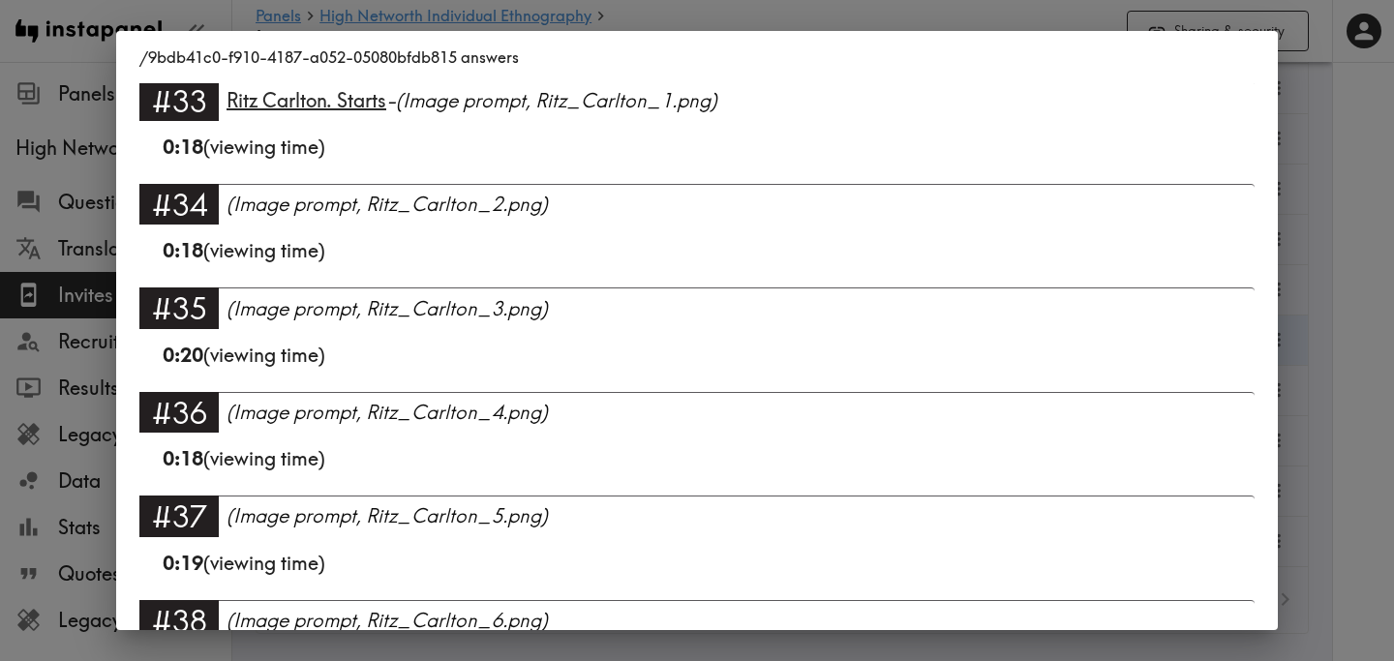
scroll to position [4675, 0]
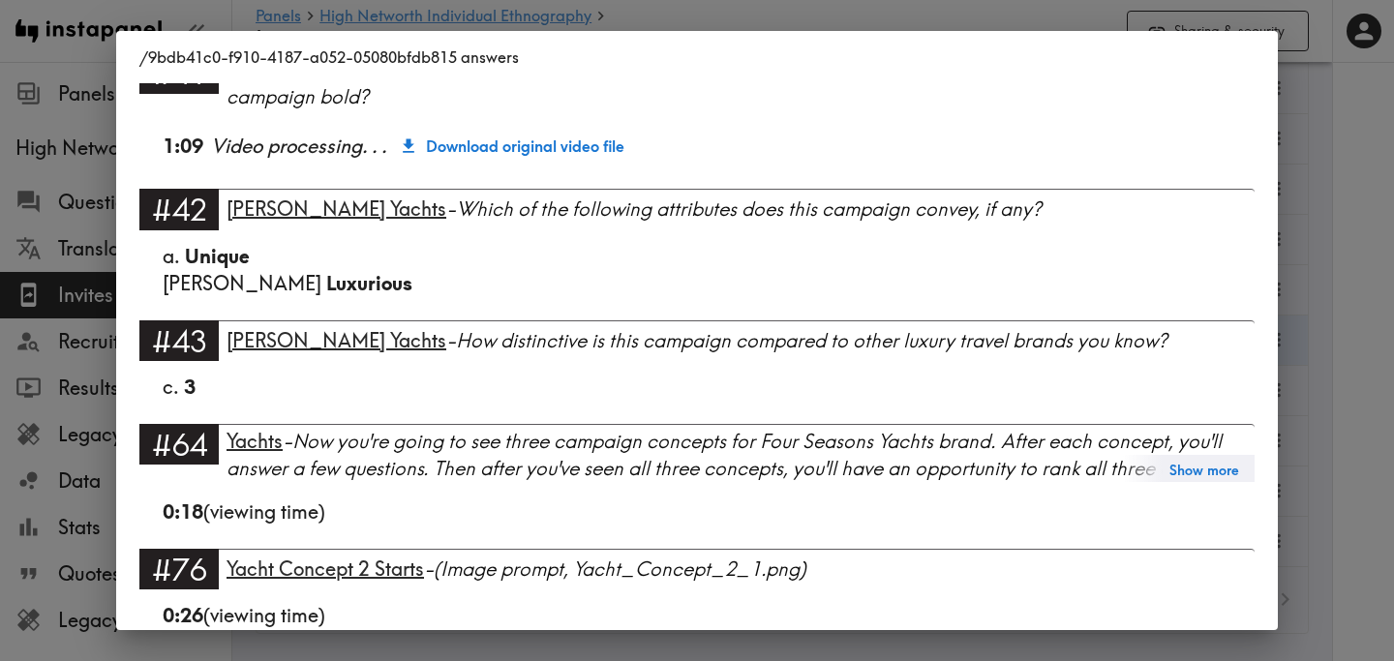
click at [1353, 293] on div "/9bdb41c0-f910-4187-a052-05080bfdb815 answers Language English Segment FS Portf…" at bounding box center [697, 330] width 1394 height 661
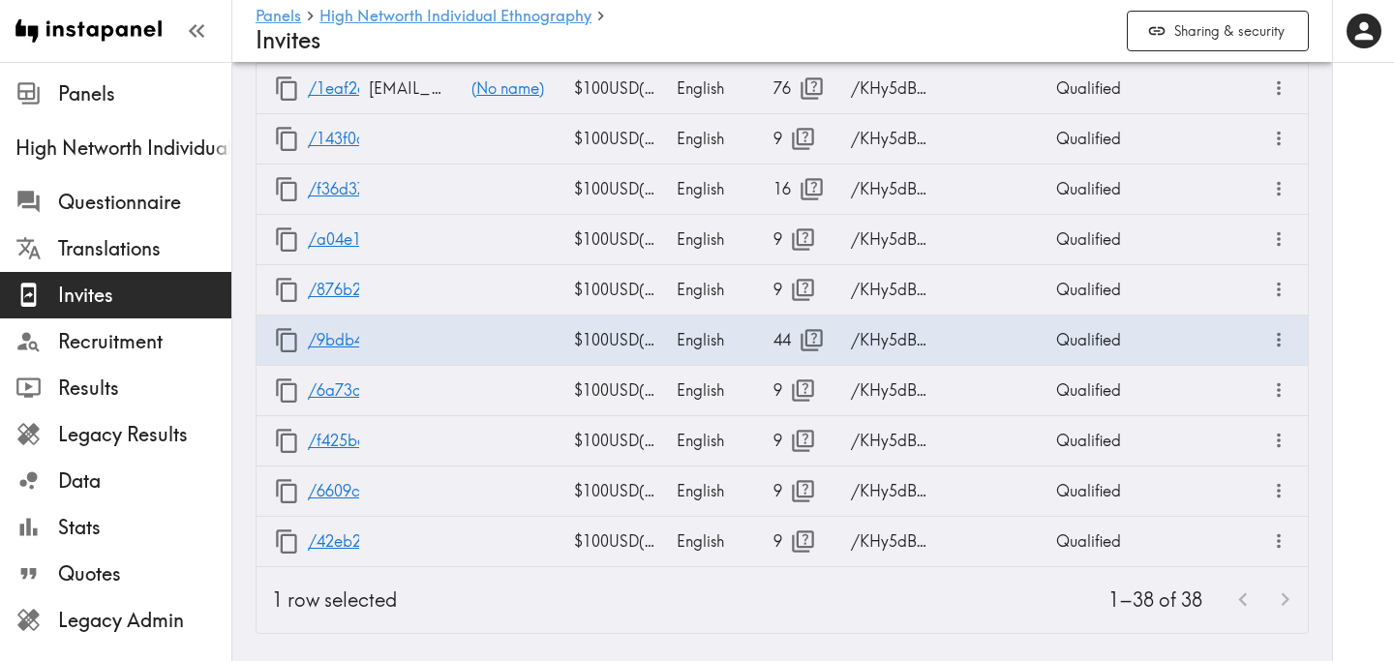
click at [708, 591] on div "1–38 of 38" at bounding box center [859, 600] width 895 height 66
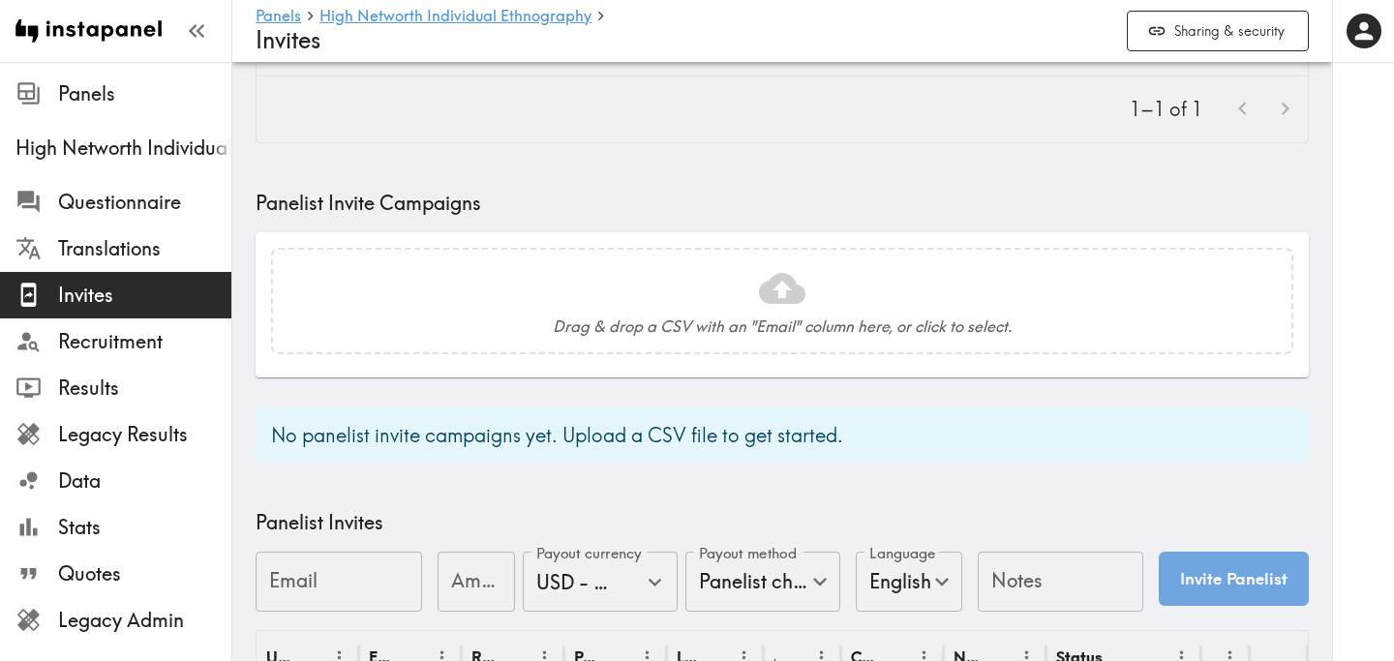
scroll to position [0, 0]
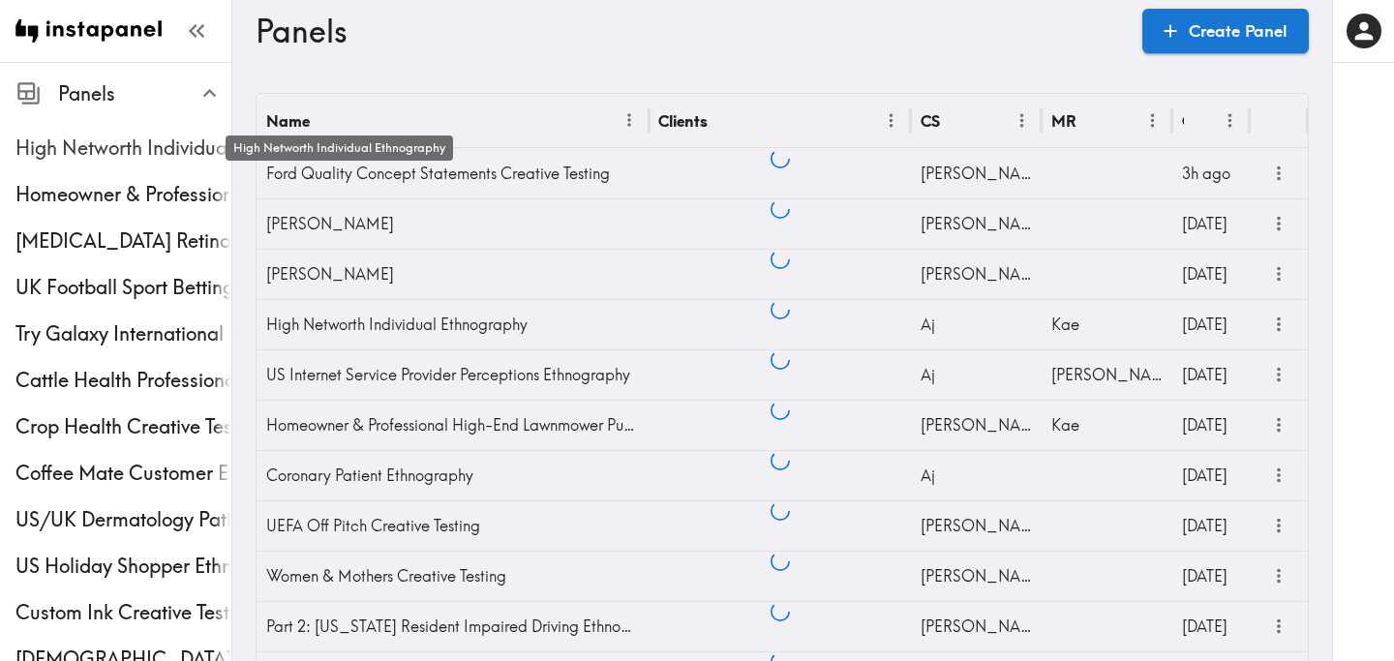
click at [115, 144] on span "High Networth Individual Ethnography" at bounding box center [123, 148] width 216 height 27
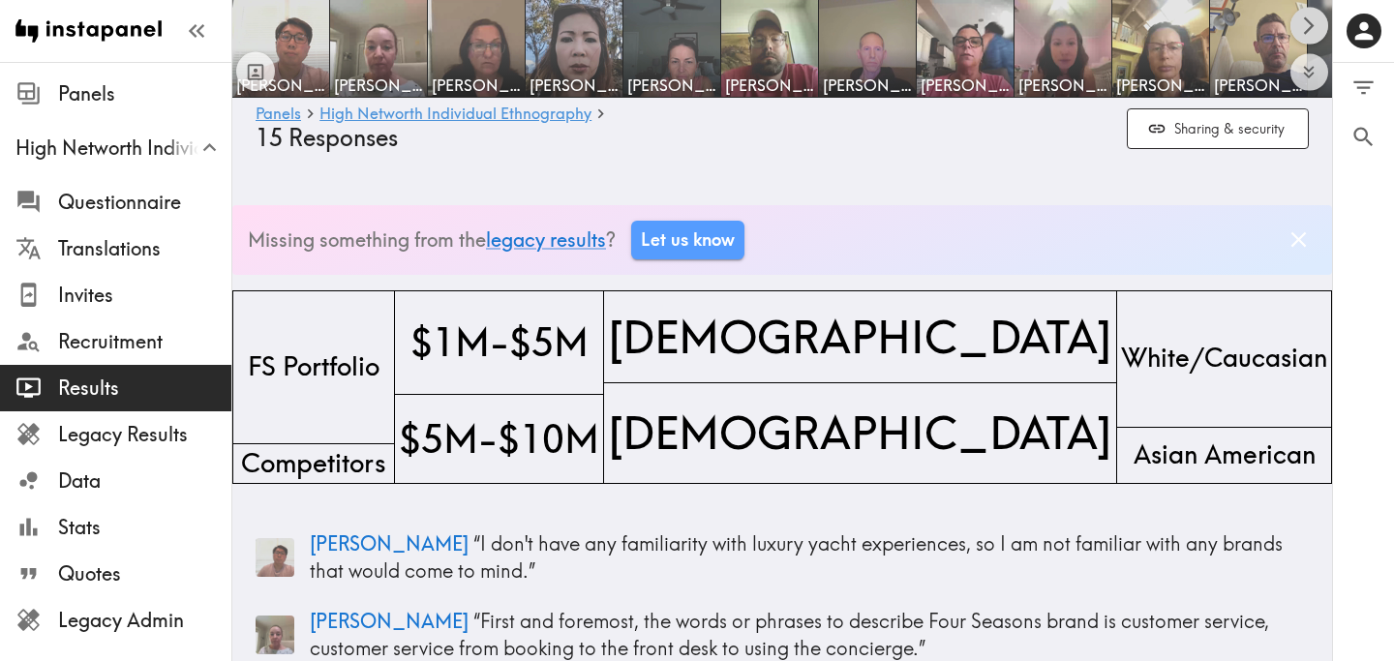
click at [1313, 22] on icon "Scroll right" at bounding box center [1309, 26] width 22 height 22
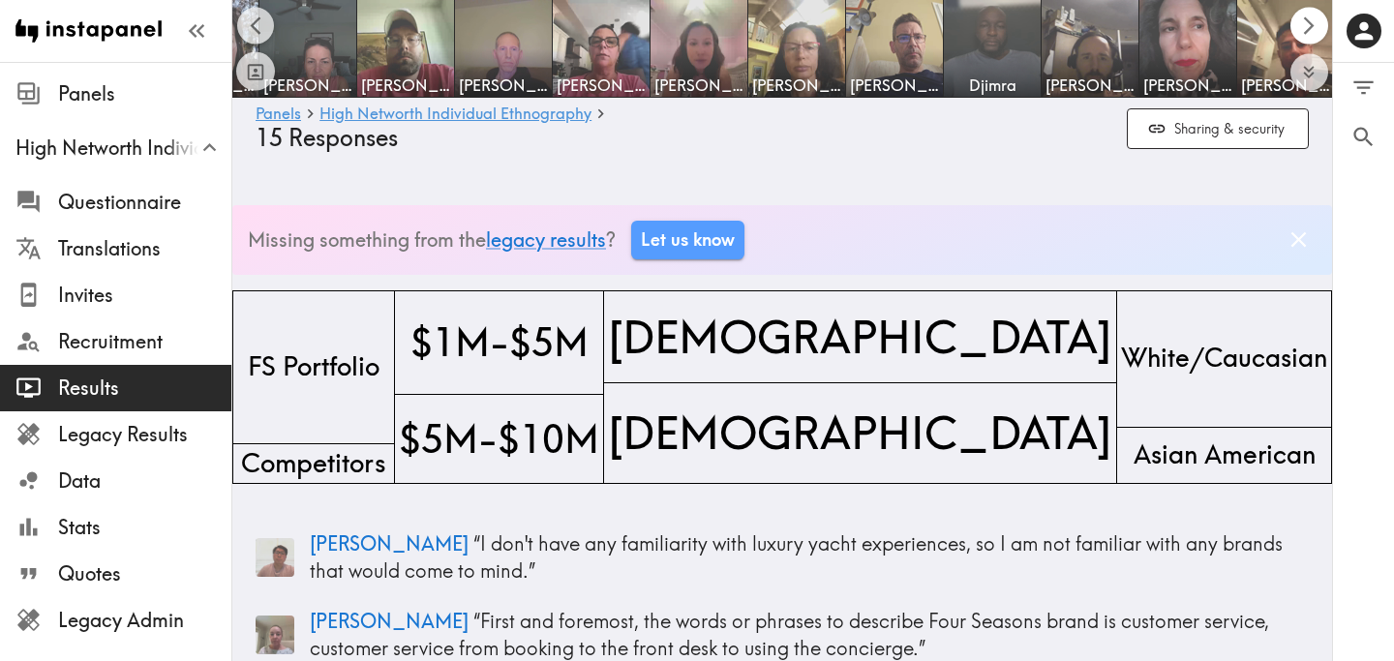
scroll to position [0, 367]
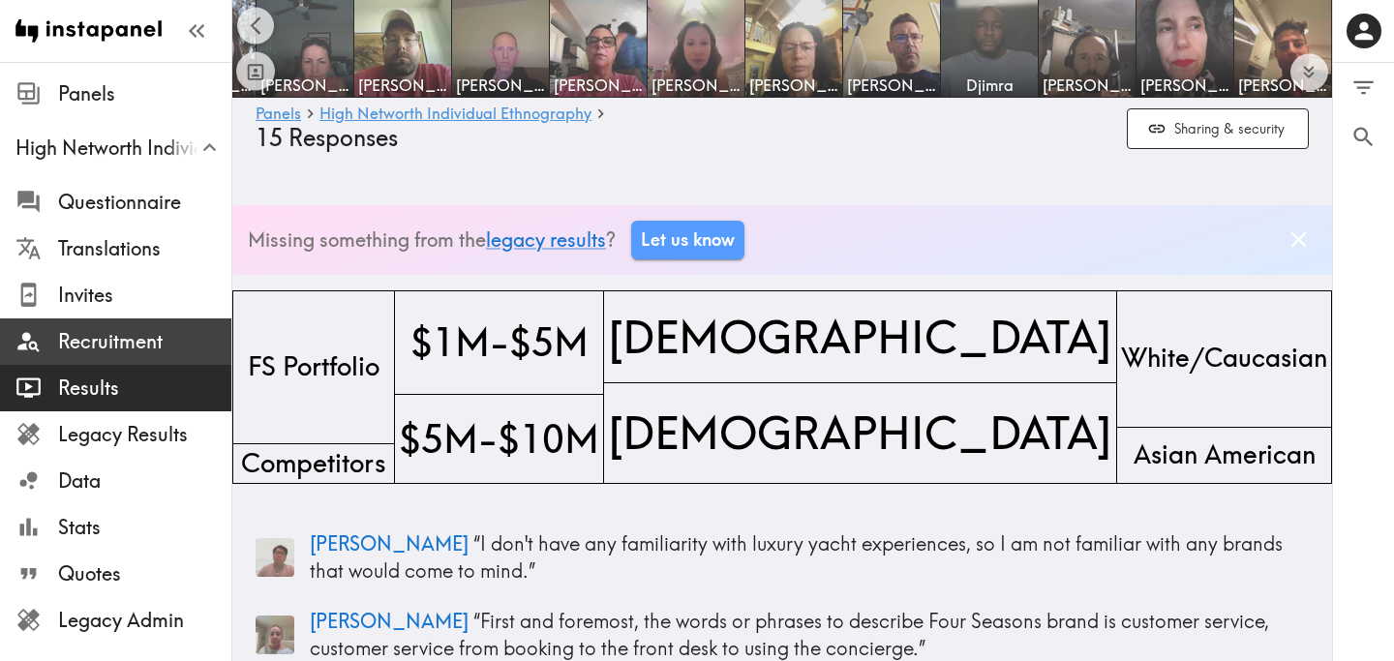
click at [121, 353] on span "Recruitment" at bounding box center [144, 341] width 173 height 27
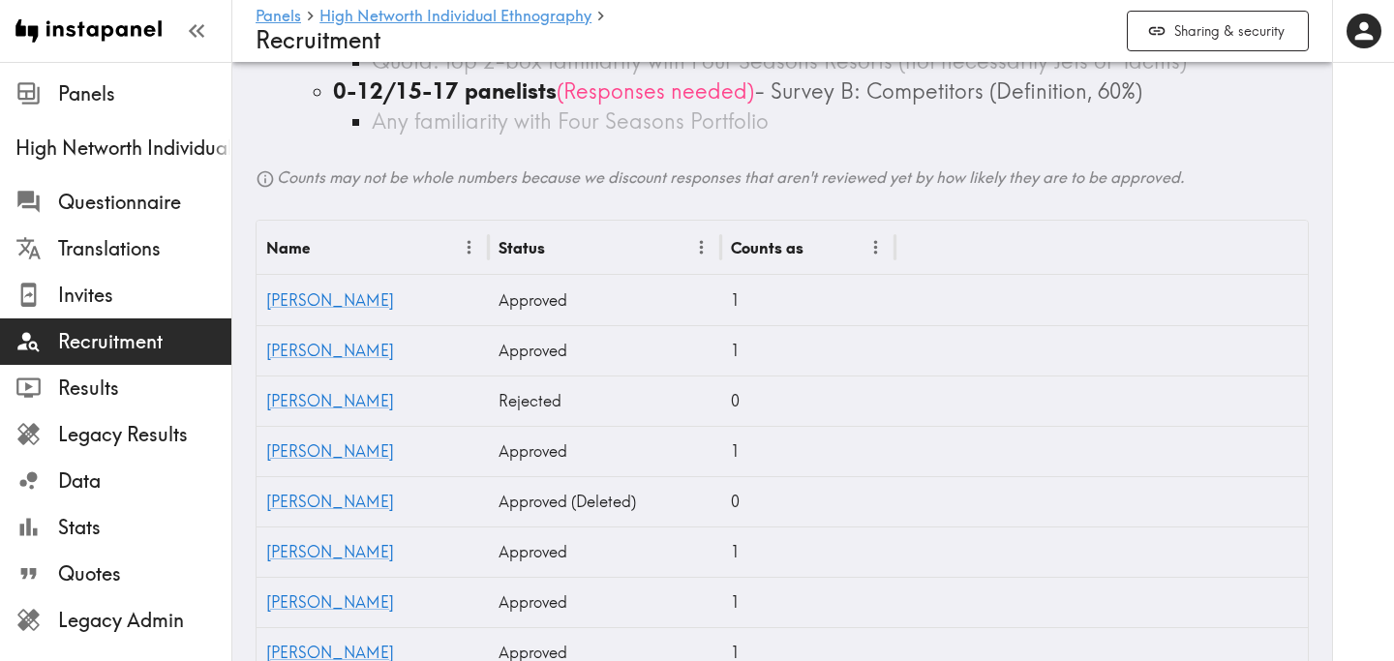
scroll to position [373, 0]
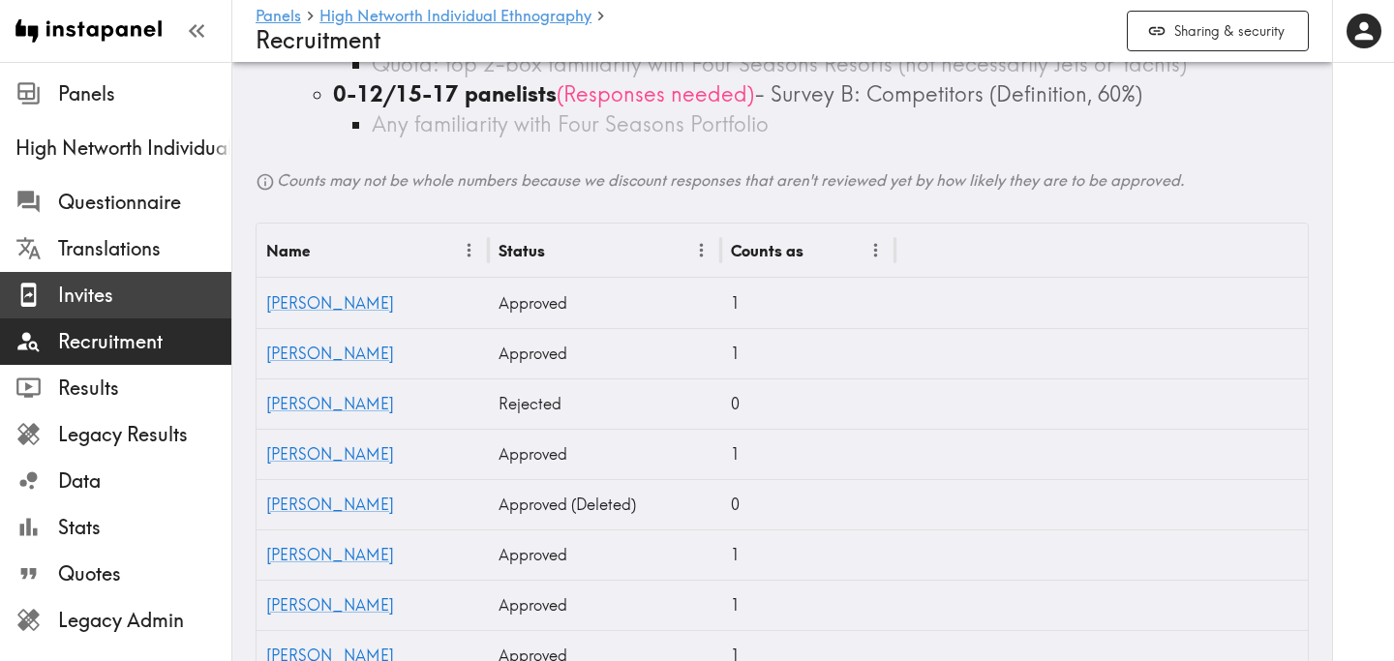
click at [144, 299] on span "Invites" at bounding box center [144, 295] width 173 height 27
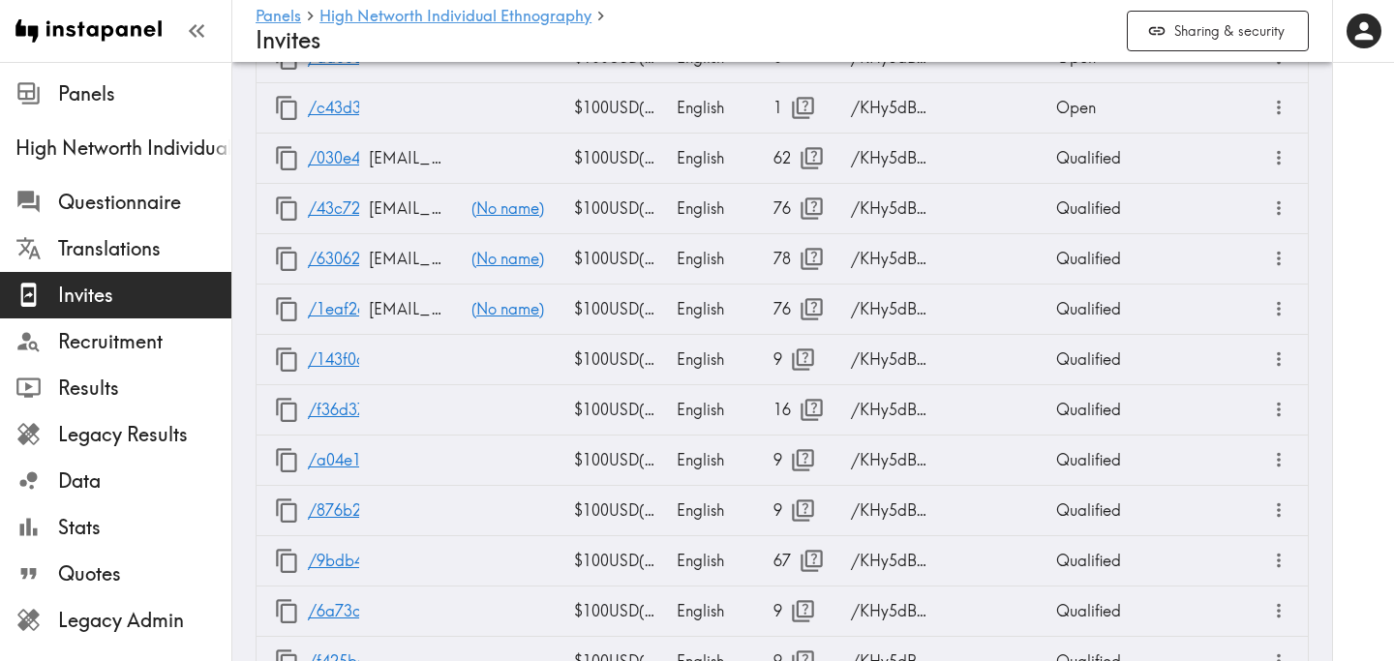
scroll to position [2455, 0]
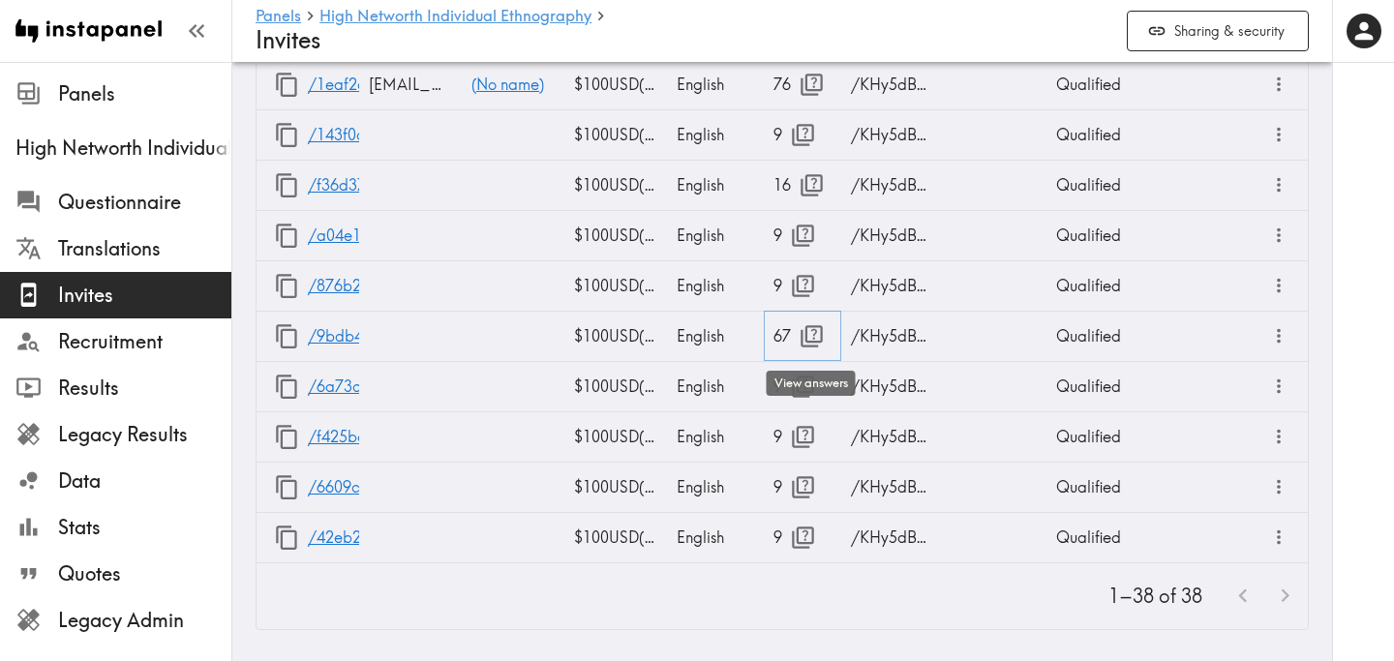
click at [814, 341] on icon "button" at bounding box center [811, 336] width 22 height 22
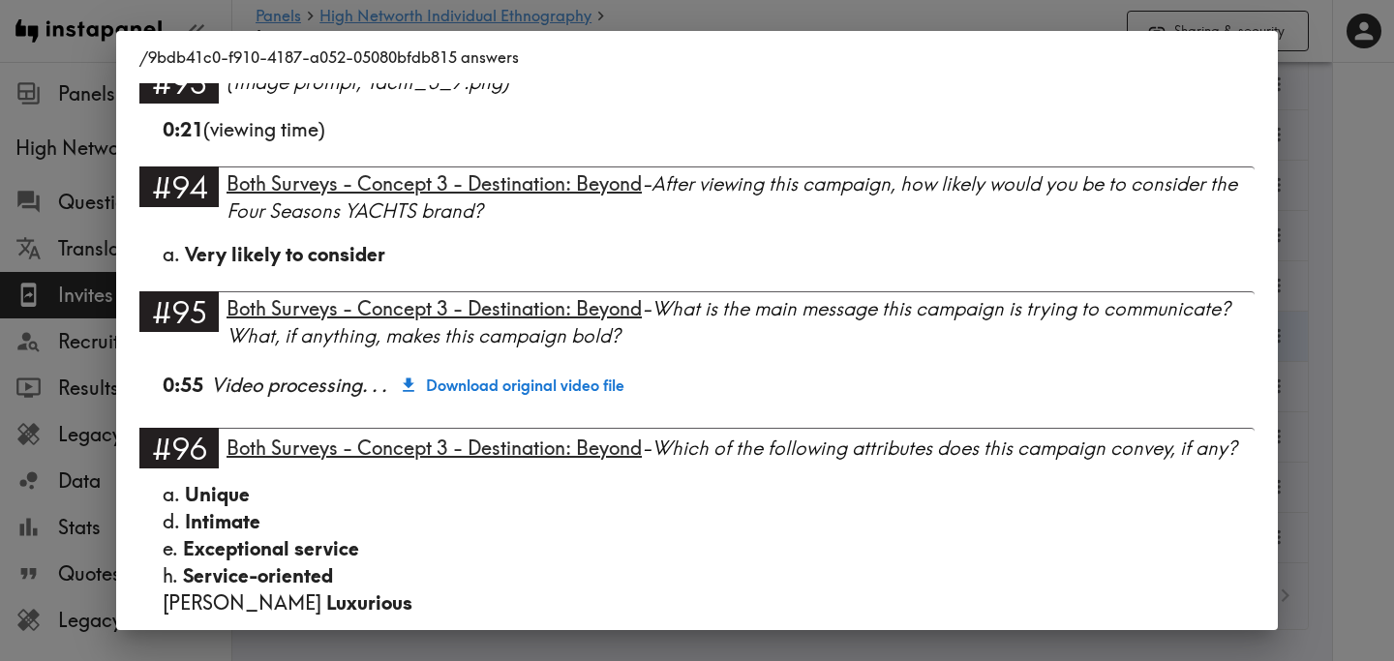
scroll to position [7350, 0]
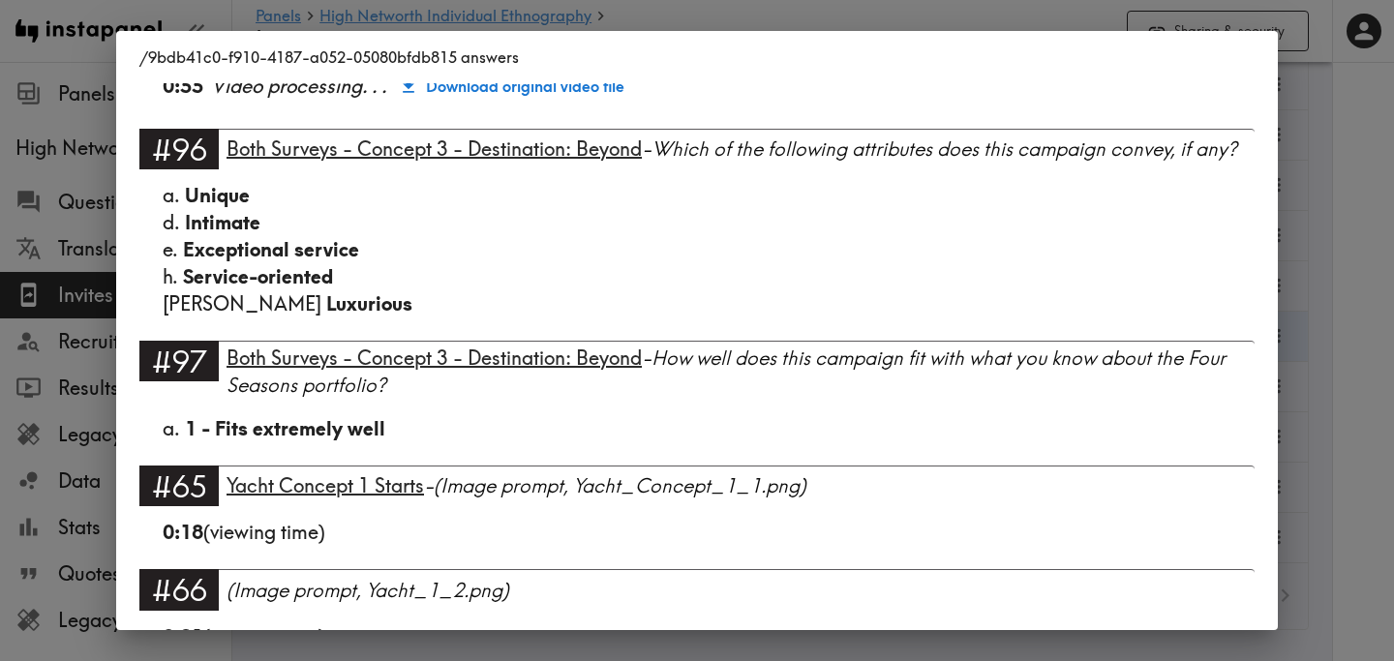
click at [1335, 266] on div "/9bdb41c0-f910-4187-a052-05080bfdb815 answers Language English Segment FS Portf…" at bounding box center [697, 330] width 1394 height 661
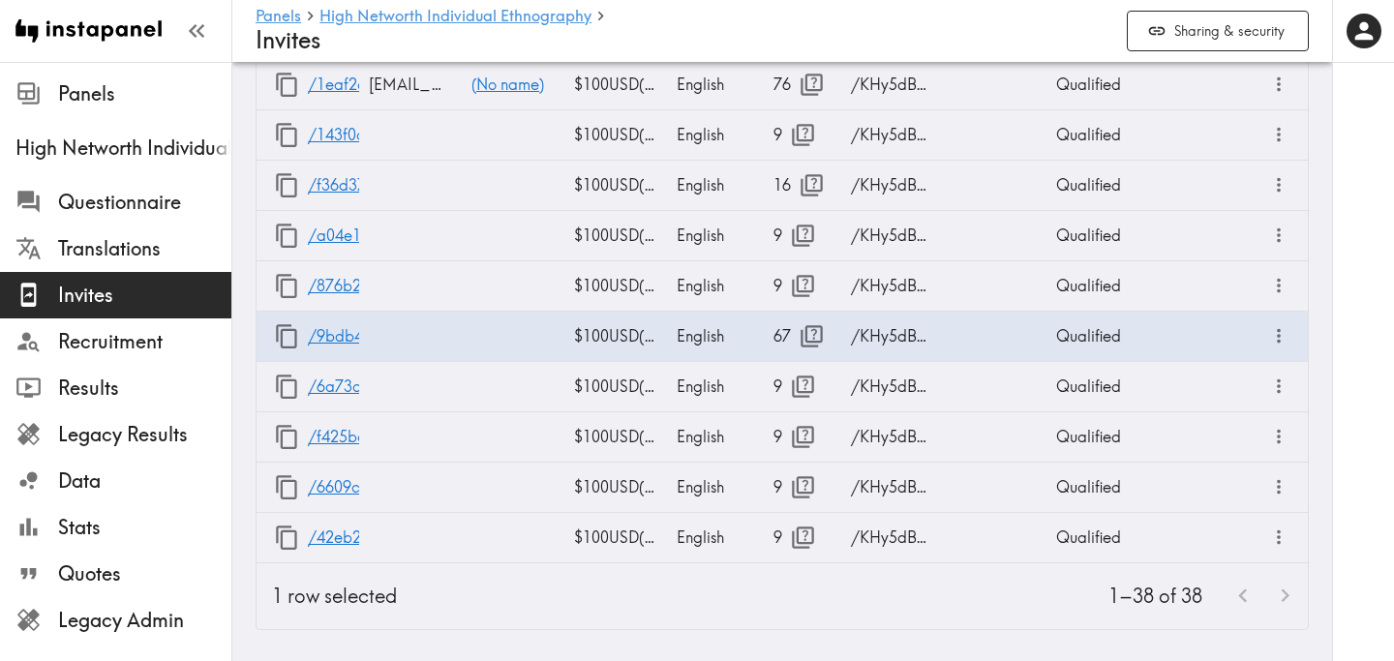
click at [1353, 290] on div at bounding box center [1363, 330] width 62 height 661
click at [1066, 341] on div "Closed" at bounding box center [1123, 336] width 155 height 50
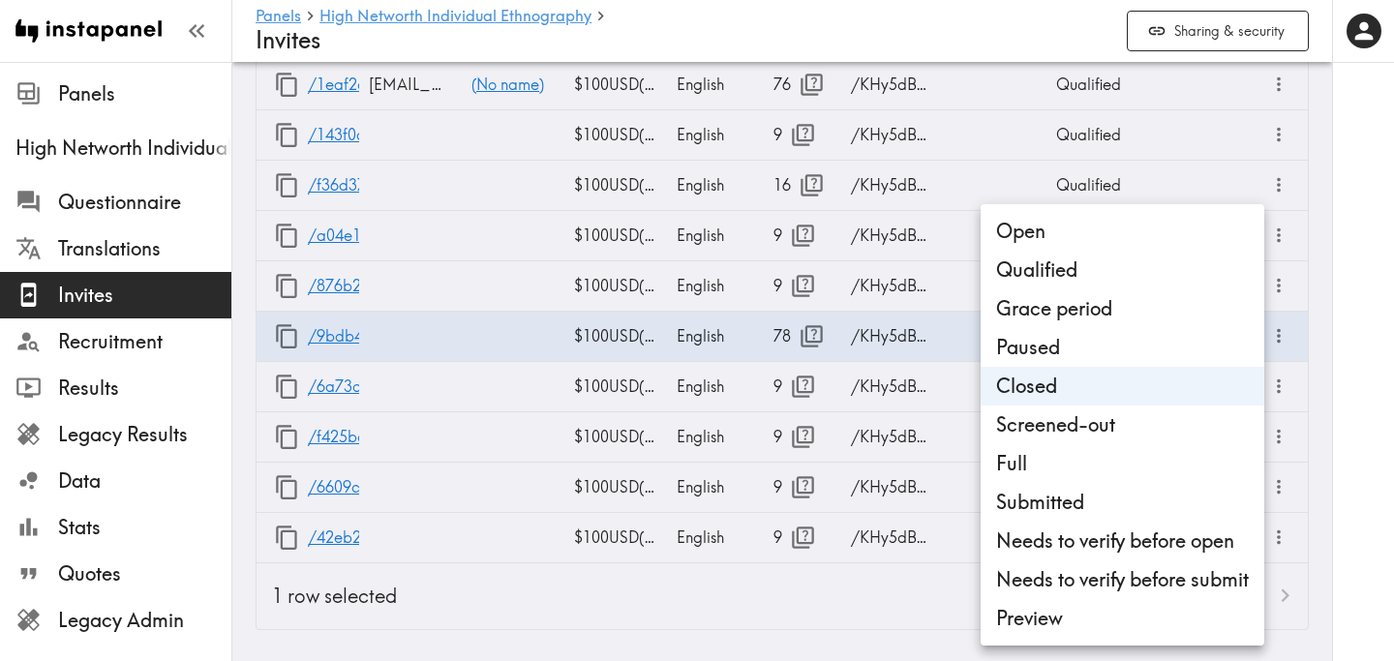
click at [1130, 570] on li "Needs to verify before submit" at bounding box center [1123, 579] width 284 height 39
type input "Needs to verify before submit"
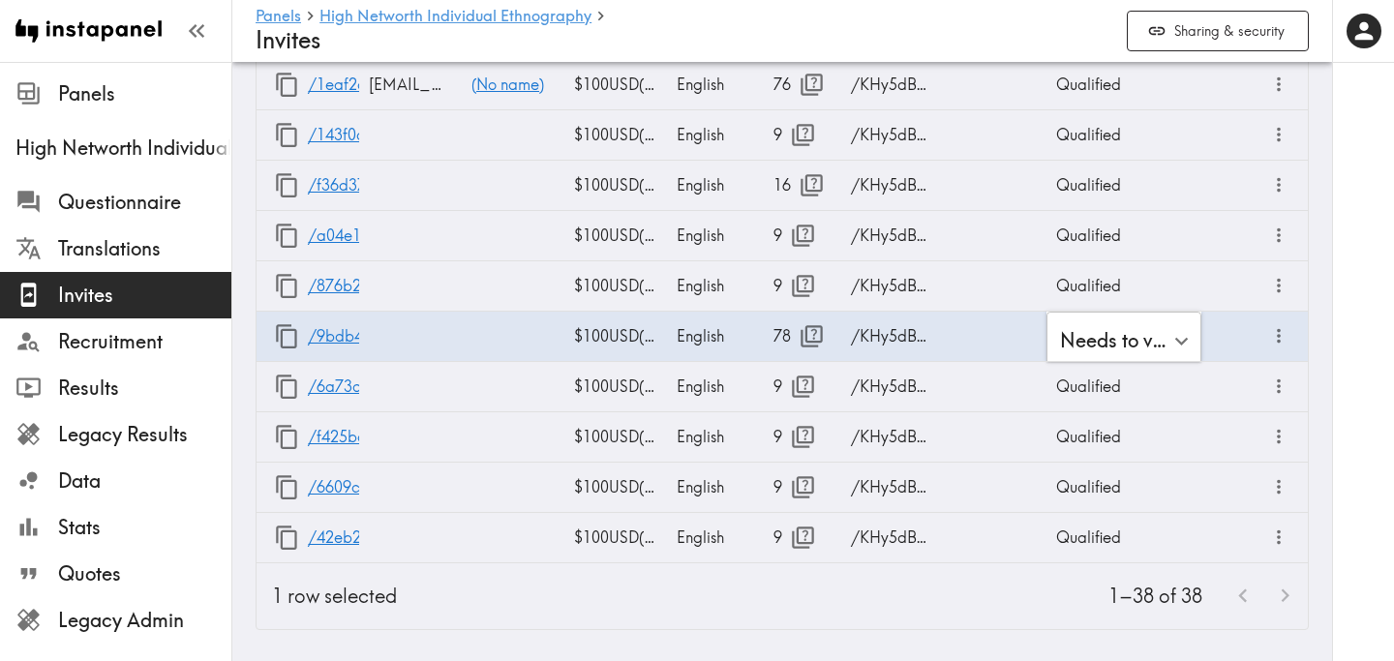
click at [1353, 335] on div at bounding box center [1363, 330] width 62 height 661
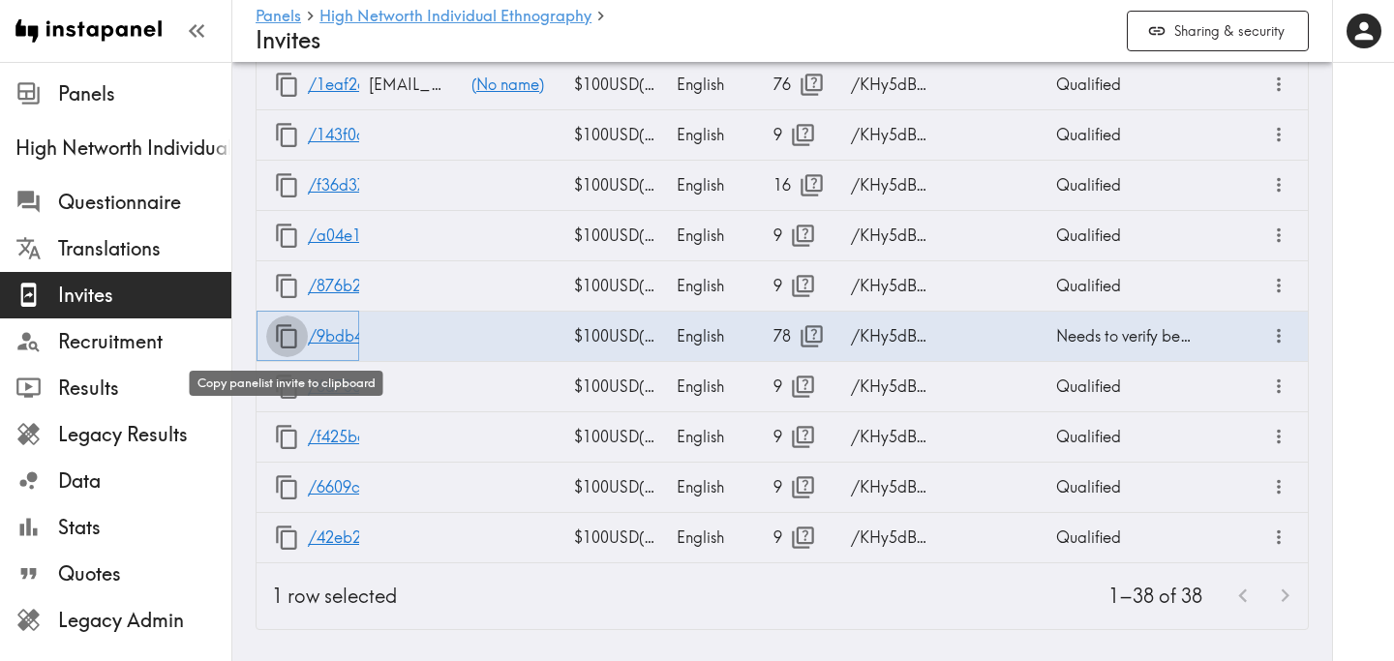
click at [286, 336] on icon "button" at bounding box center [287, 336] width 26 height 26
click at [287, 338] on icon "button" at bounding box center [287, 336] width 26 height 26
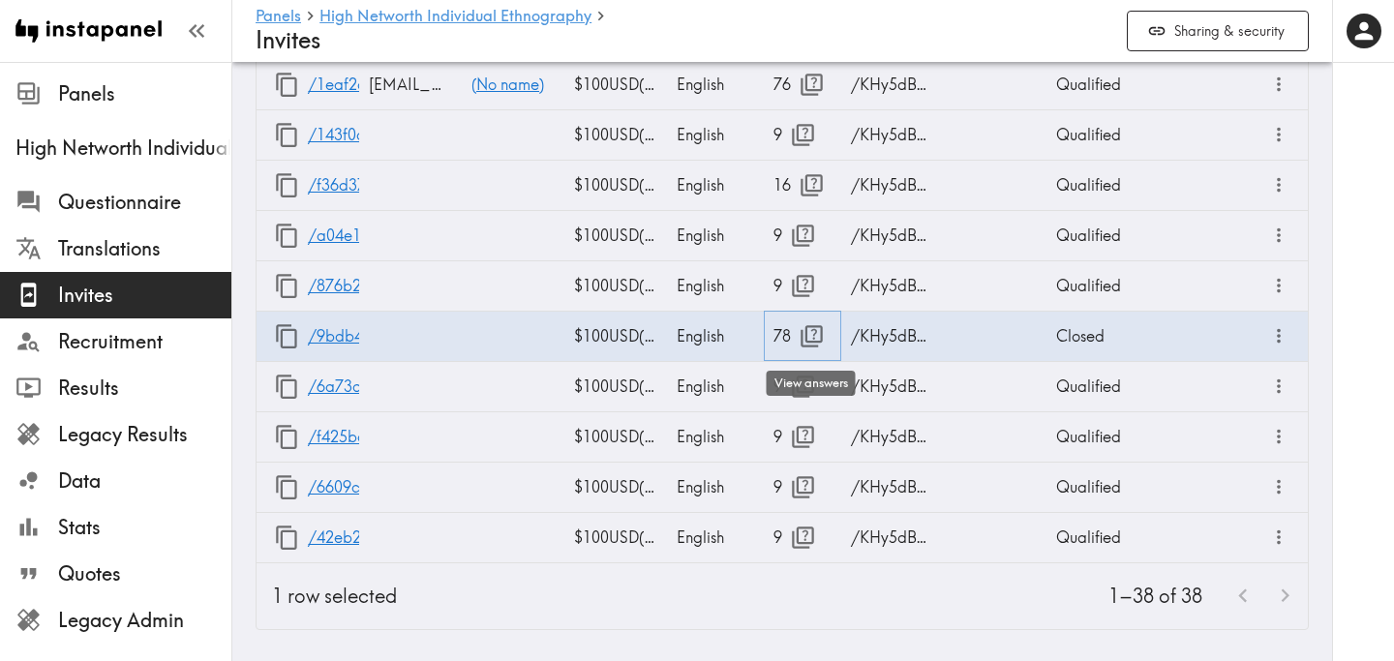
click at [809, 343] on icon "button" at bounding box center [812, 336] width 26 height 26
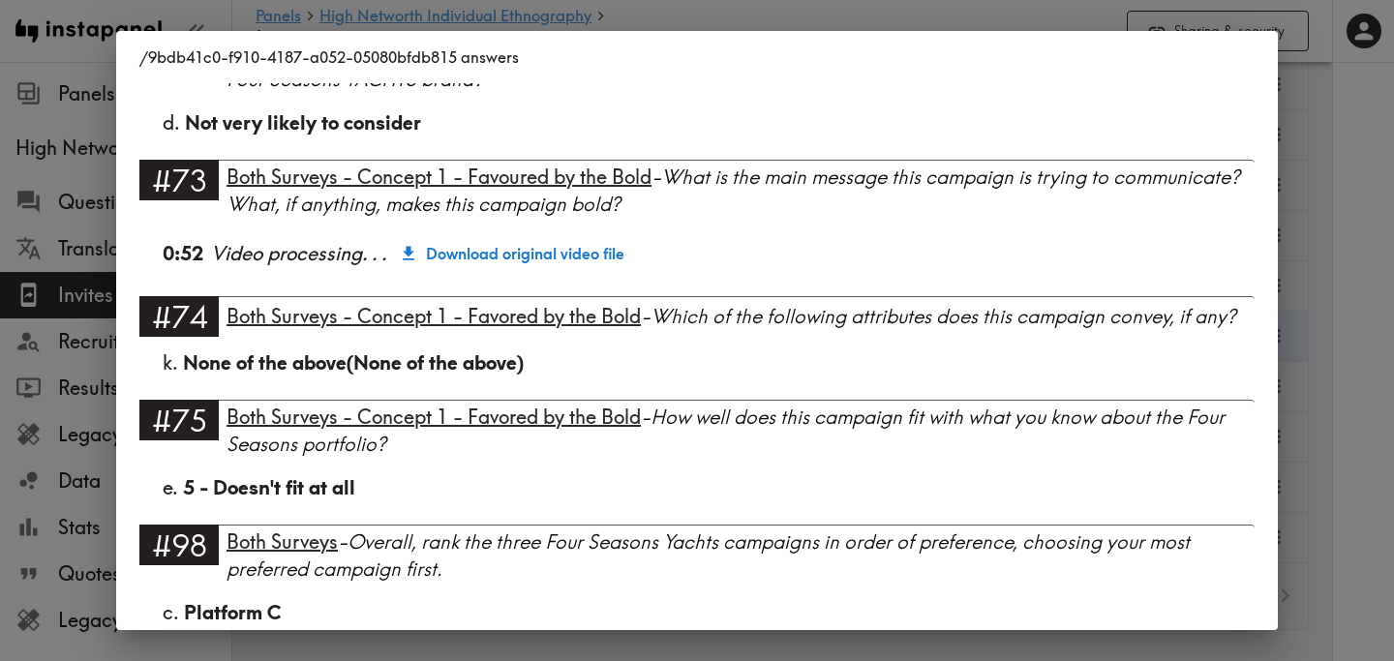
scroll to position [8539, 0]
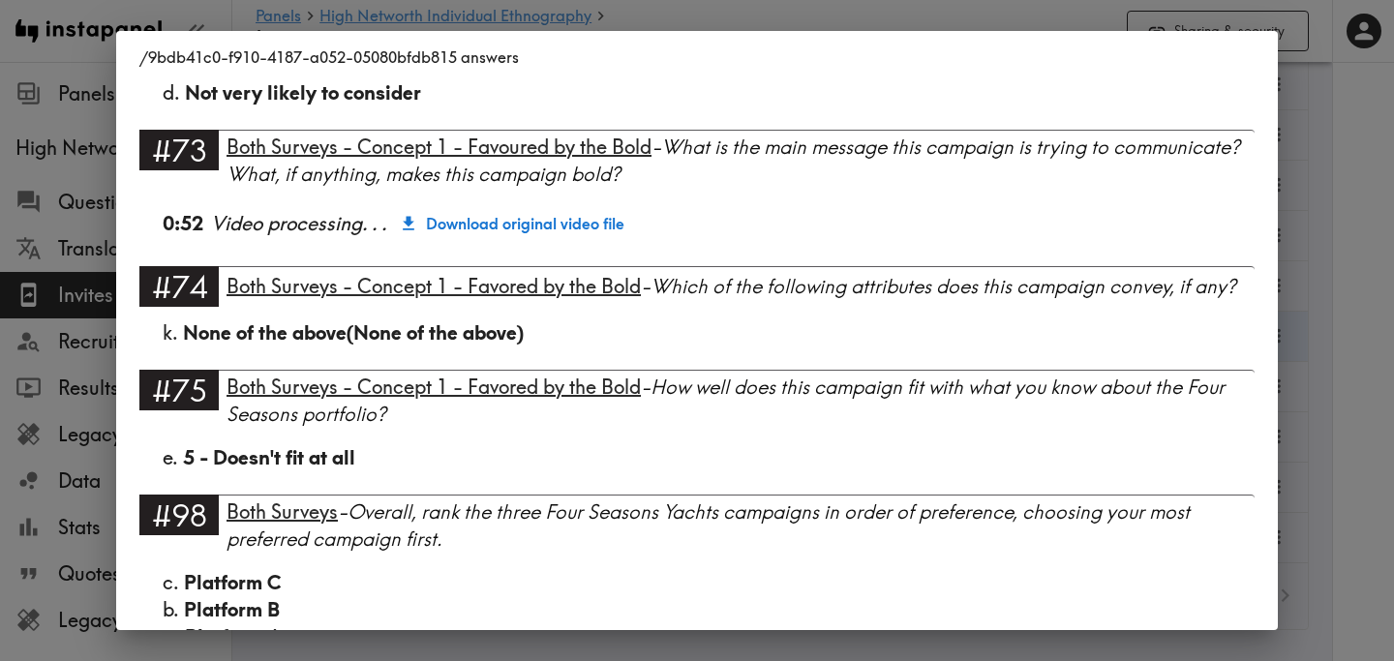
click at [1329, 223] on div "/9bdb41c0-f910-4187-a052-05080bfdb815 answers Language English Segment FS Portf…" at bounding box center [697, 330] width 1394 height 661
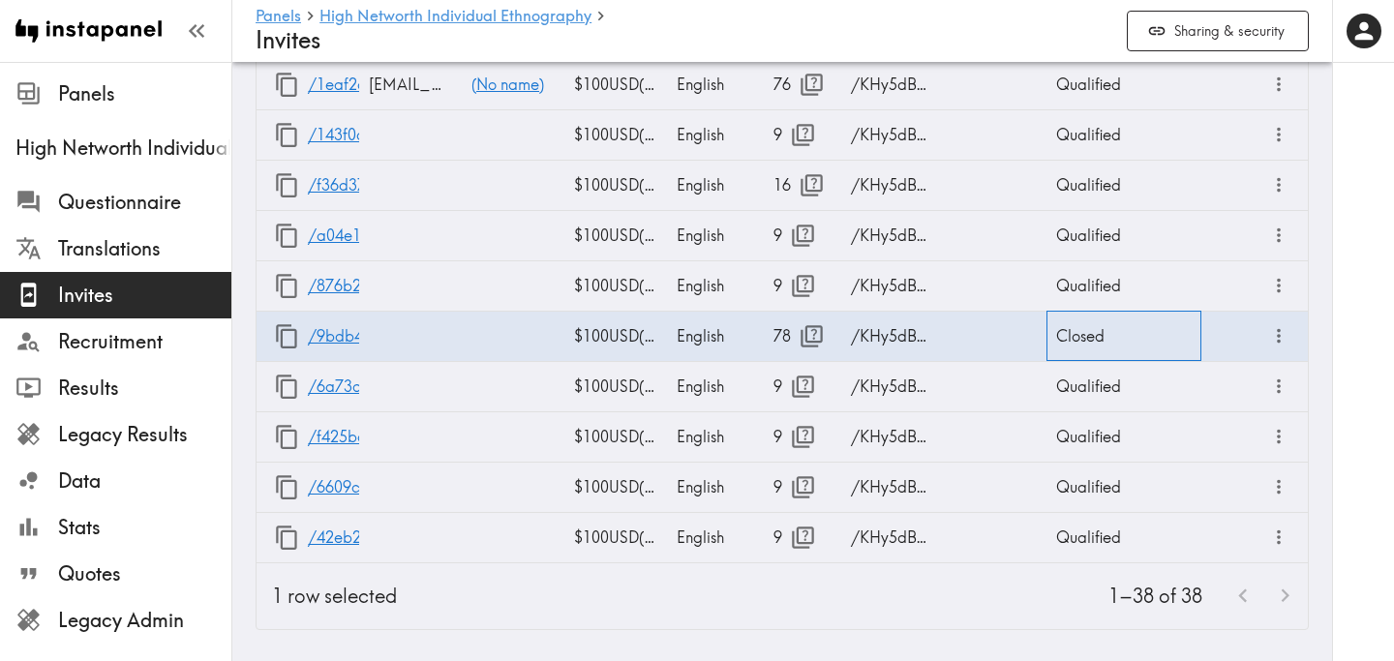
click at [1087, 339] on div "Closed" at bounding box center [1123, 336] width 155 height 50
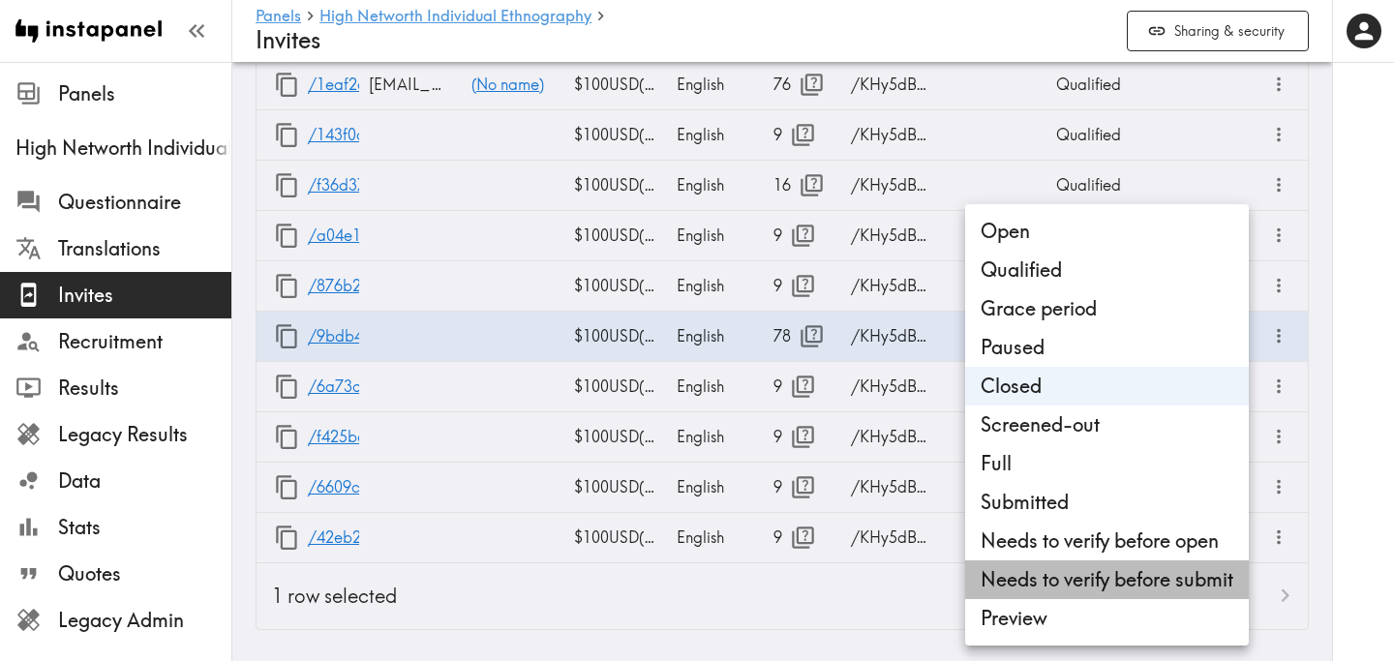
click at [1056, 576] on li "Needs to verify before submit" at bounding box center [1107, 579] width 284 height 39
type input "Needs to verify before submit"
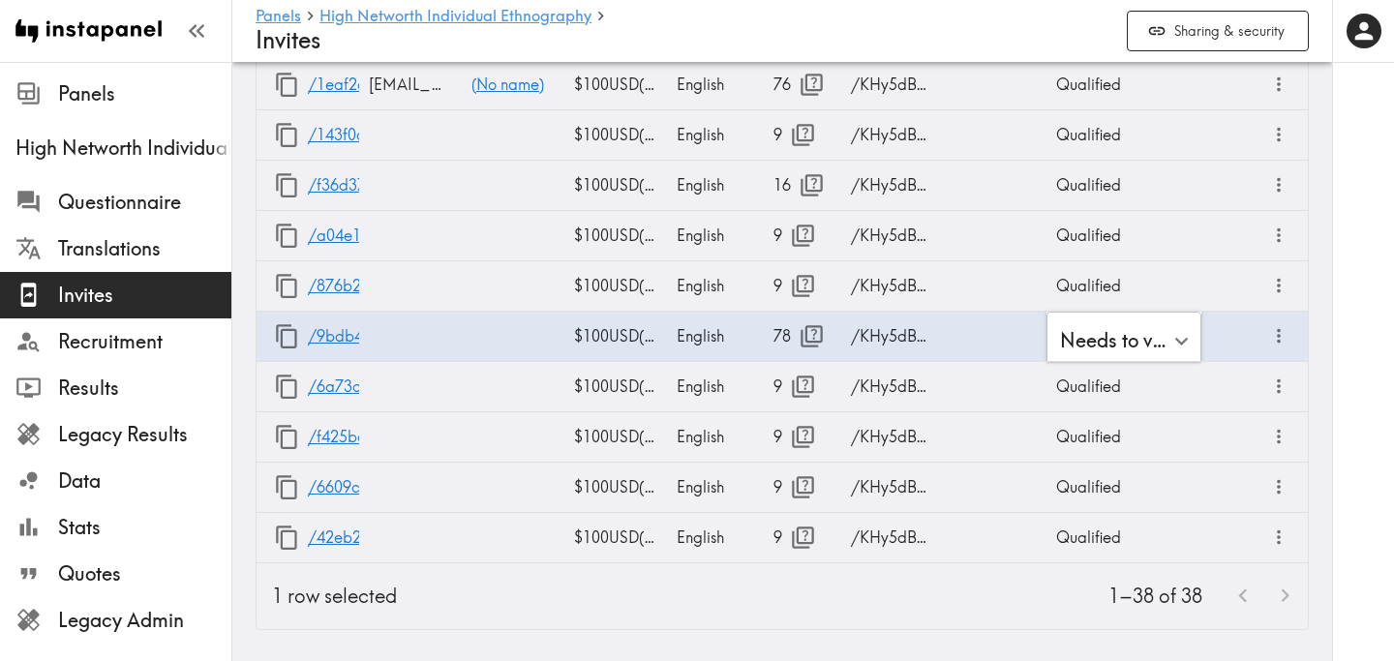
click at [1019, 617] on div "1–38 of 38" at bounding box center [859, 596] width 895 height 66
click at [1169, 341] on div "Needs to verify before submit" at bounding box center [1123, 336] width 155 height 50
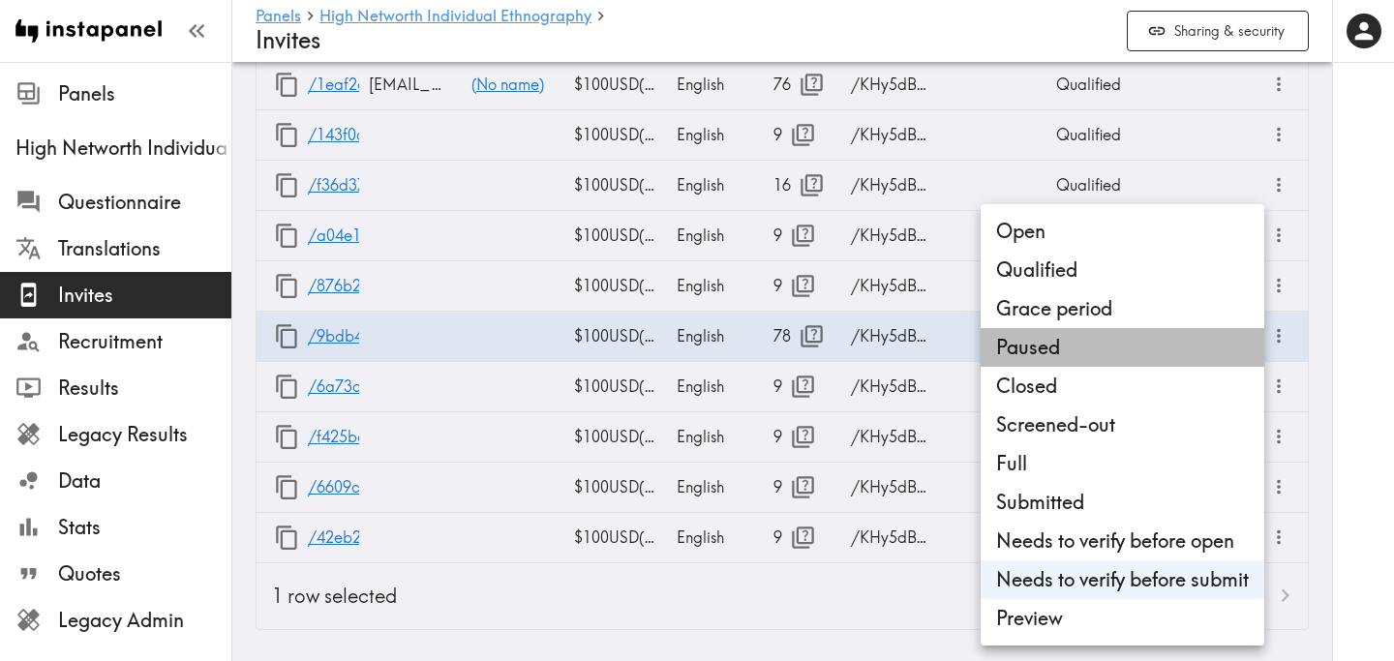
click at [1169, 341] on li "Paused" at bounding box center [1123, 347] width 284 height 39
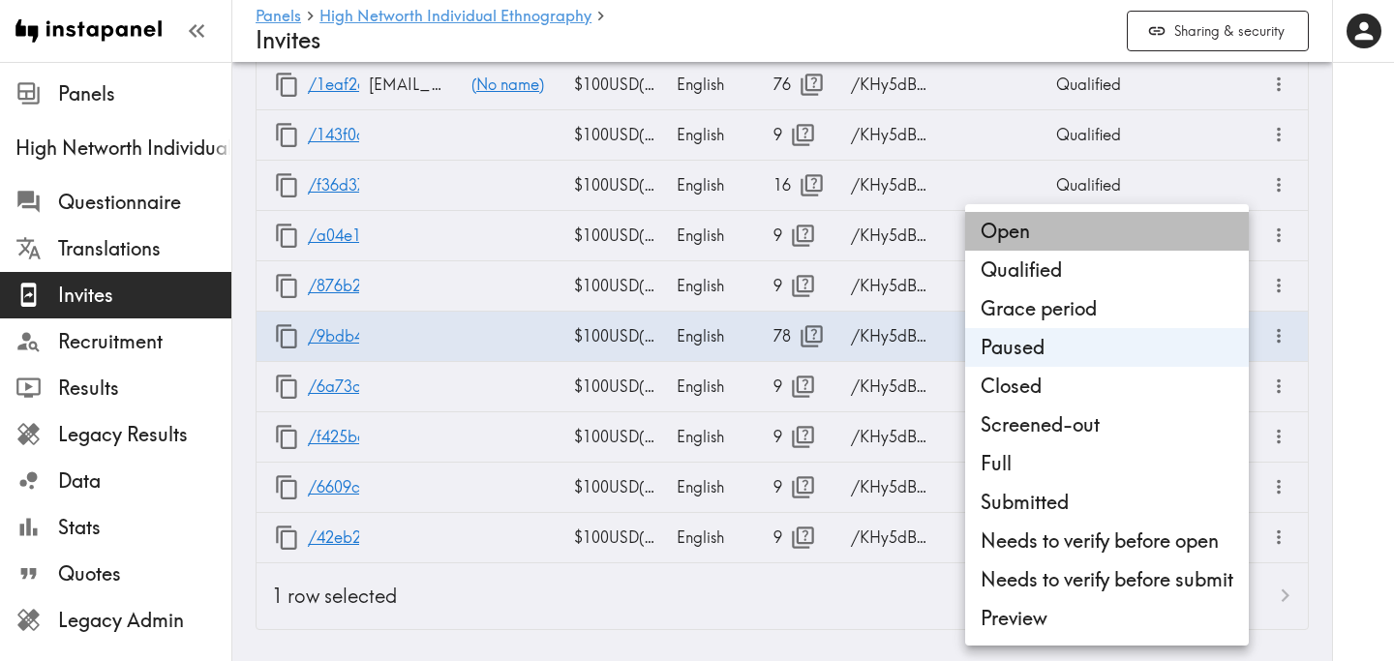
click at [1098, 229] on li "Open" at bounding box center [1107, 231] width 284 height 39
type input "Open"
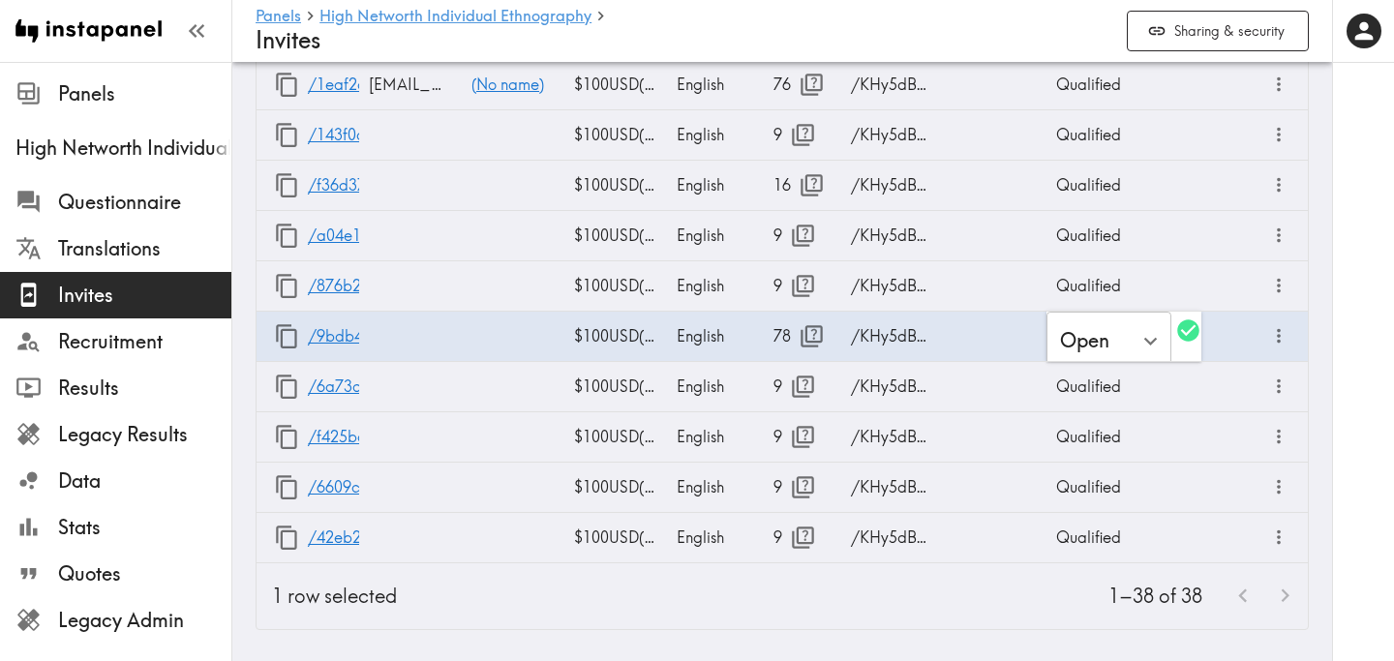
click at [1371, 419] on div at bounding box center [1363, 330] width 62 height 661
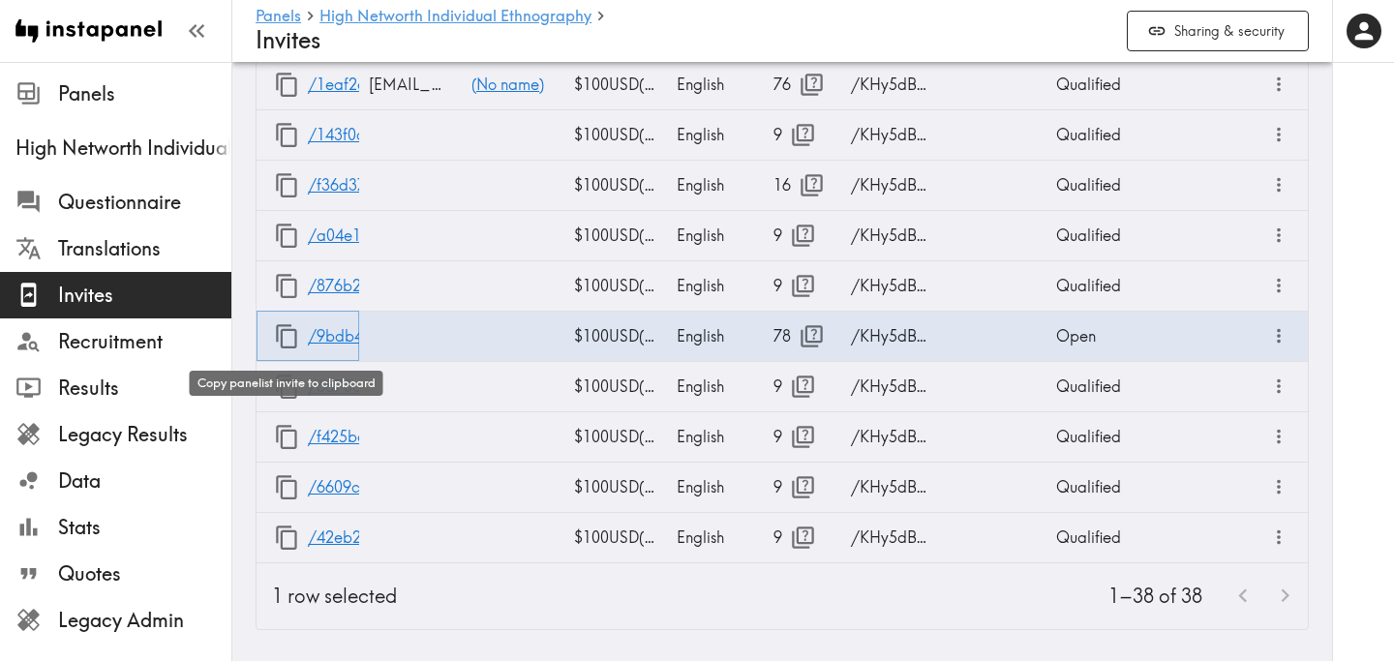
click at [289, 346] on icon "button" at bounding box center [287, 336] width 26 height 26
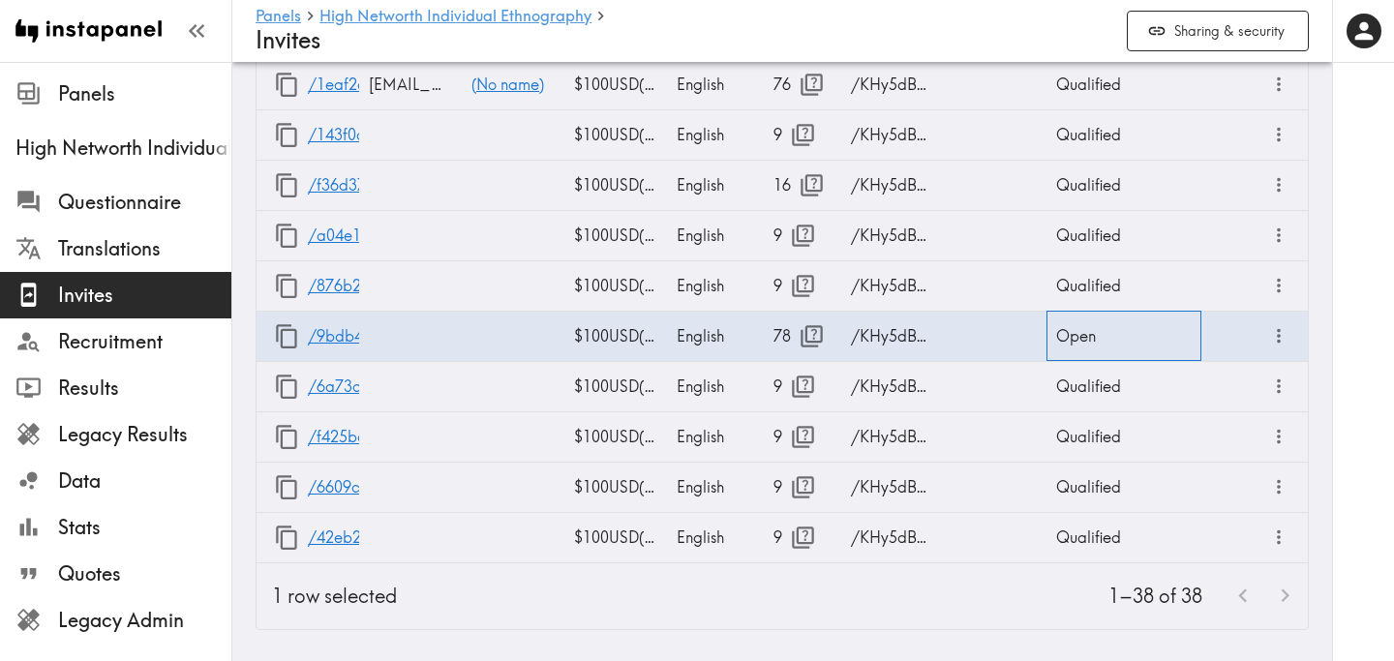
click at [1085, 346] on div "Open" at bounding box center [1123, 336] width 155 height 50
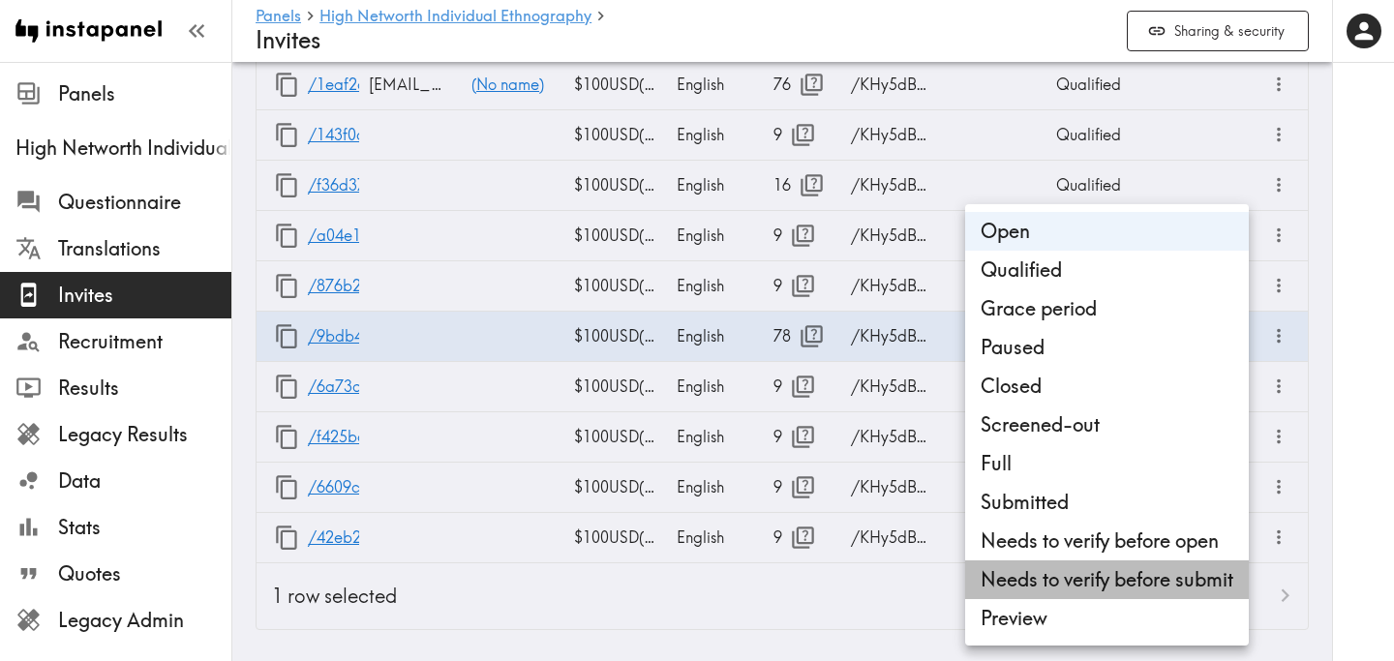
click at [1085, 576] on li "Needs to verify before submit" at bounding box center [1107, 579] width 284 height 39
type input "Needs to verify before submit"
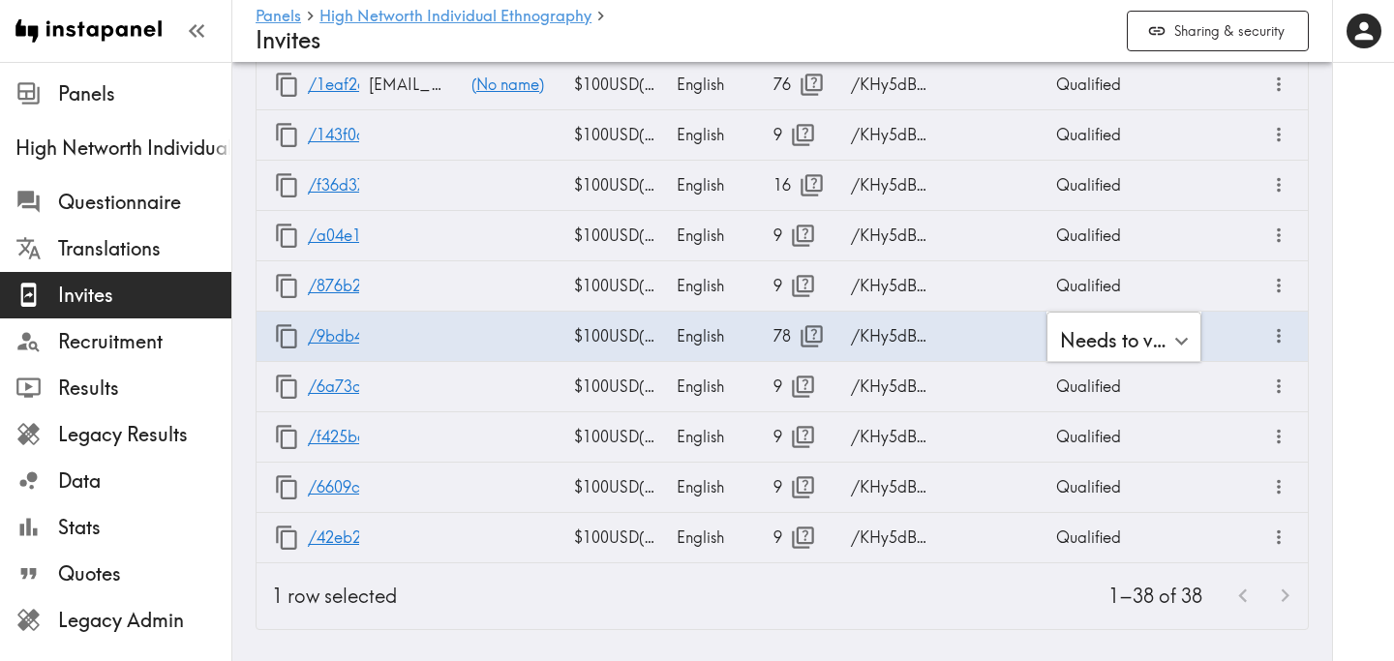
click at [1389, 370] on div at bounding box center [1363, 330] width 62 height 661
click at [1168, 336] on div "Needs to verify before submit" at bounding box center [1123, 336] width 155 height 50
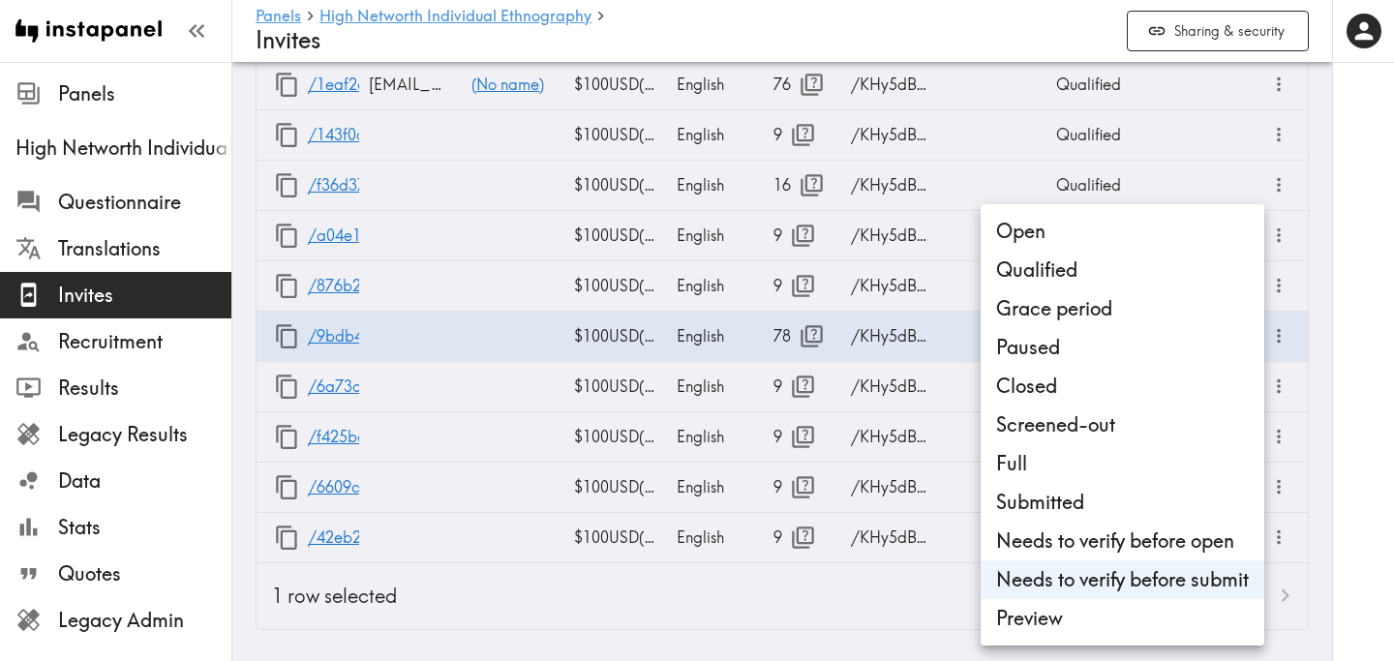
click at [1123, 236] on li "Open" at bounding box center [1123, 231] width 284 height 39
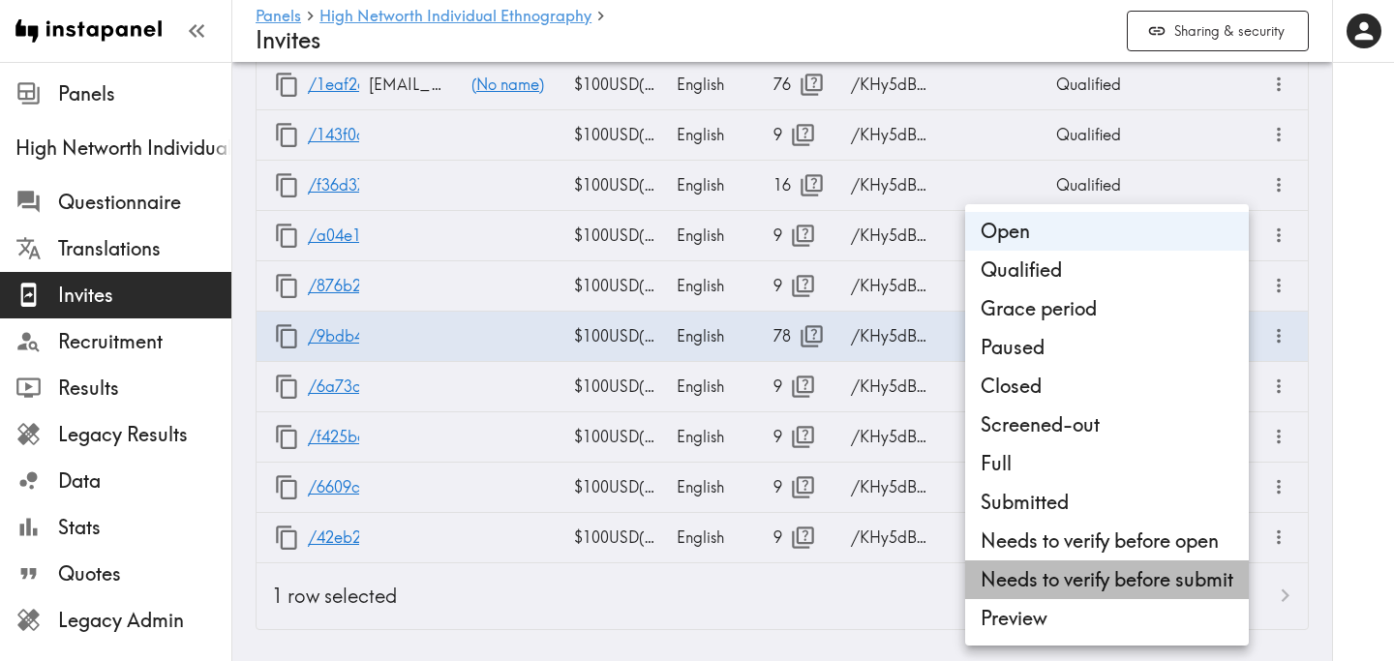
click at [1103, 585] on li "Needs to verify before submit" at bounding box center [1107, 579] width 284 height 39
type input "Needs to verify before submit"
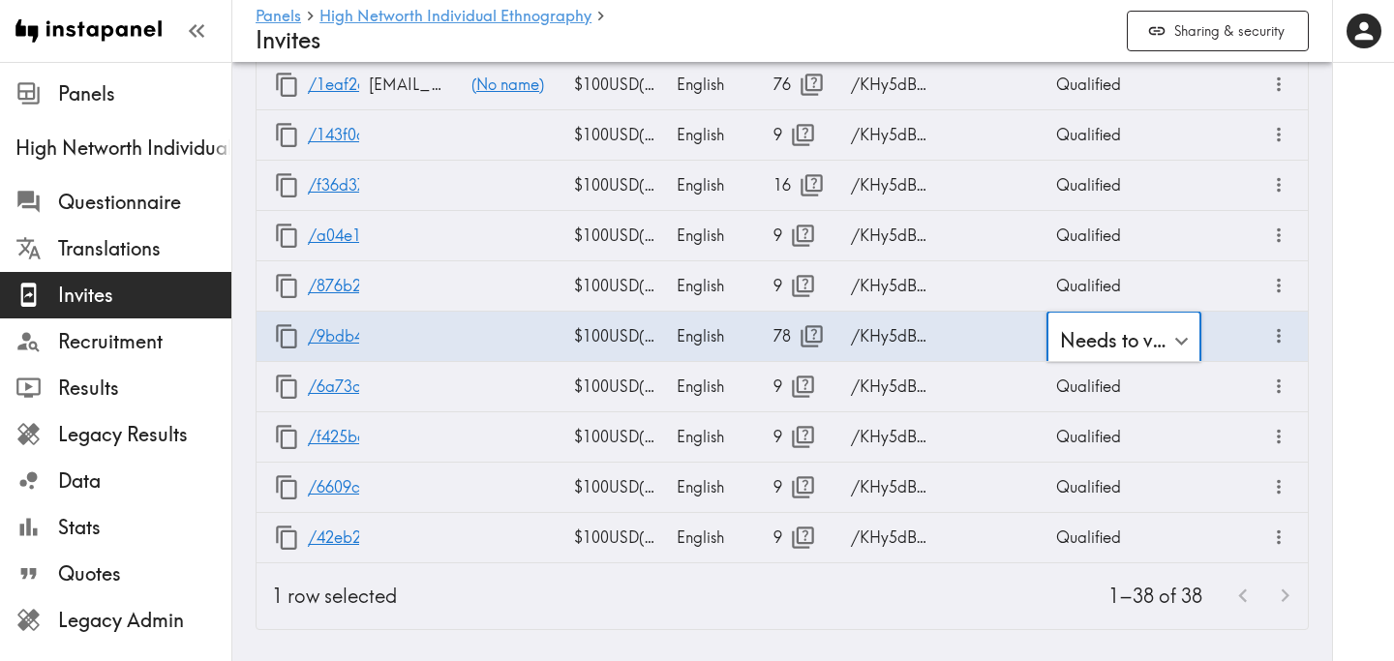
click at [1343, 364] on div at bounding box center [1363, 330] width 62 height 661
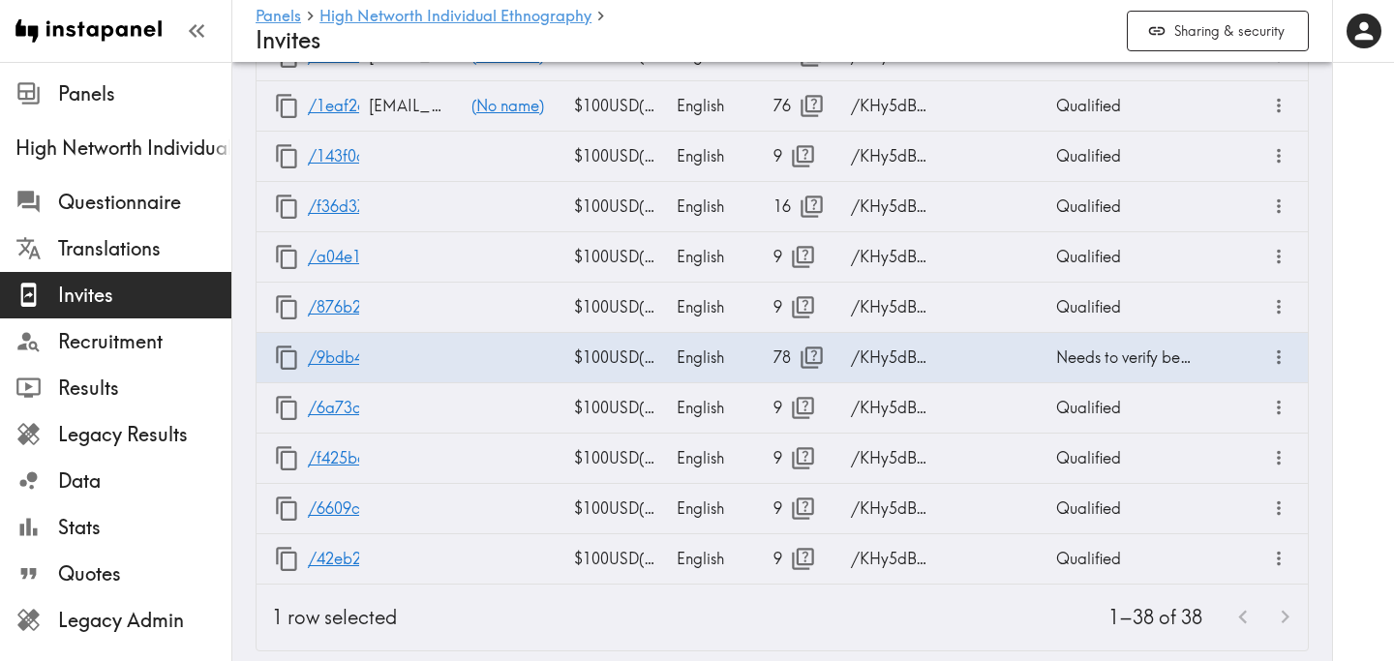
scroll to position [2429, 0]
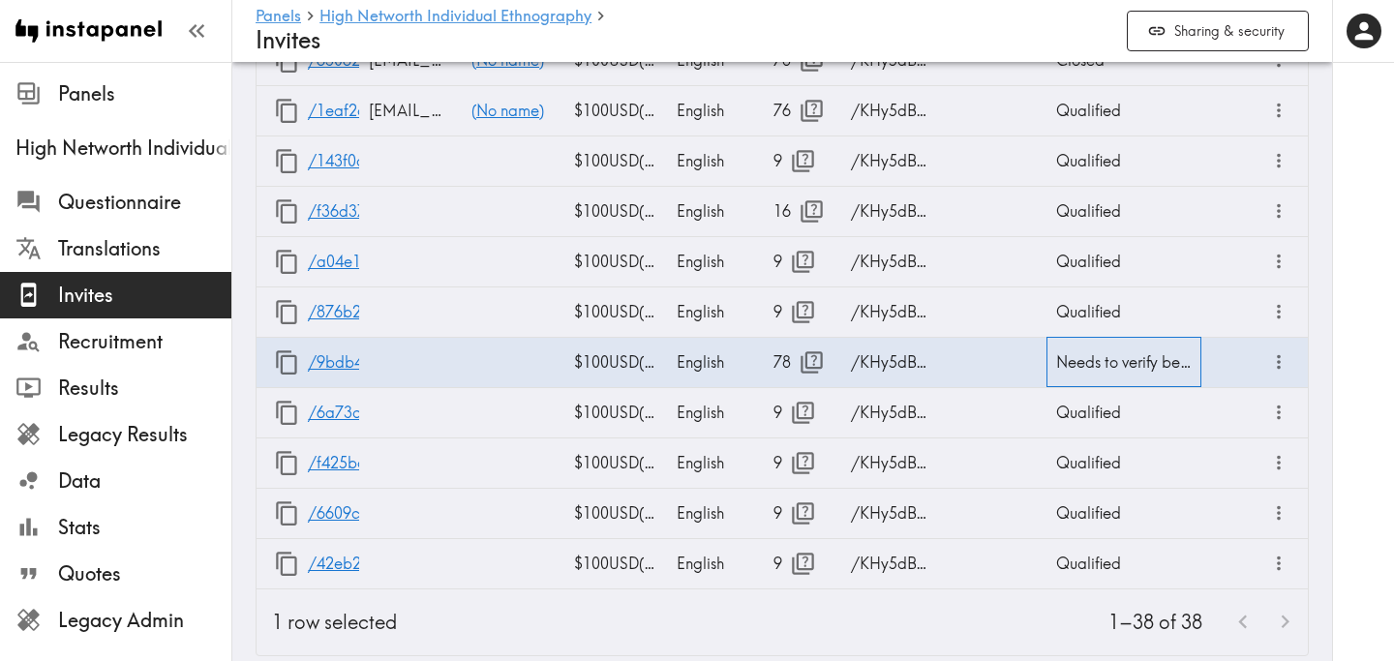
click at [1122, 362] on div "Needs to verify before submit" at bounding box center [1123, 362] width 155 height 50
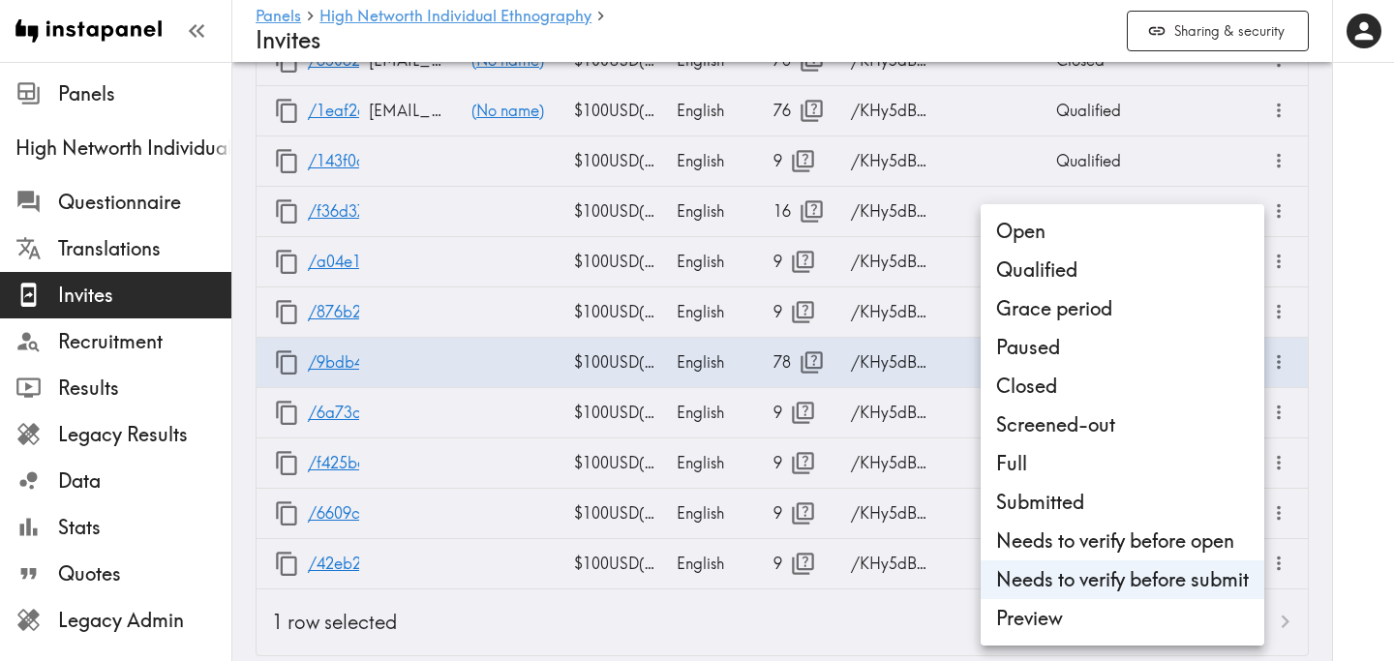
click at [1364, 430] on div at bounding box center [697, 330] width 1394 height 661
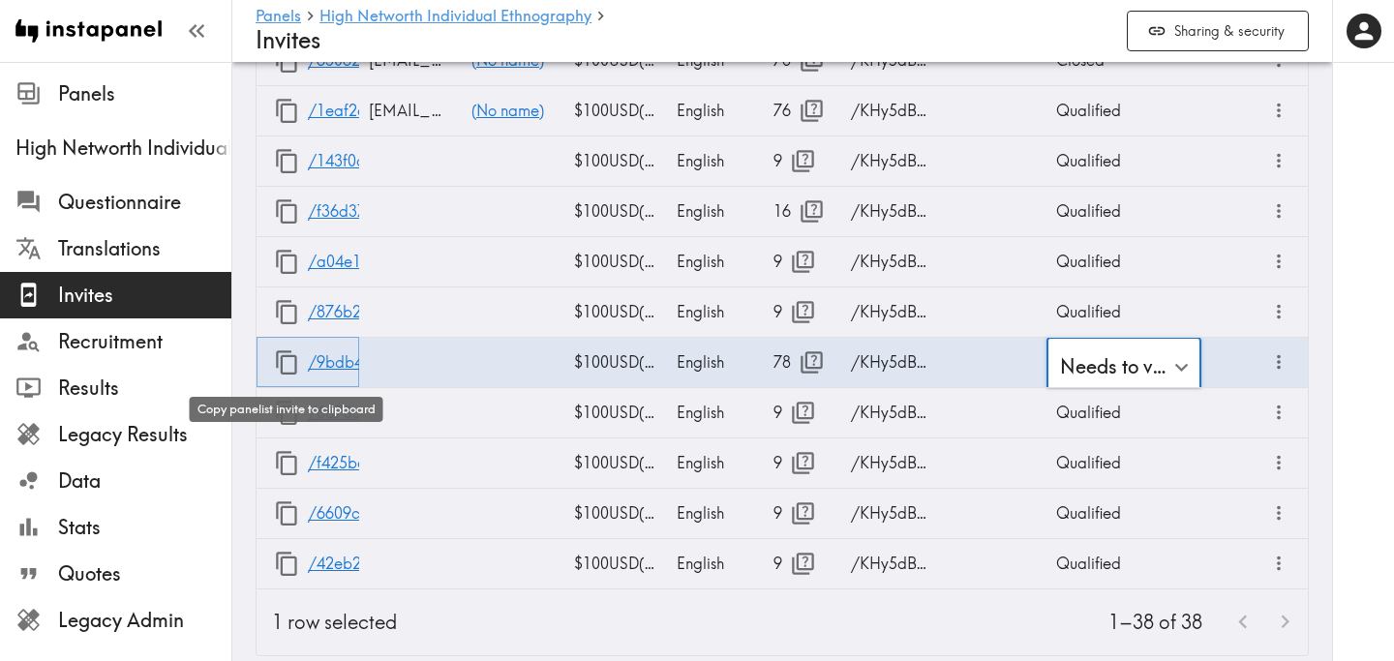
click at [287, 364] on icon "button" at bounding box center [287, 362] width 26 height 26
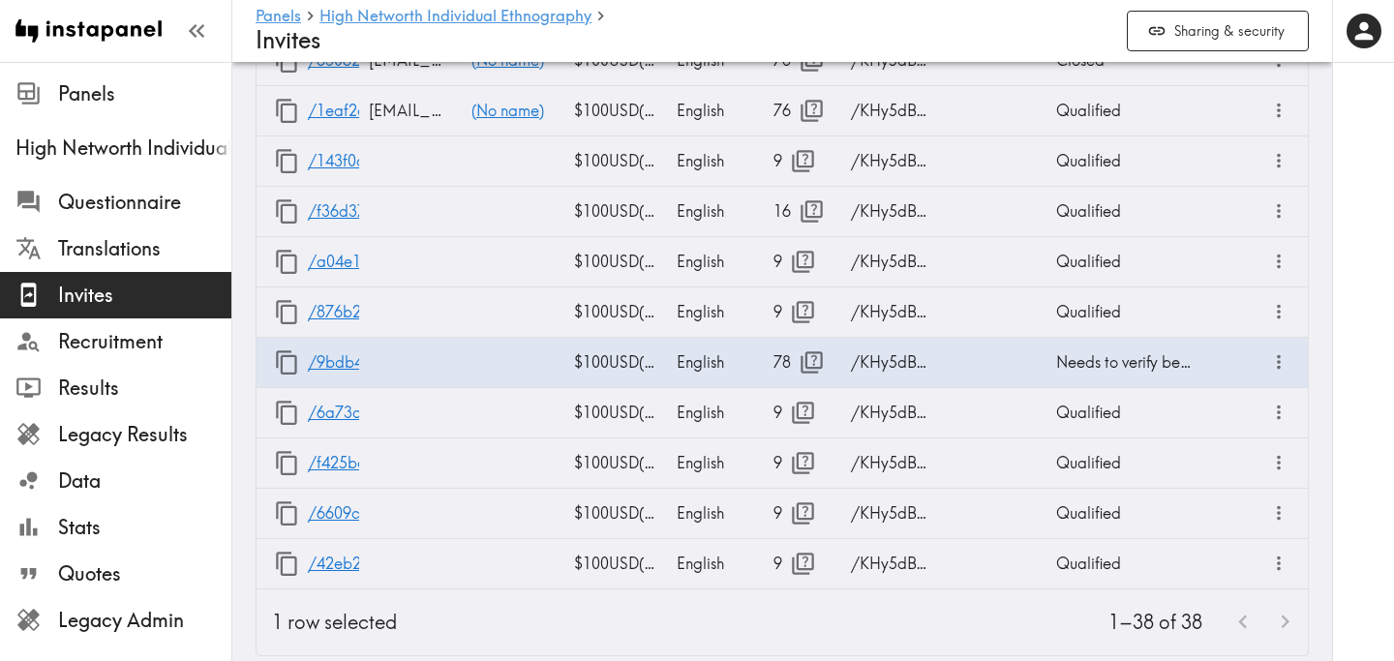
click at [503, 630] on div "1–38 of 38" at bounding box center [859, 622] width 895 height 66
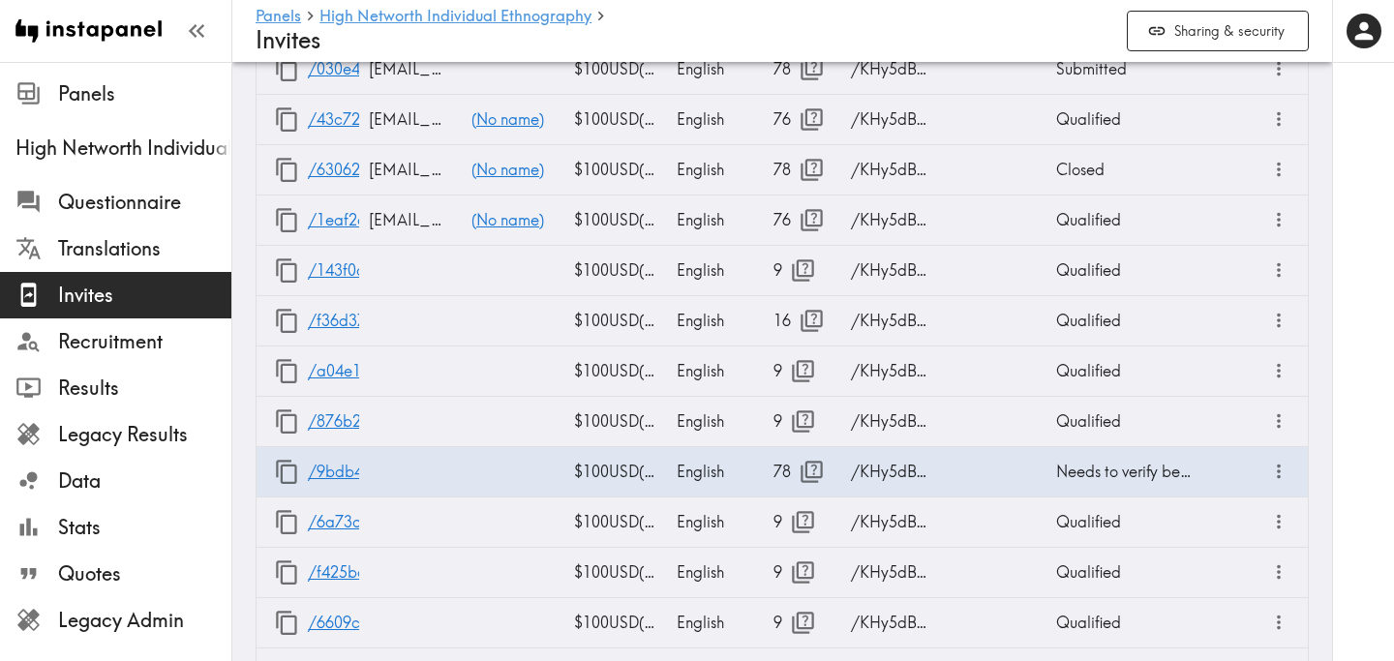
scroll to position [2301, 0]
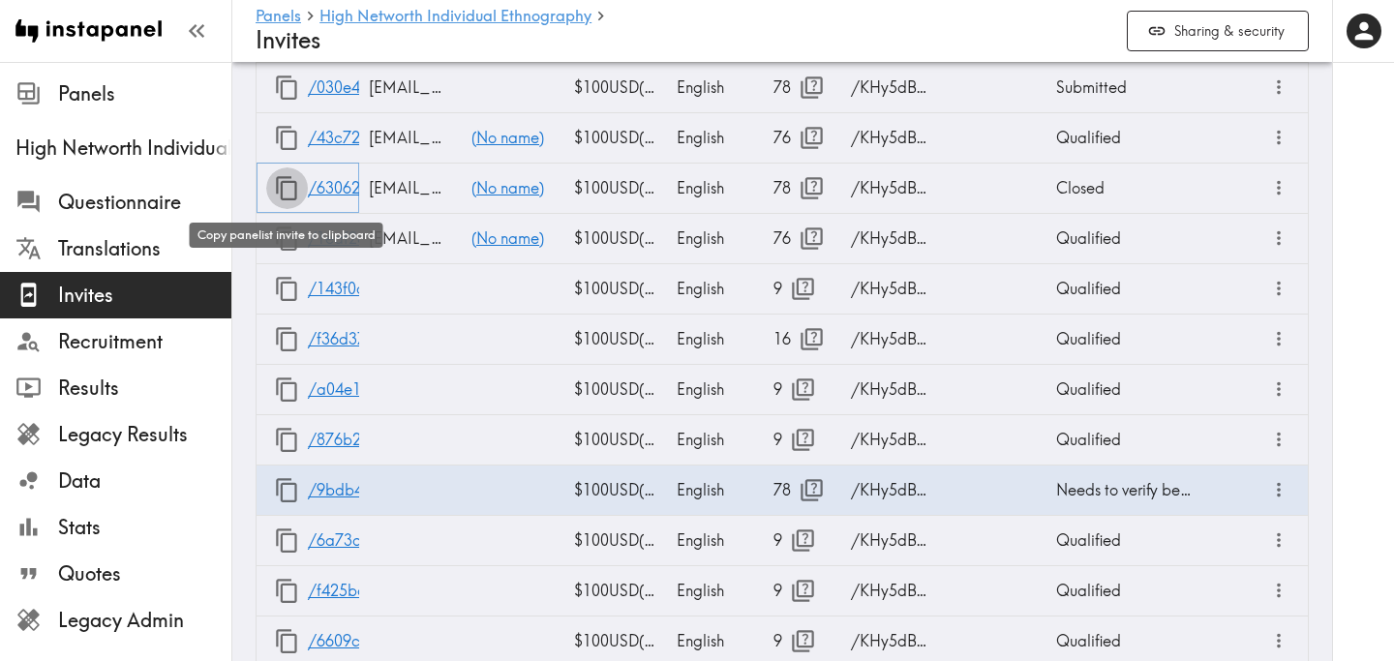
click at [289, 202] on button "button" at bounding box center [287, 188] width 42 height 42
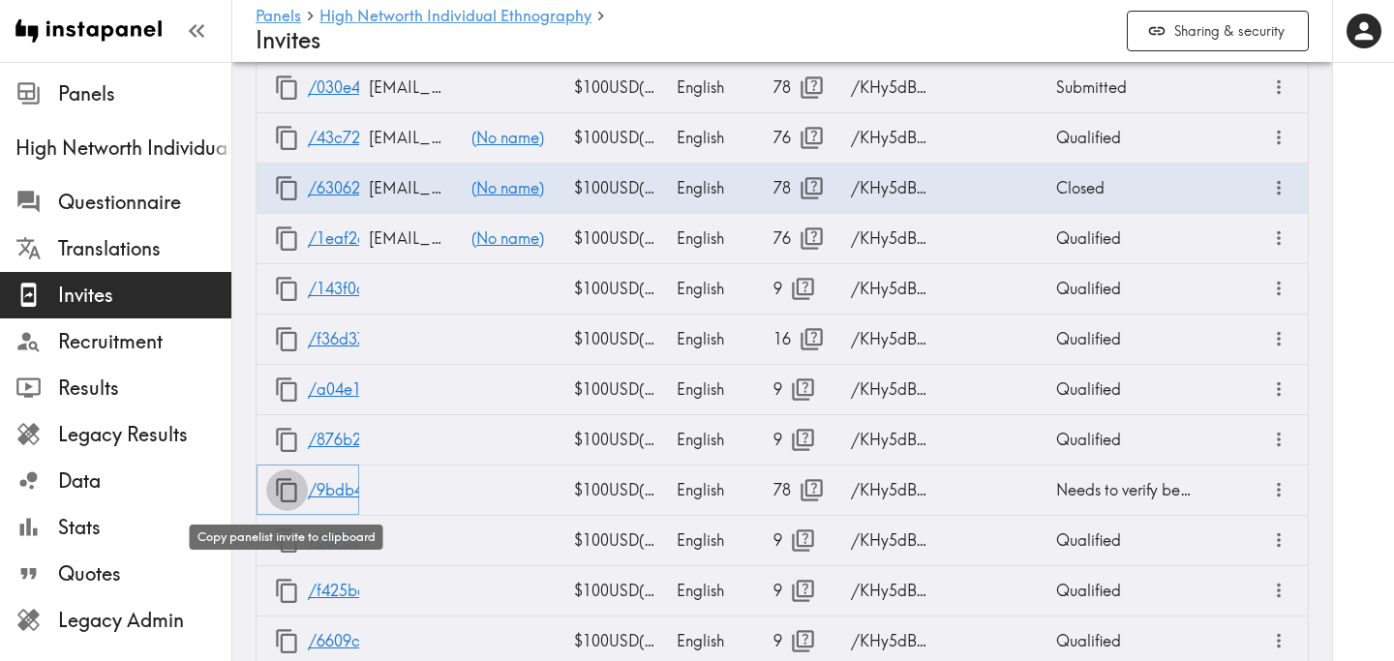
click at [287, 483] on icon "button" at bounding box center [286, 490] width 21 height 24
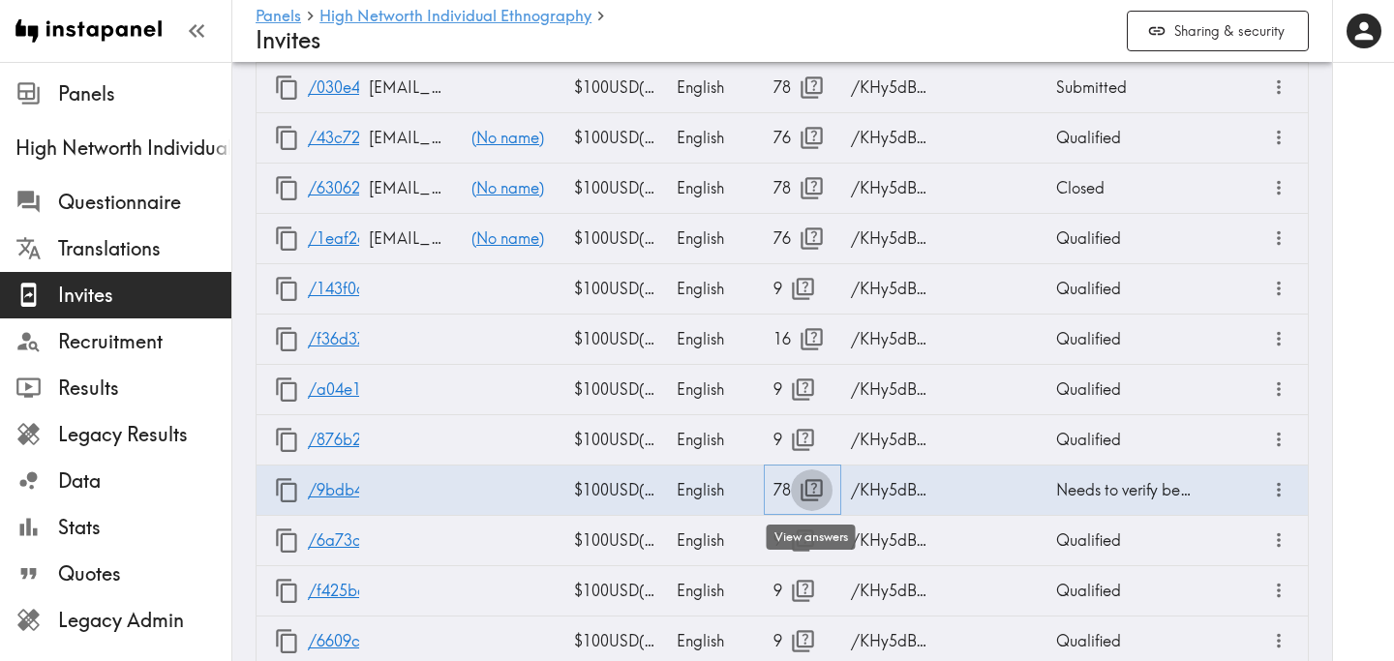
click at [805, 489] on icon "button" at bounding box center [811, 490] width 22 height 22
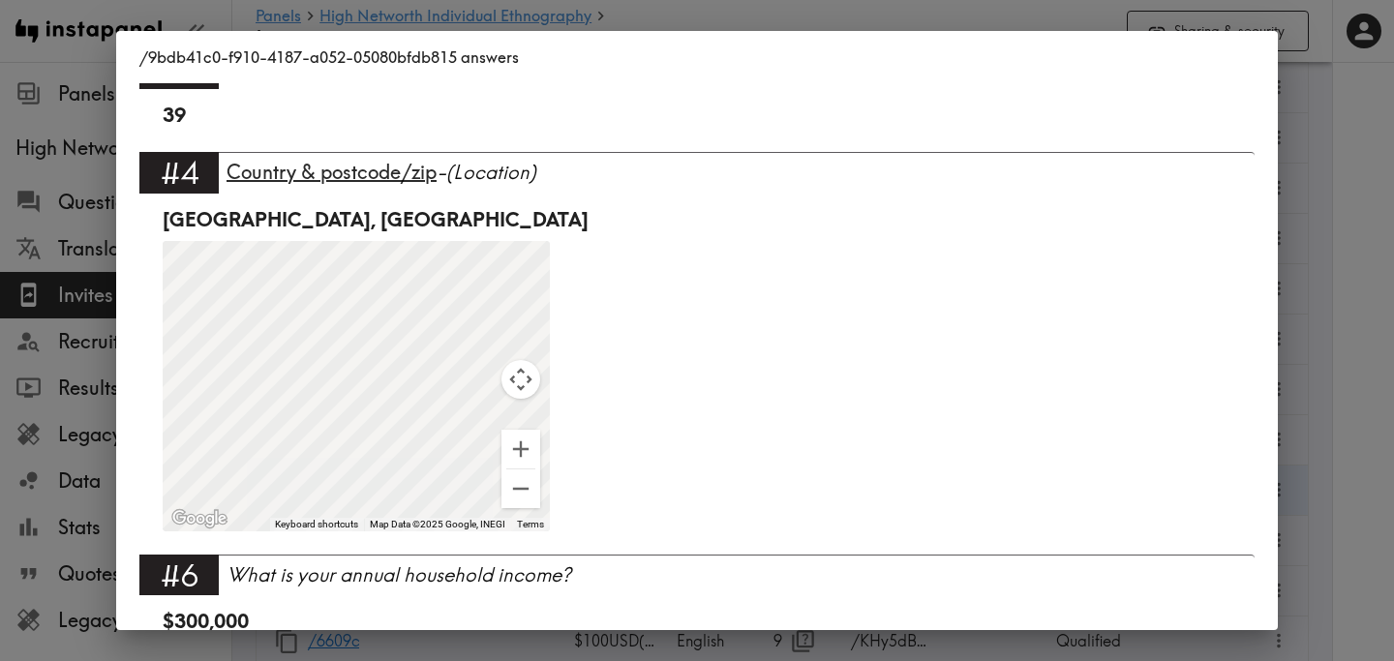
scroll to position [297, 0]
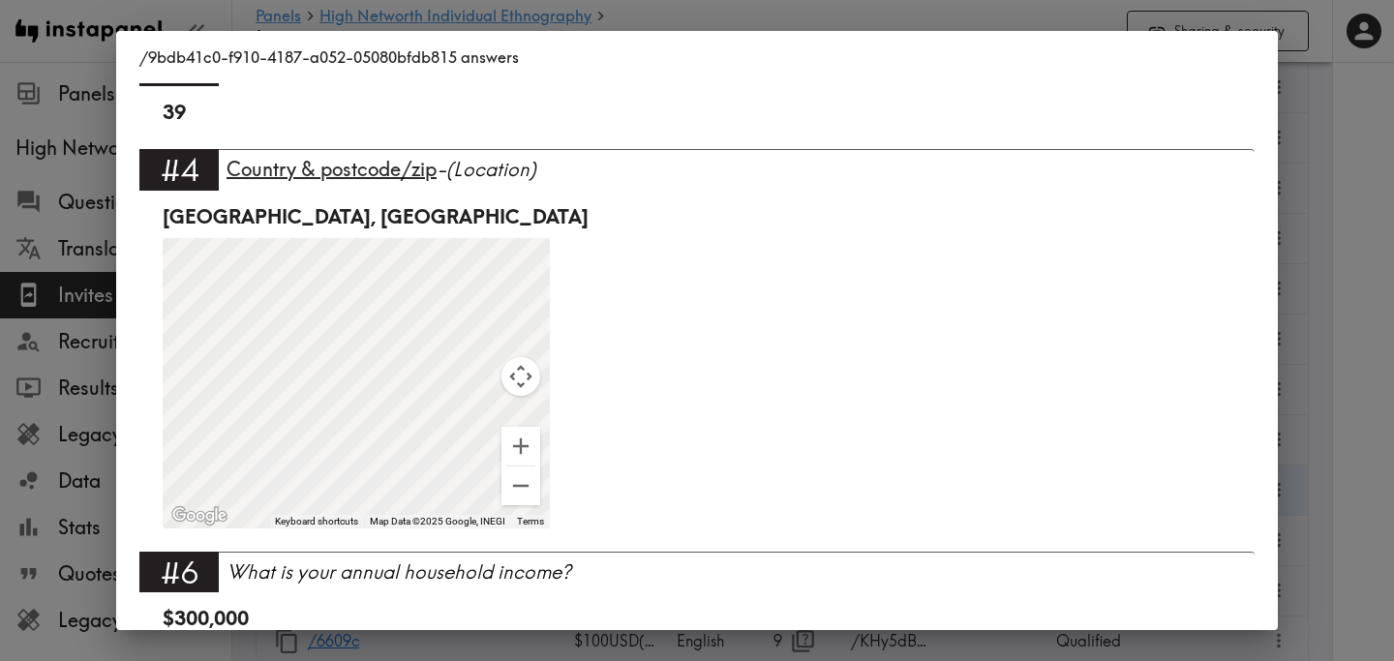
click at [1373, 312] on div "/9bdb41c0-f910-4187-a052-05080bfdb815 answers Language English Segment FS Portf…" at bounding box center [697, 330] width 1394 height 661
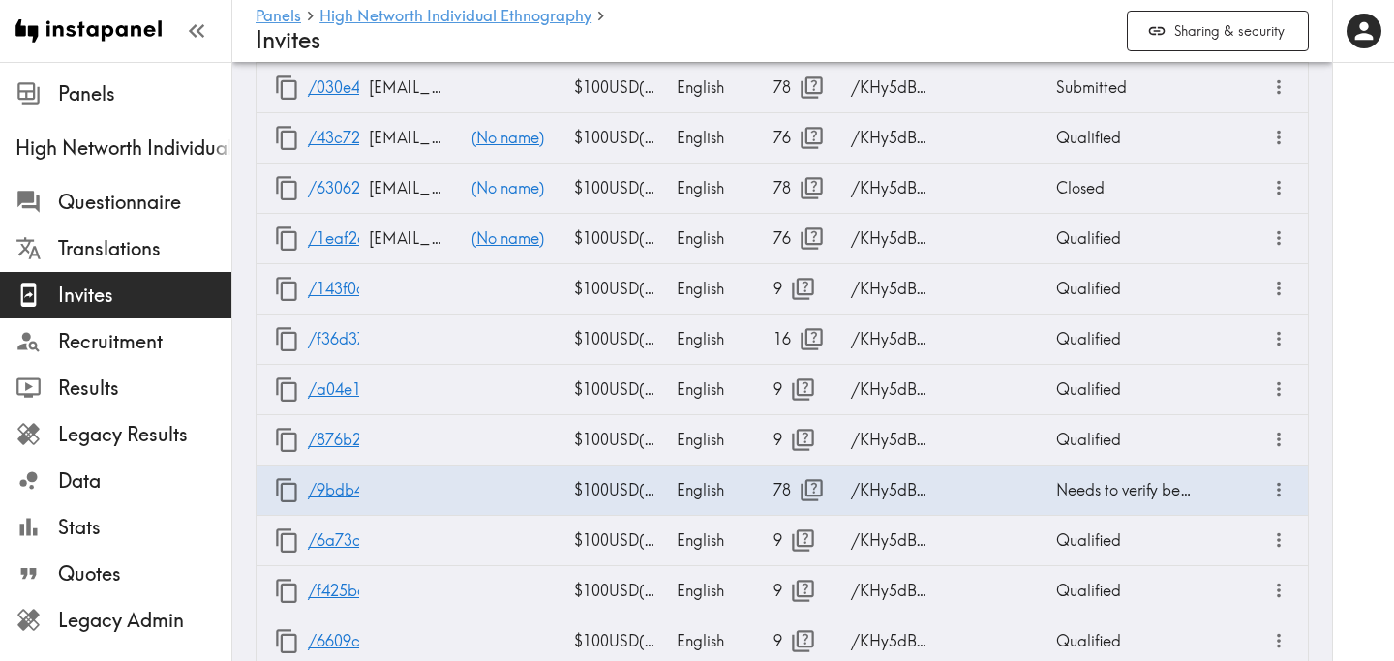
click at [1366, 330] on div at bounding box center [1363, 330] width 62 height 661
click at [282, 485] on icon "button" at bounding box center [286, 490] width 21 height 24
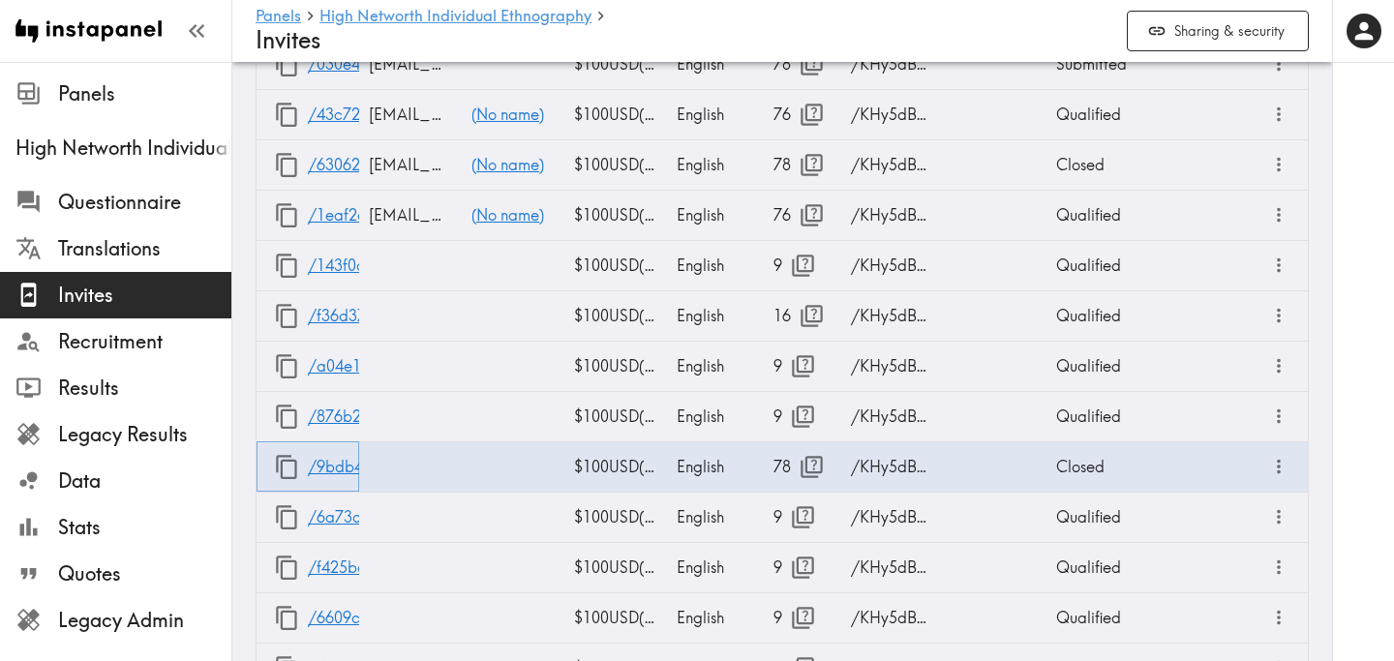
scroll to position [2455, 0]
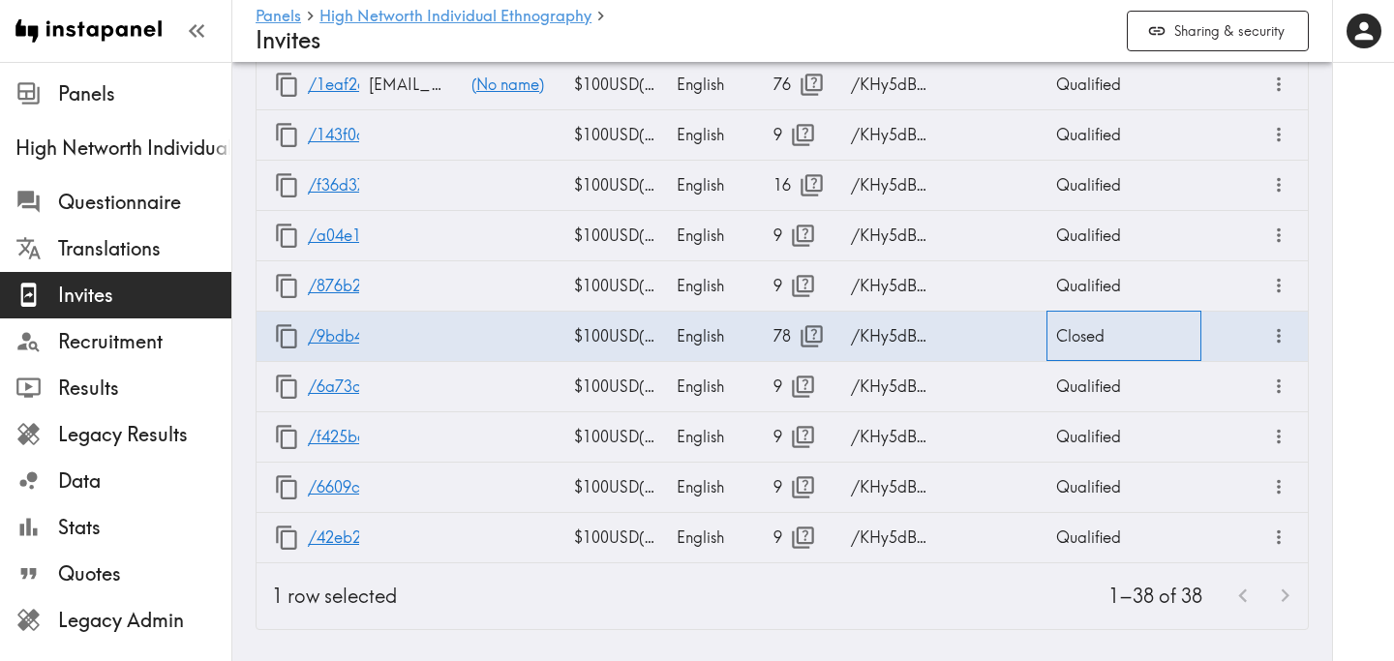
click at [1096, 327] on div "Closed" at bounding box center [1123, 336] width 155 height 50
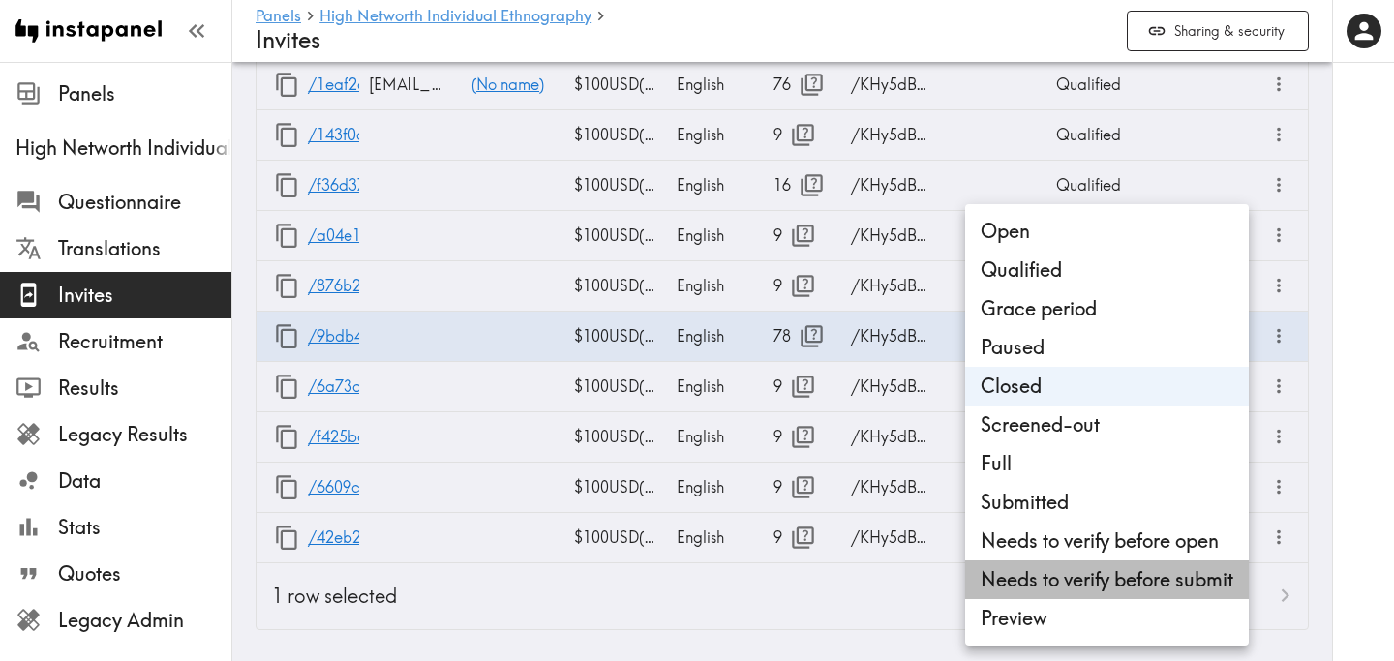
click at [1069, 562] on li "Needs to verify before submit" at bounding box center [1107, 579] width 284 height 39
type input "Needs to verify before submit"
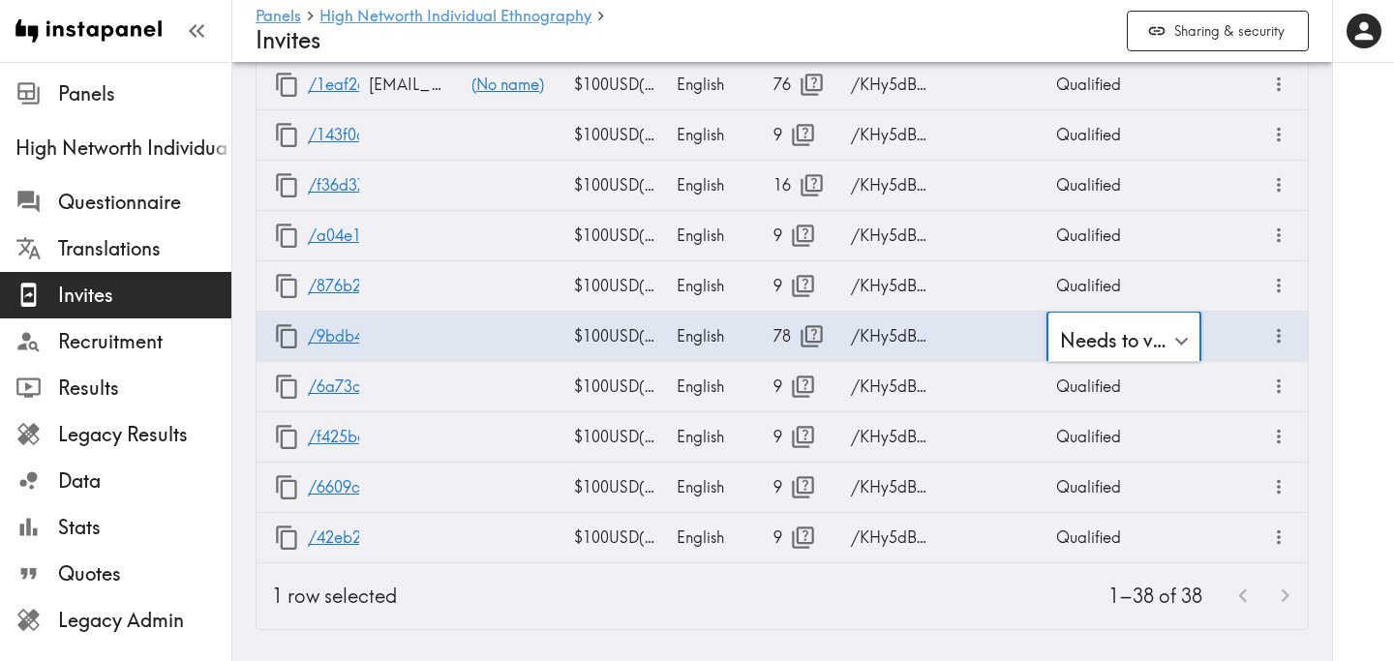
click at [1365, 353] on div at bounding box center [1363, 330] width 62 height 661
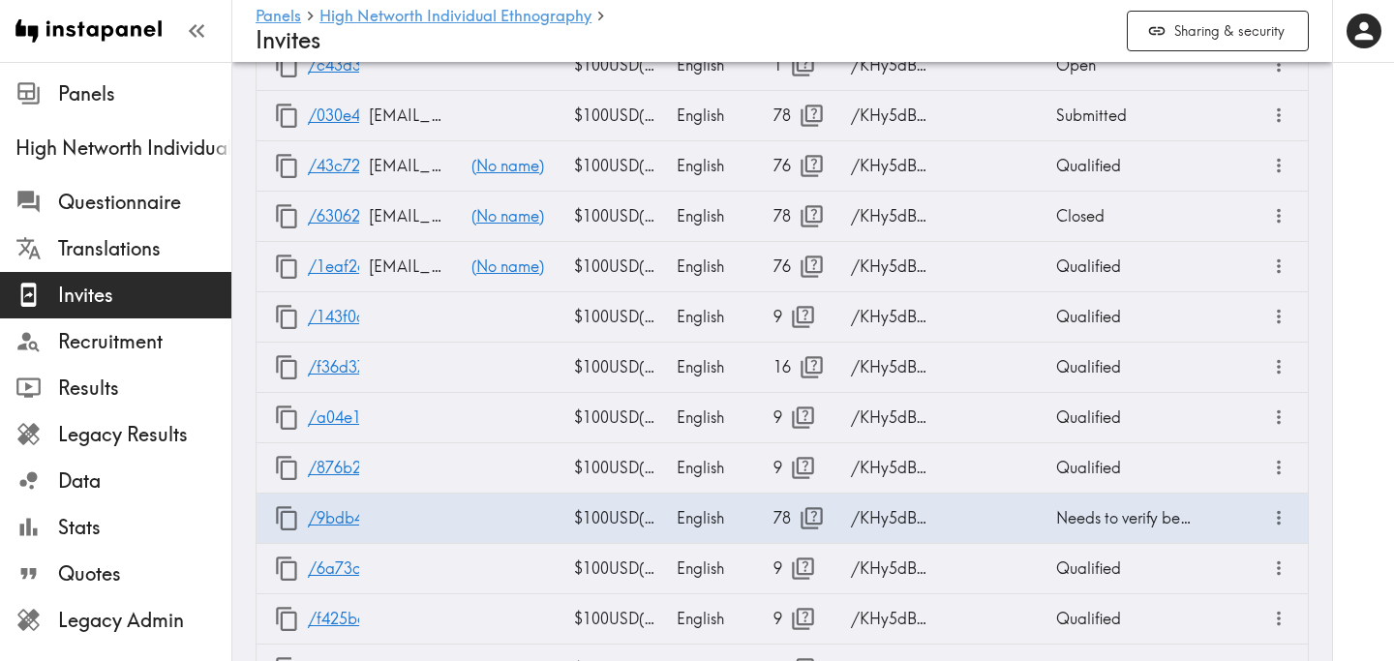
scroll to position [2296, 0]
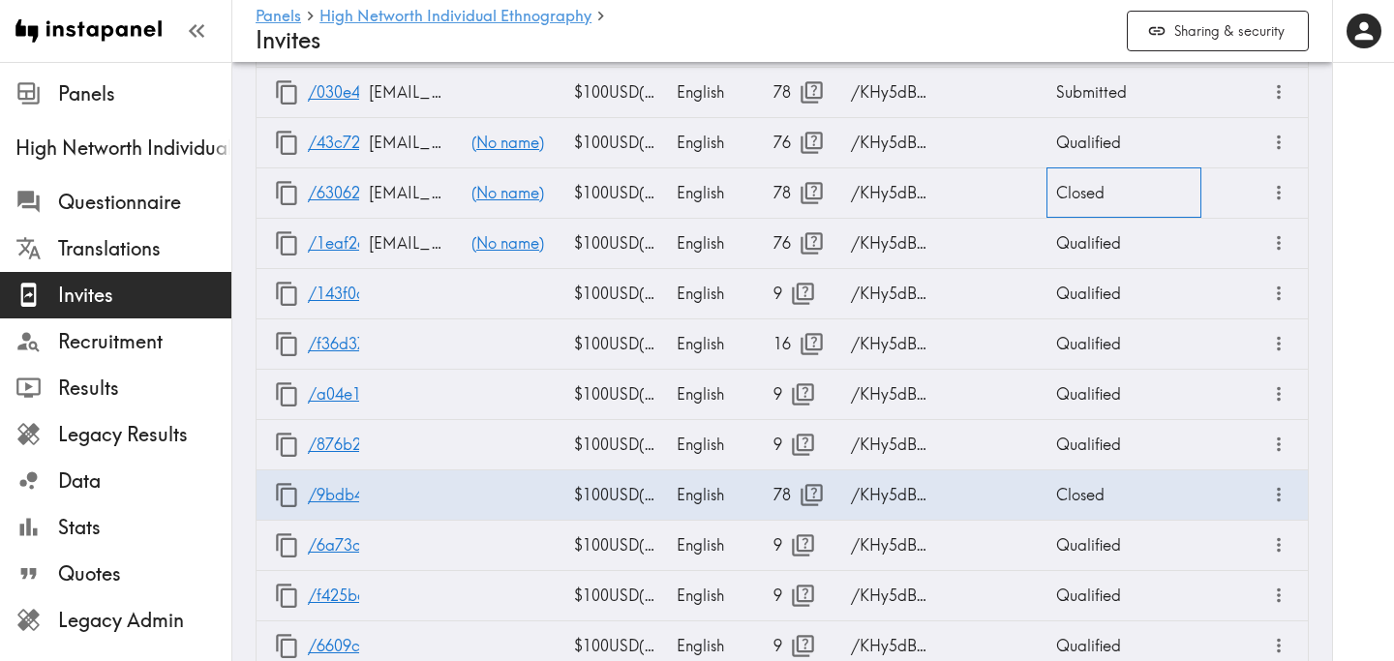
click at [1078, 192] on div "Closed" at bounding box center [1123, 192] width 155 height 50
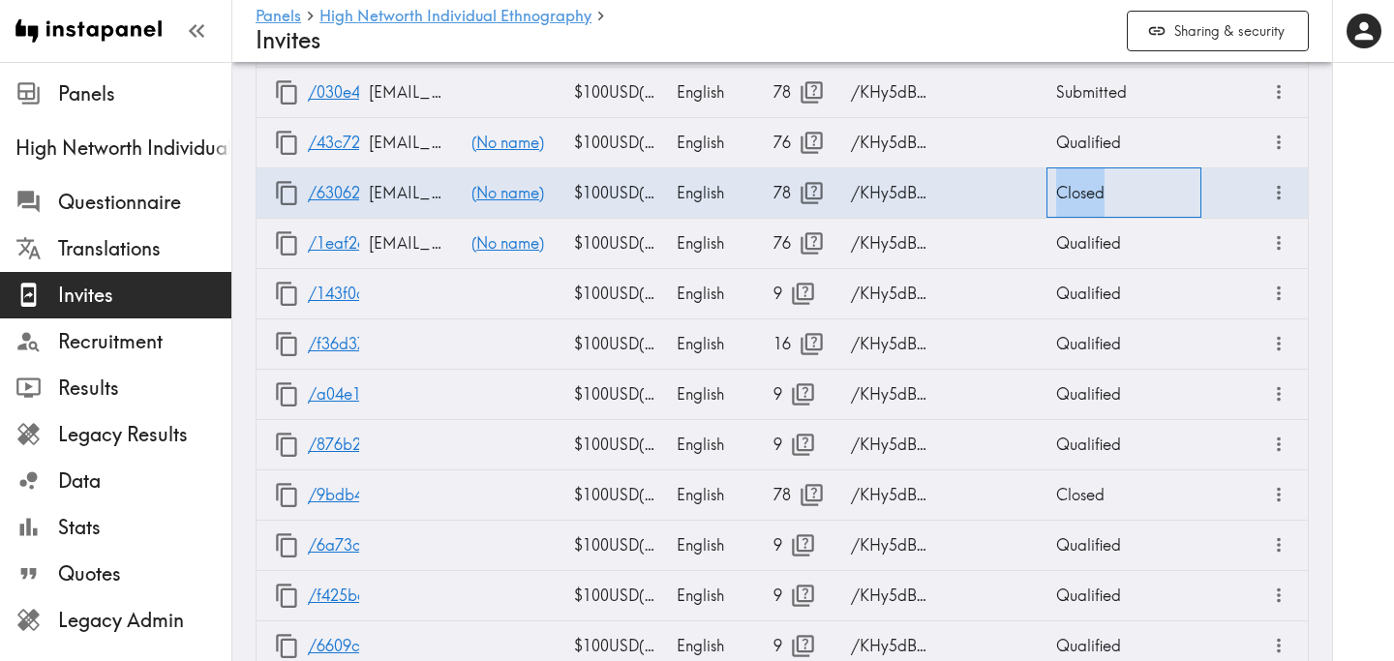
click at [1078, 192] on div "Closed" at bounding box center [1123, 192] width 155 height 50
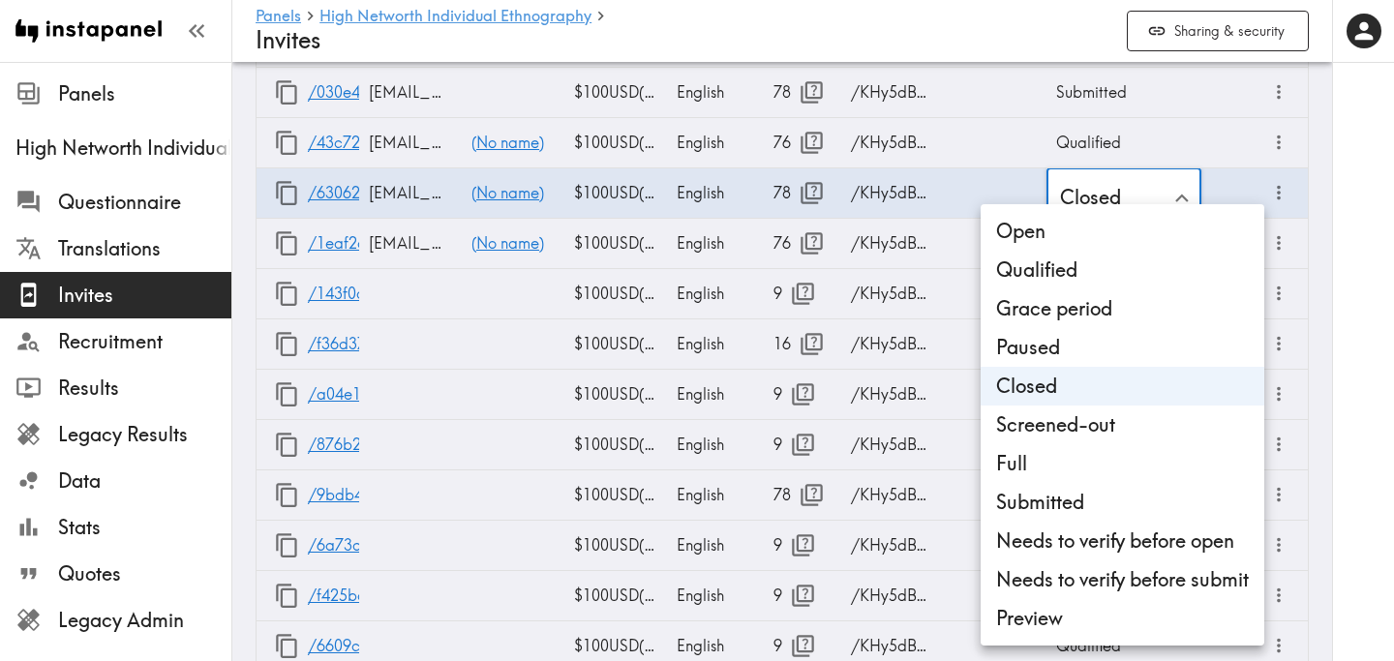
click at [1108, 383] on li "Closed" at bounding box center [1123, 386] width 284 height 39
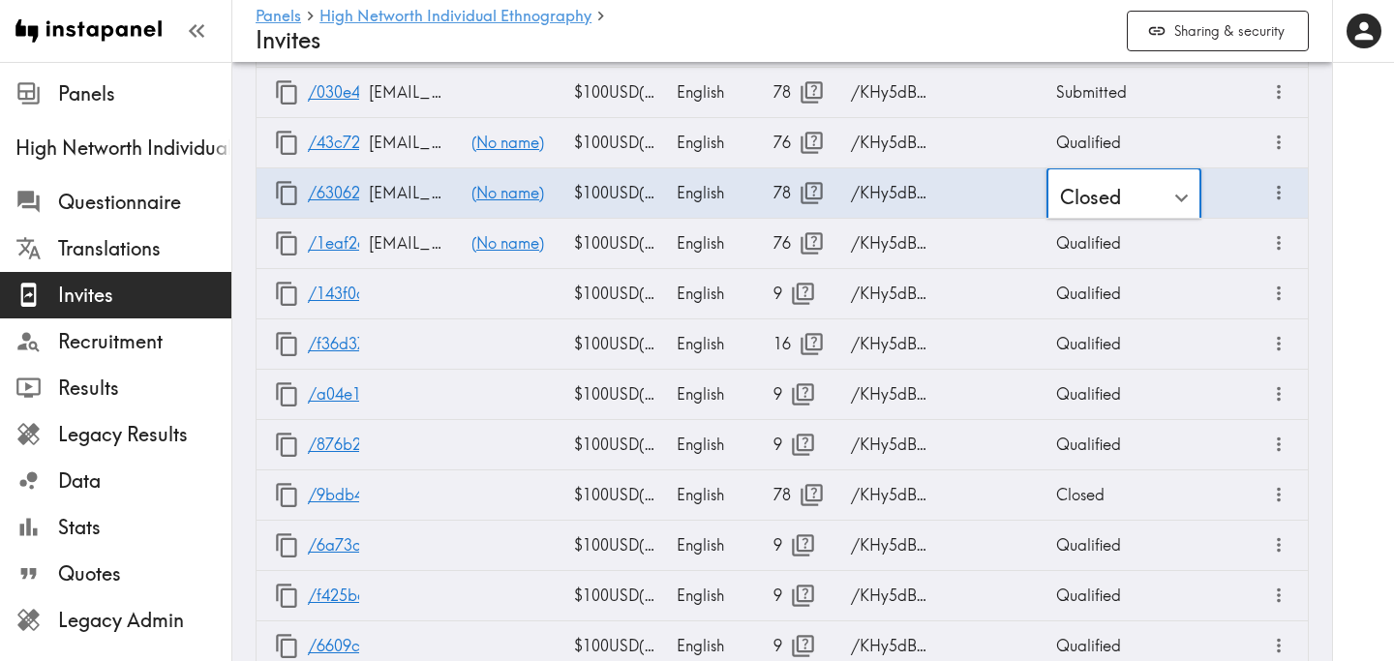
click at [1376, 284] on div at bounding box center [1363, 330] width 62 height 661
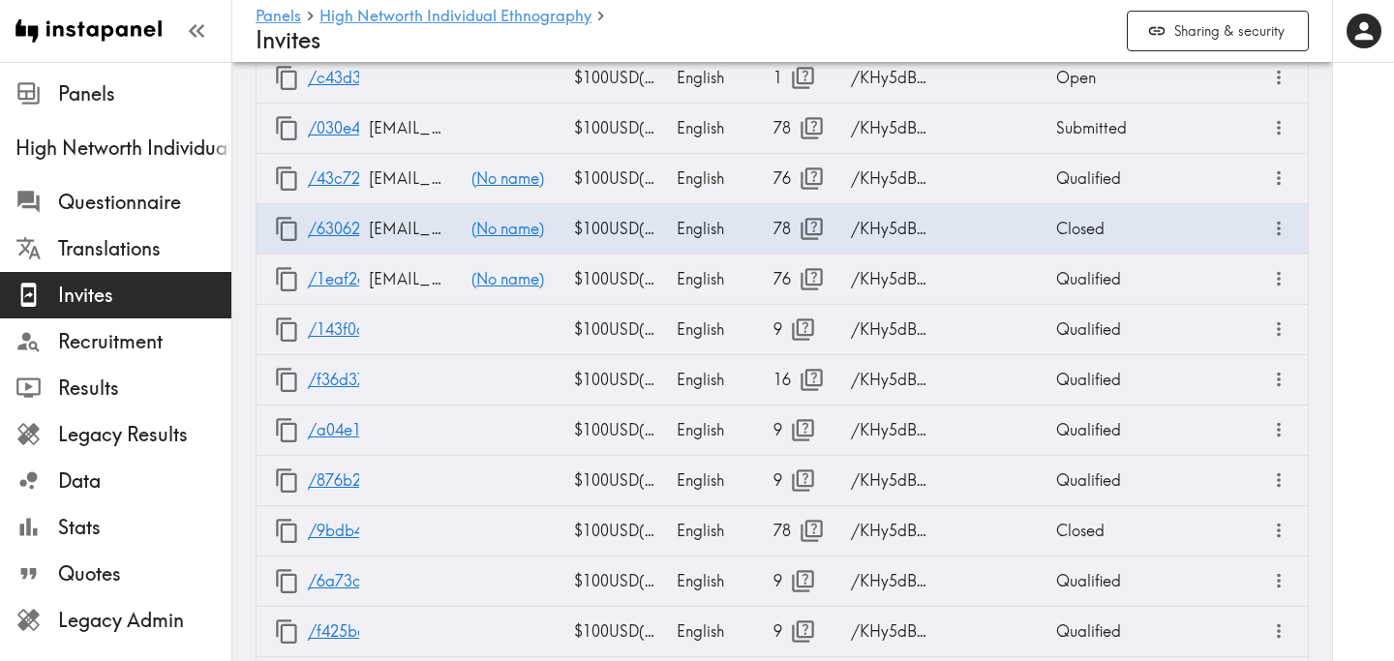
scroll to position [2265, 0]
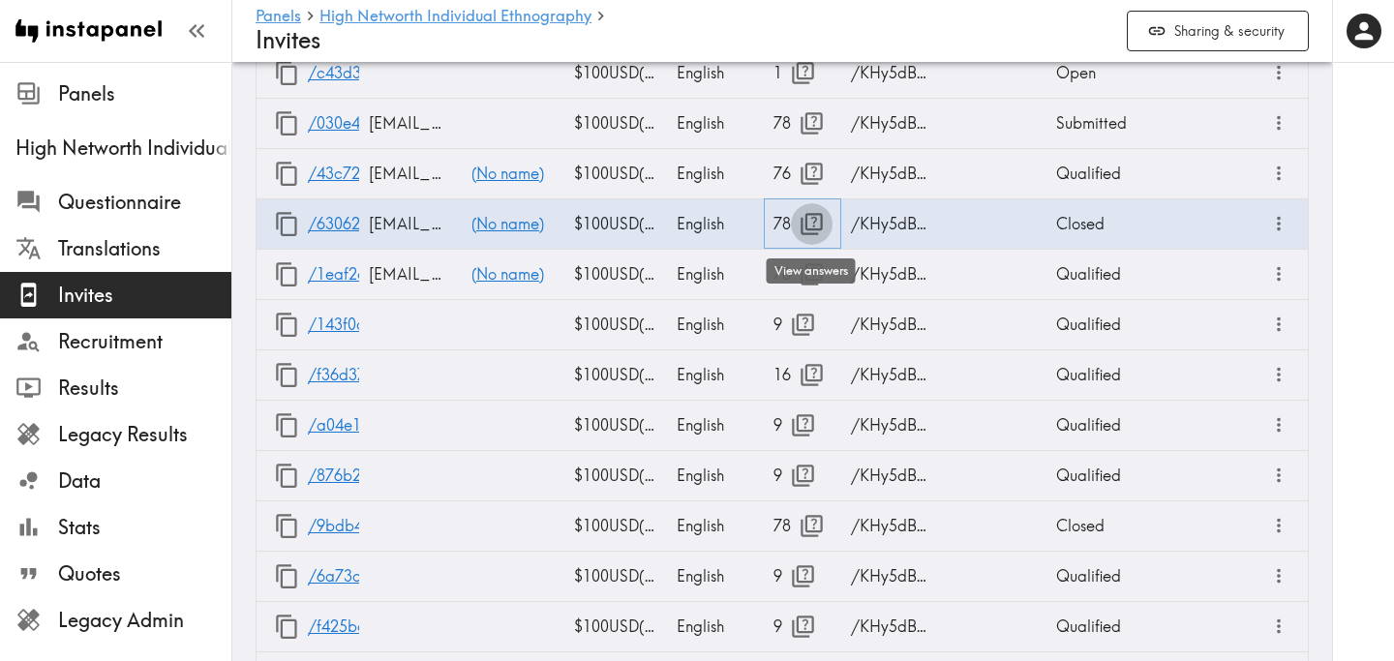
click at [808, 209] on button "button" at bounding box center [812, 224] width 42 height 42
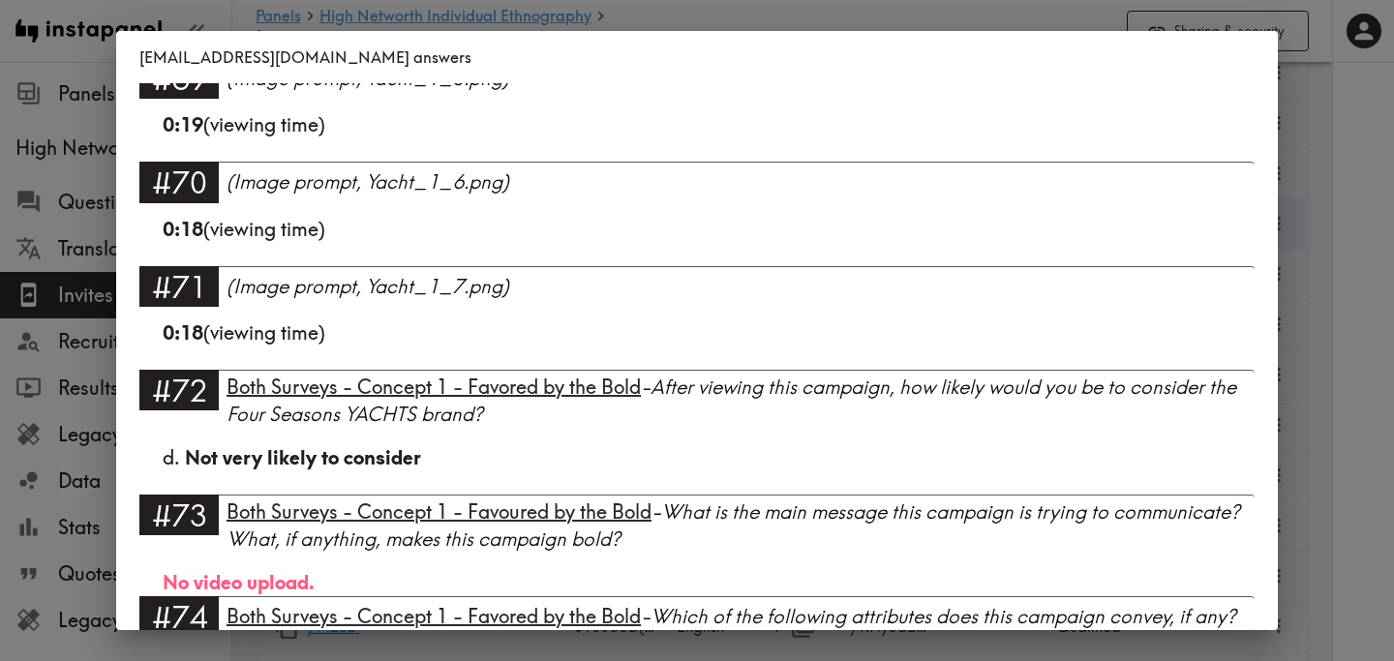
scroll to position [6805, 0]
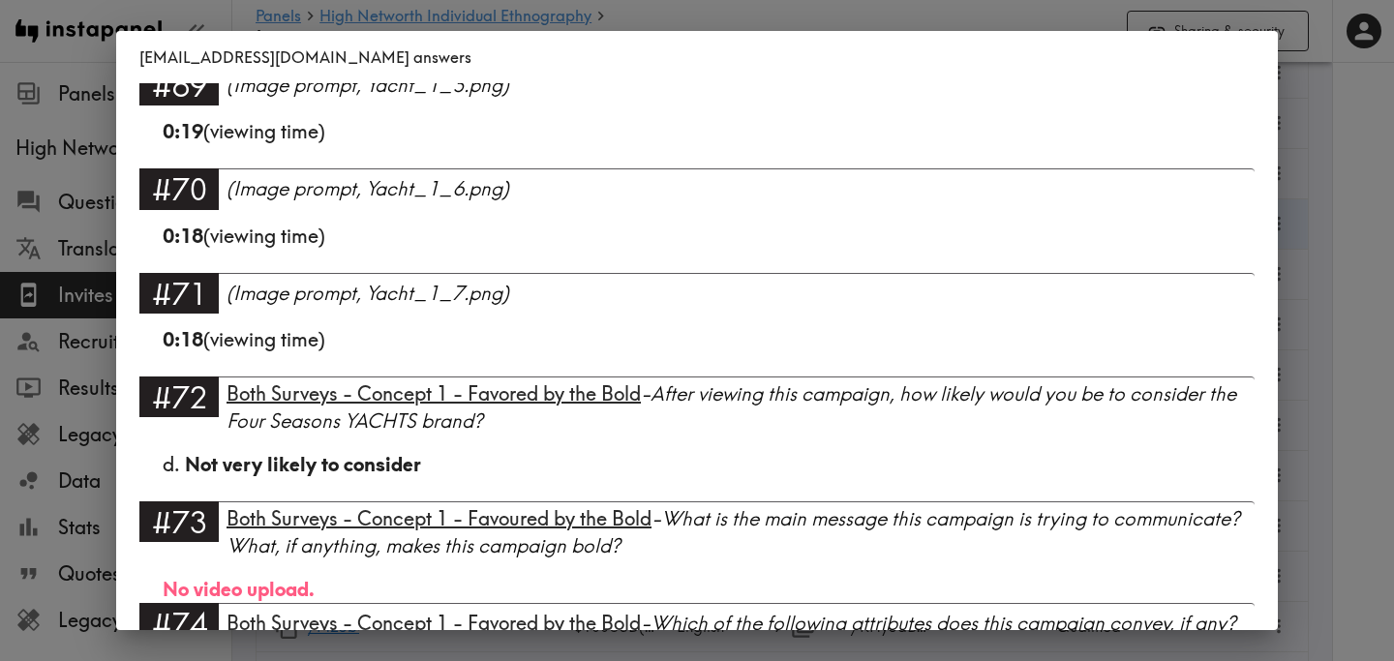
click at [1336, 231] on div "[EMAIL_ADDRESS][DOMAIN_NAME] answers Language English Segment FS Portfolio #1 T…" at bounding box center [697, 330] width 1394 height 661
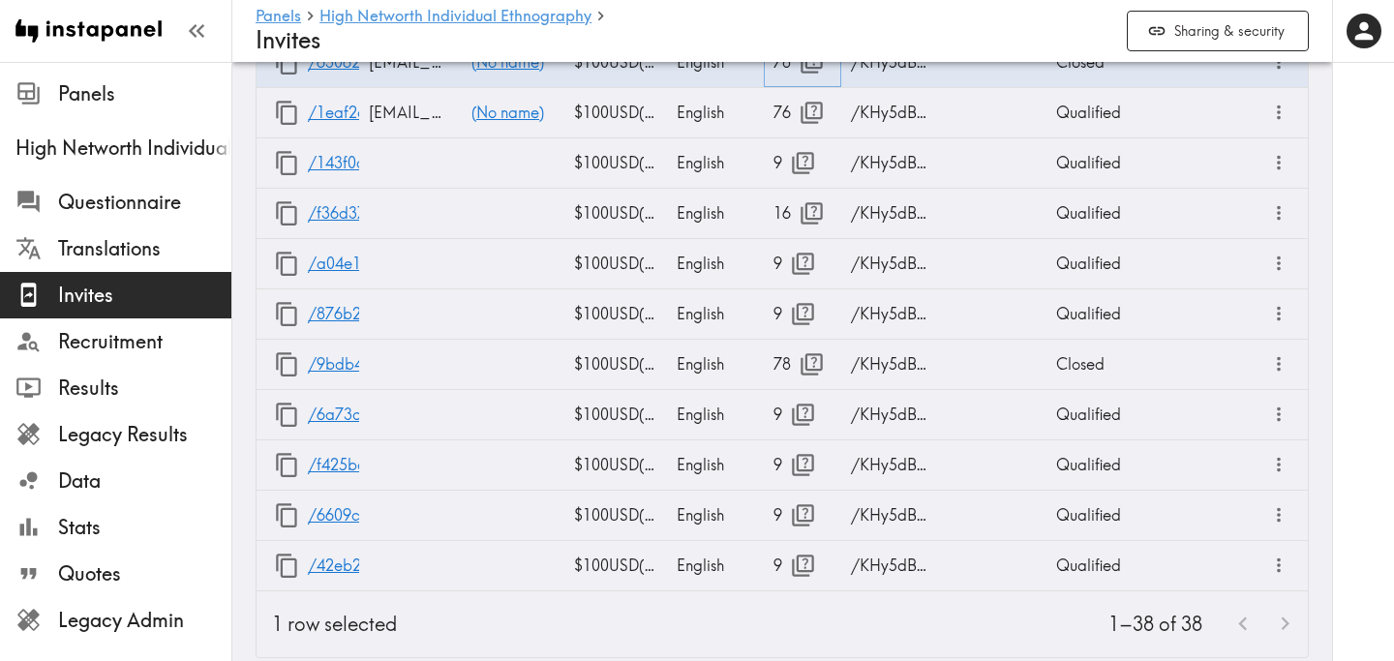
scroll to position [2302, 0]
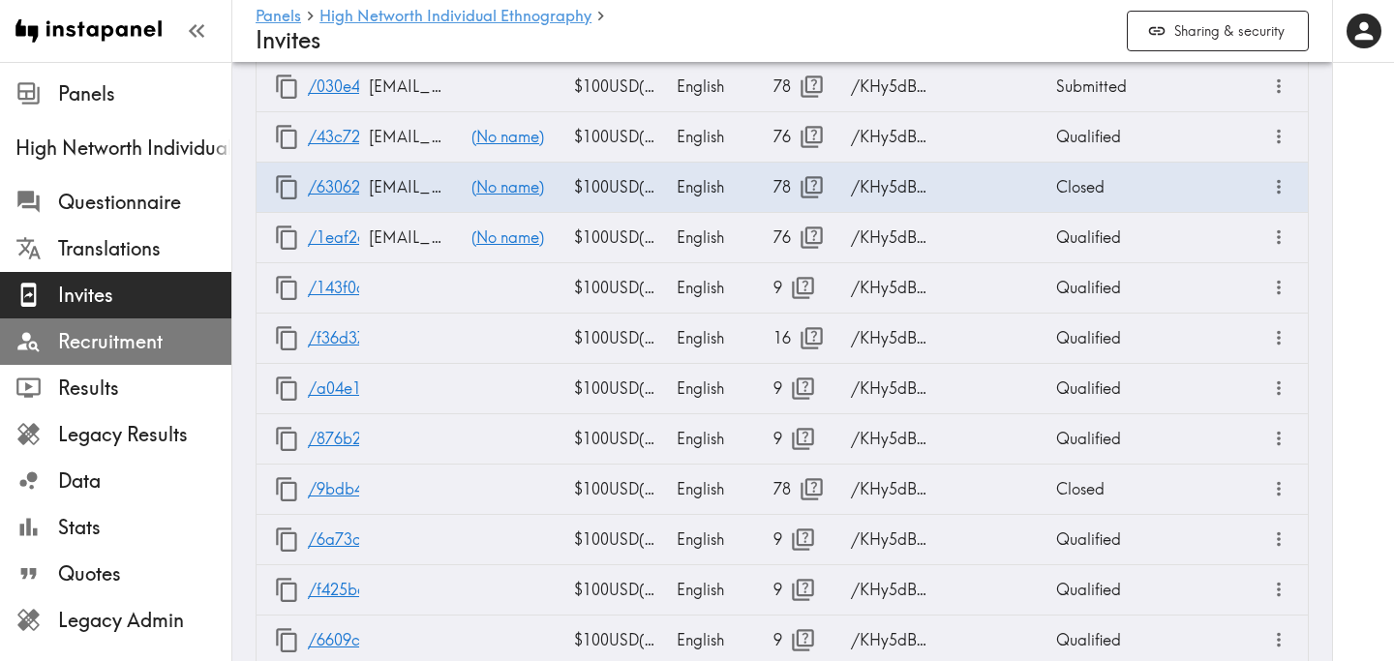
click at [115, 340] on span "Recruitment" at bounding box center [144, 341] width 173 height 27
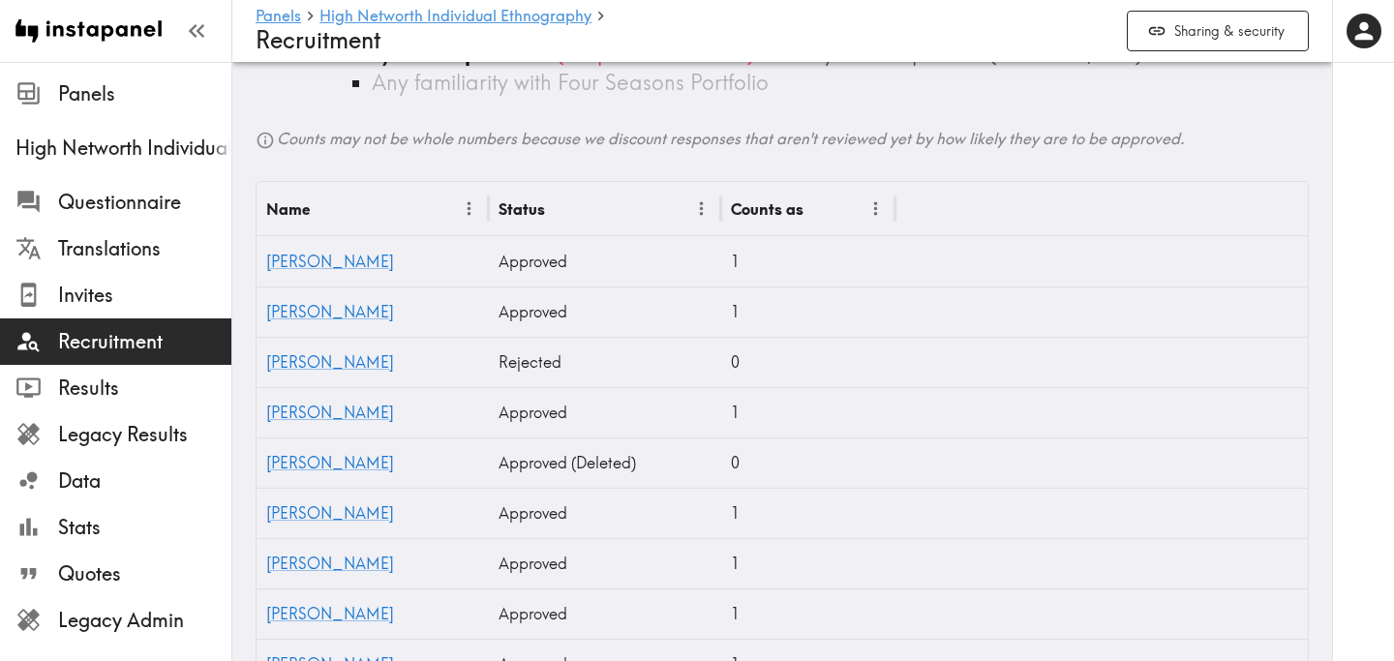
scroll to position [1044, 0]
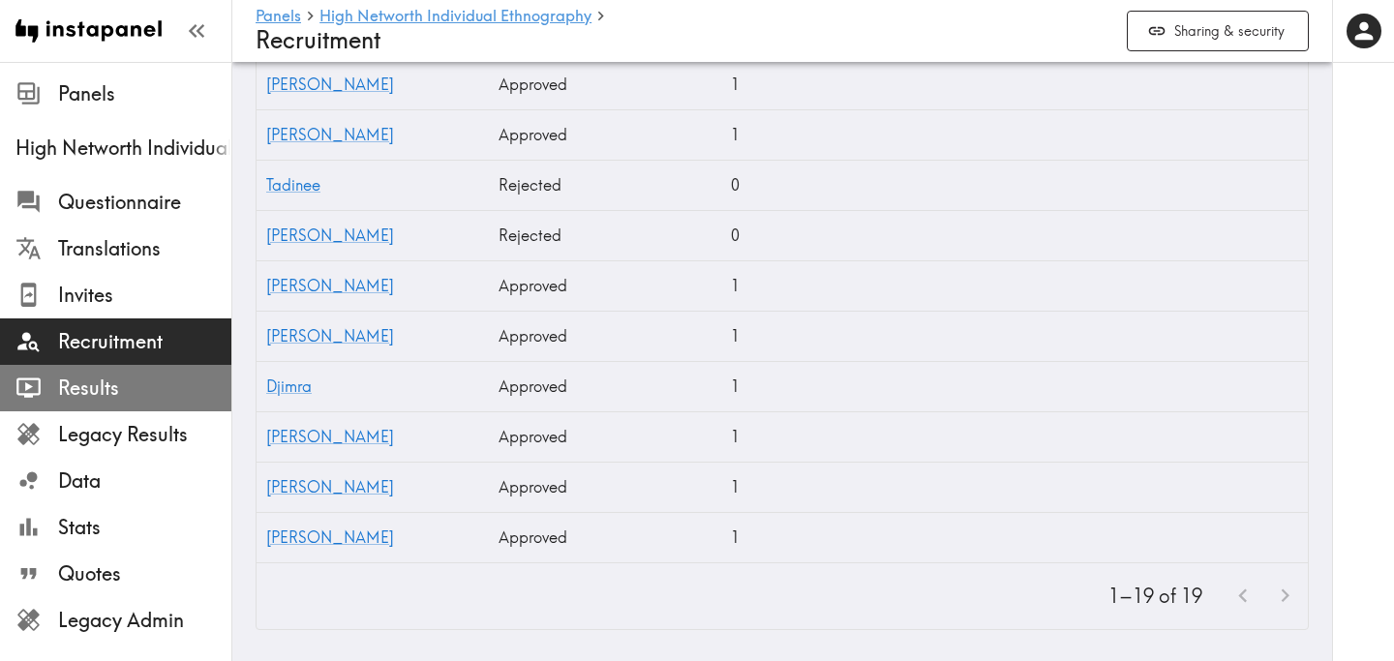
click at [119, 392] on span "Results" at bounding box center [144, 388] width 173 height 27
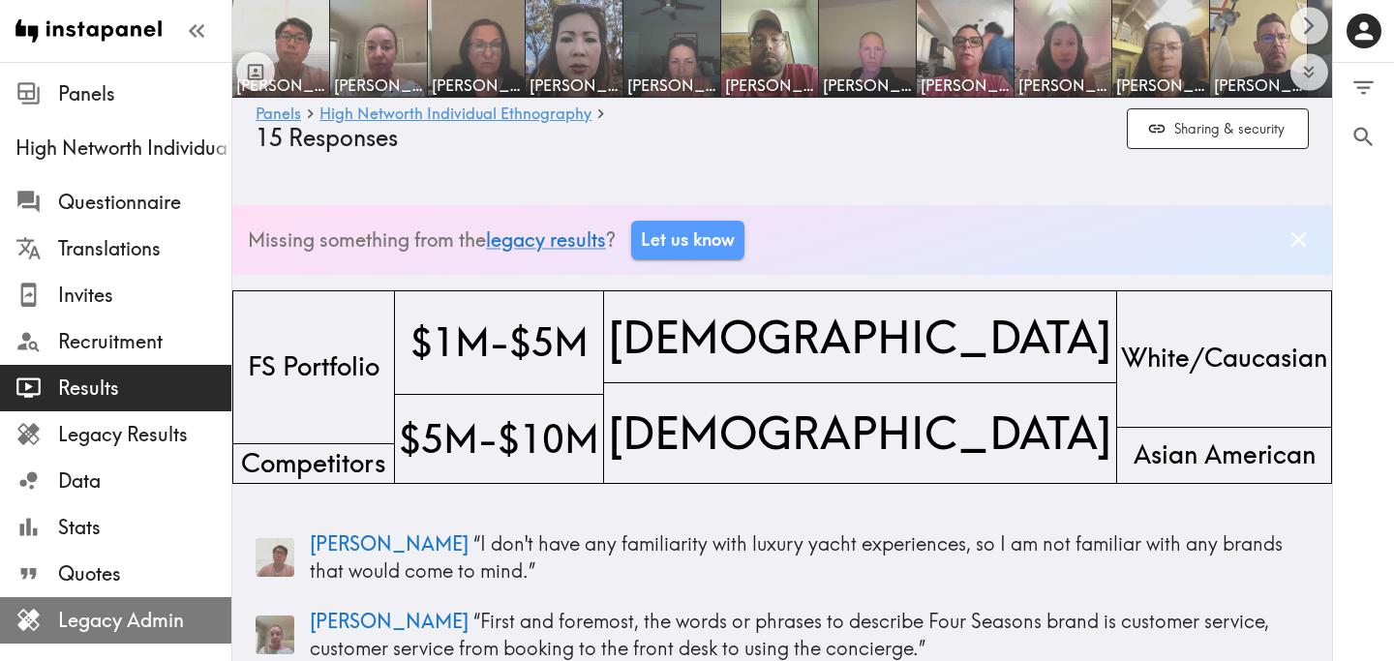
click at [124, 625] on span "Legacy Admin" at bounding box center [144, 620] width 173 height 27
